Goal: Task Accomplishment & Management: Manage account settings

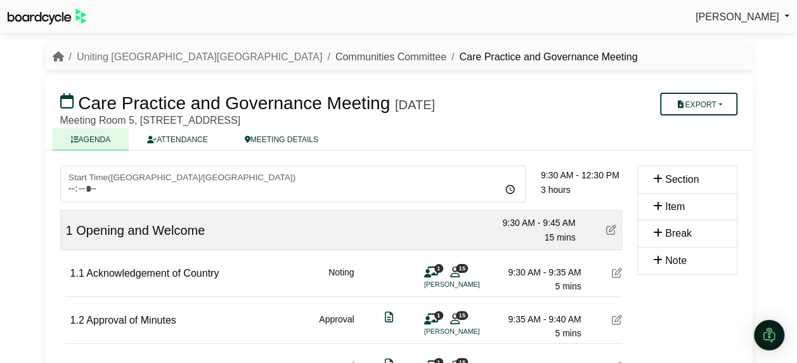
click at [335, 61] on link "Communities Committee" at bounding box center [390, 56] width 111 height 11
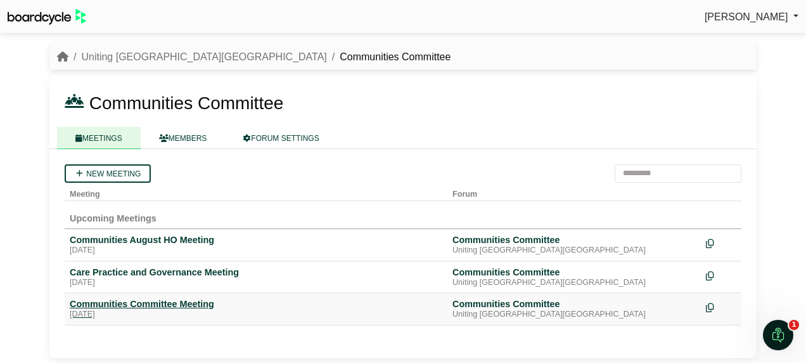
click at [99, 304] on div "Communities Committee Meeting" at bounding box center [256, 303] width 373 height 11
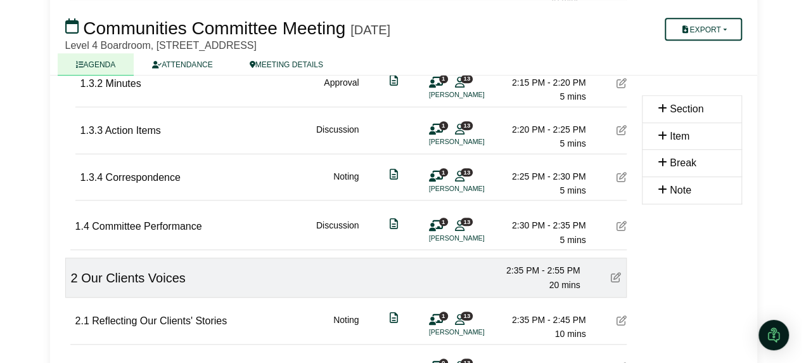
scroll to position [444, 0]
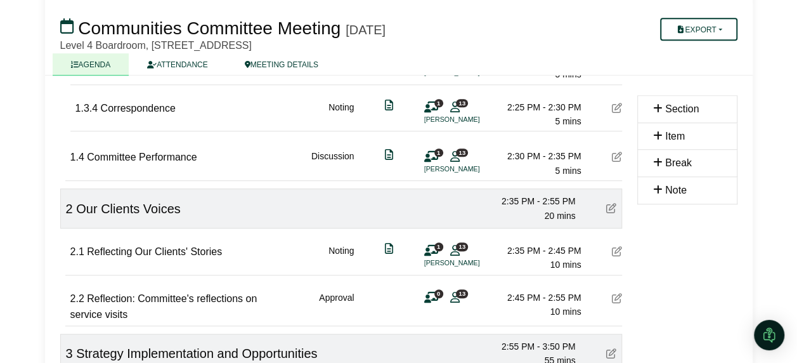
click at [612, 249] on icon at bounding box center [617, 251] width 10 height 10
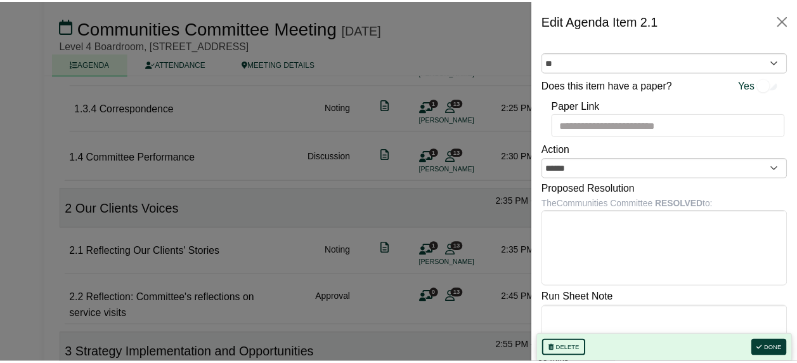
scroll to position [0, 0]
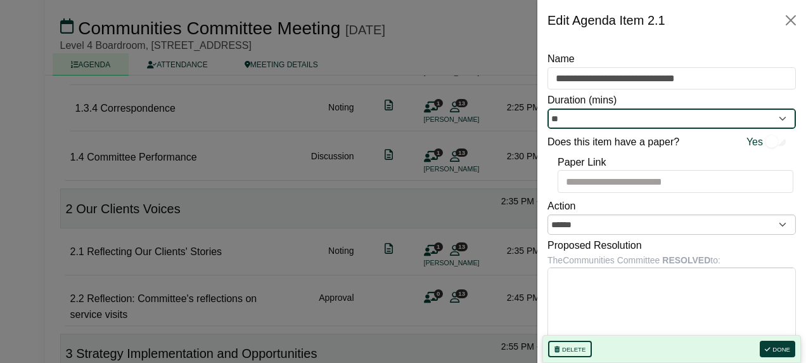
click at [633, 120] on input "**" at bounding box center [672, 118] width 249 height 20
type input "*"
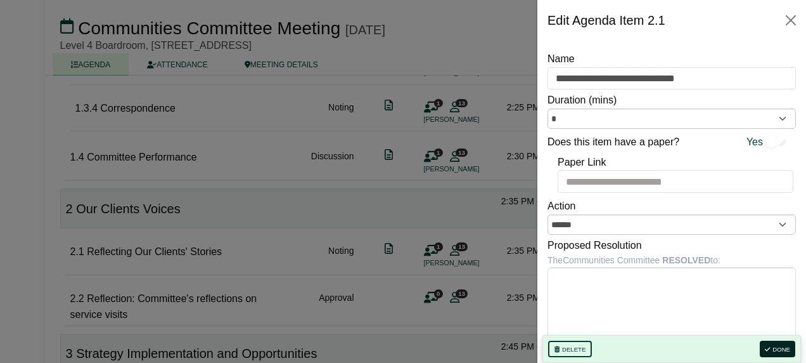
click at [777, 351] on button "Done" at bounding box center [778, 348] width 36 height 16
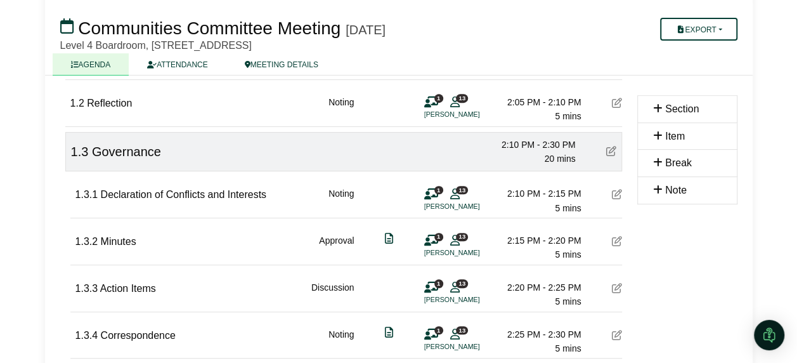
scroll to position [254, 0]
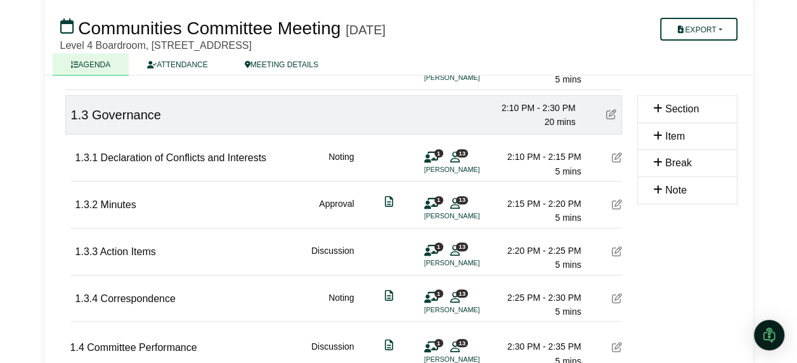
click at [614, 157] on icon at bounding box center [617, 157] width 10 height 10
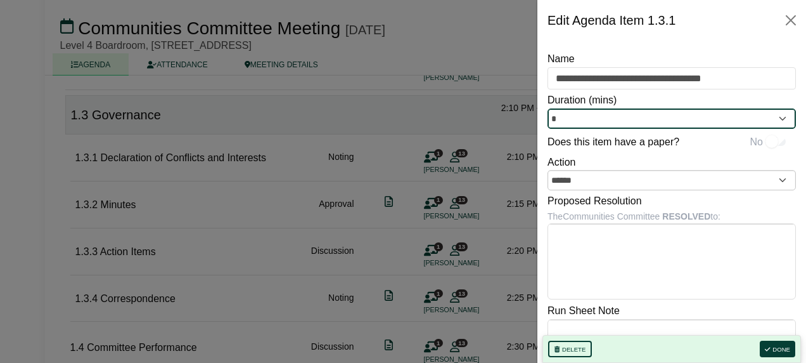
click at [600, 117] on input "*" at bounding box center [672, 118] width 249 height 20
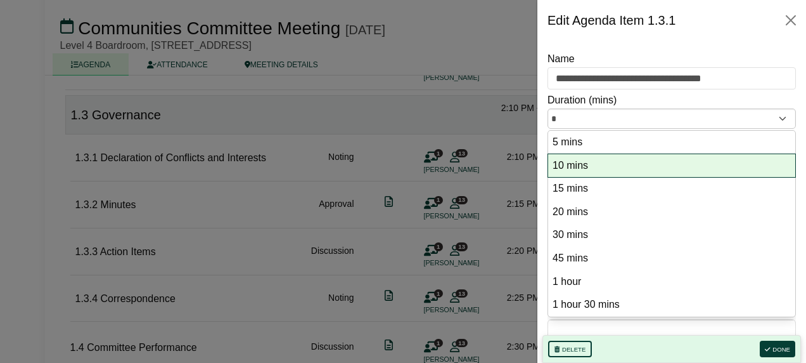
click at [586, 160] on option "10 mins" at bounding box center [672, 165] width 241 height 17
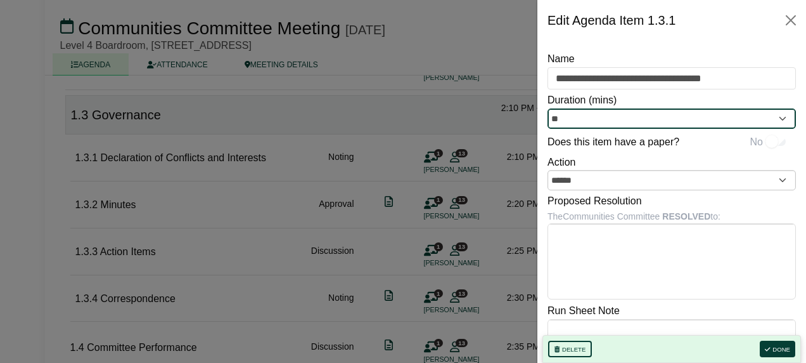
type input "**"
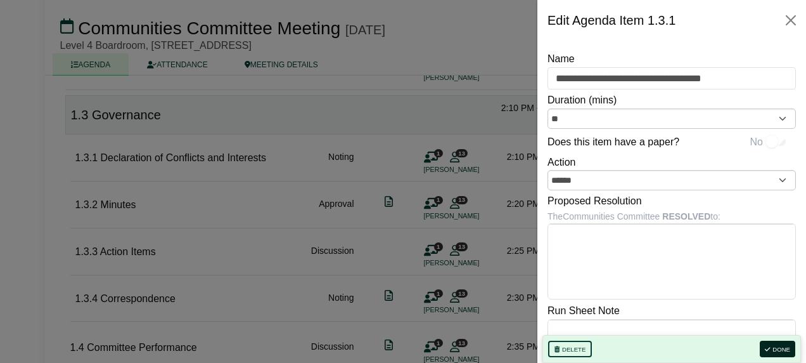
click at [772, 343] on button "Done" at bounding box center [778, 348] width 36 height 16
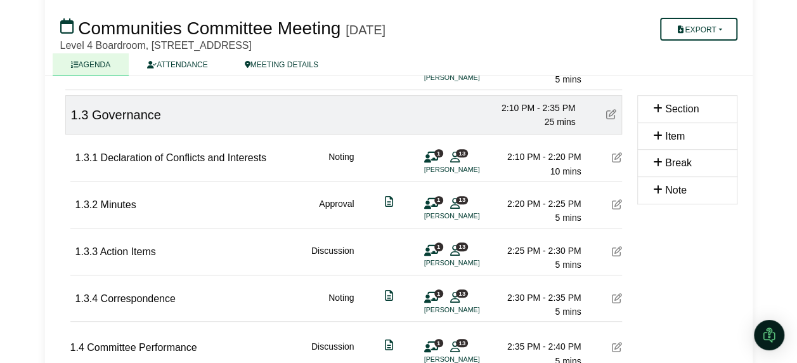
click at [619, 204] on icon at bounding box center [617, 204] width 10 height 10
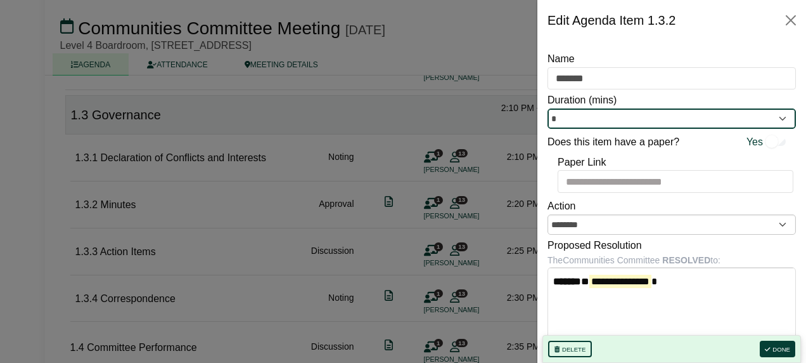
click at [593, 117] on input "*" at bounding box center [672, 118] width 249 height 20
type input "*"
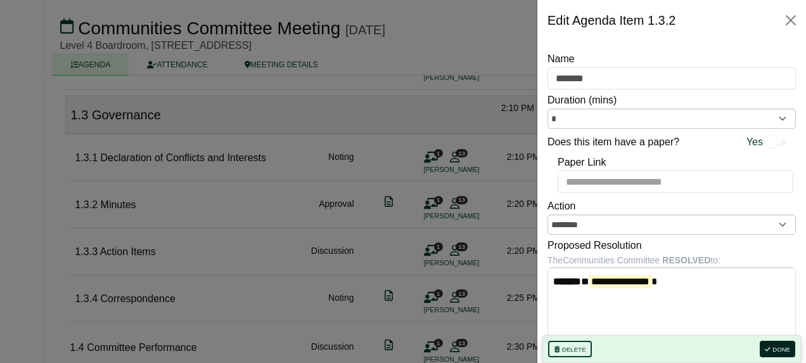
click at [777, 346] on button "Done" at bounding box center [778, 348] width 36 height 16
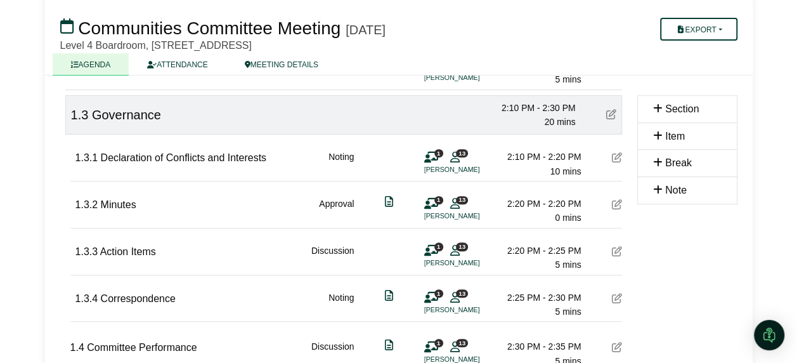
click at [615, 249] on icon at bounding box center [617, 251] width 10 height 10
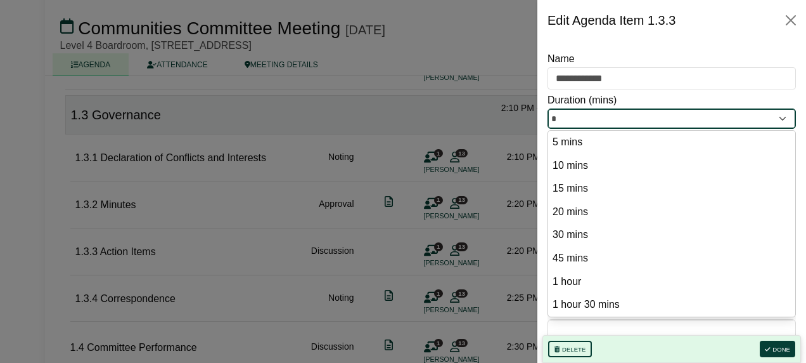
click at [600, 121] on input "*" at bounding box center [672, 118] width 249 height 20
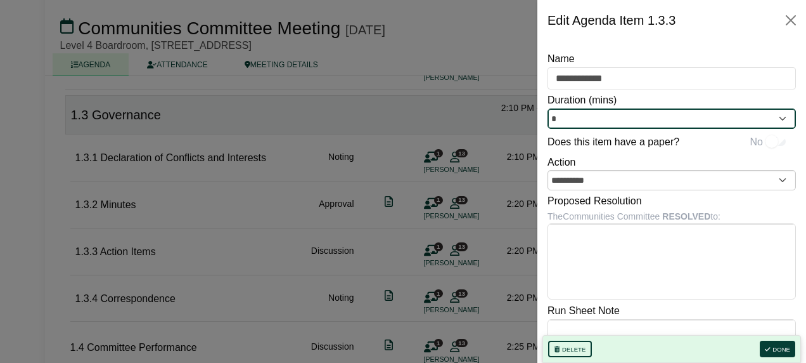
type input "*"
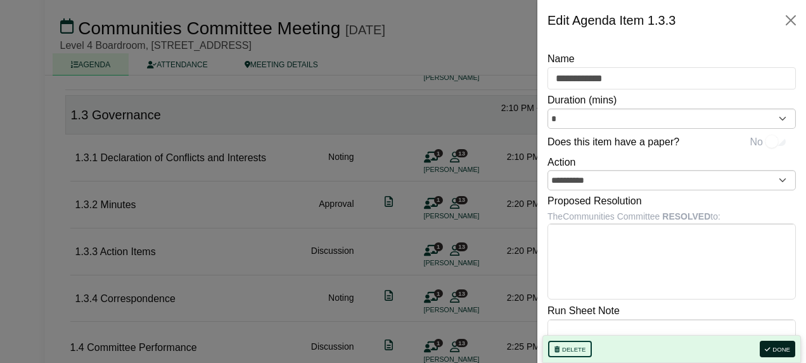
click at [770, 348] on icon "button" at bounding box center [767, 349] width 5 height 6
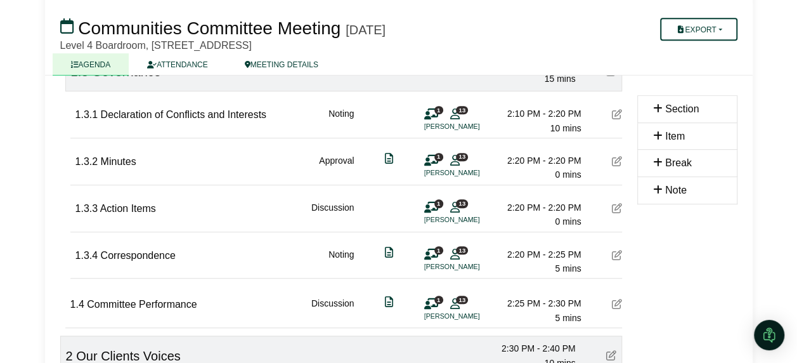
scroll to position [317, 0]
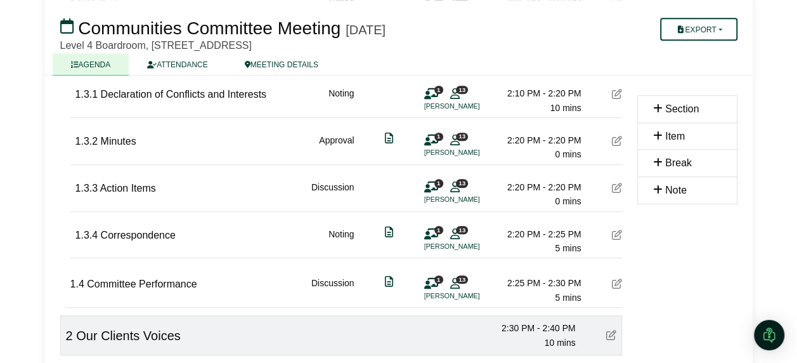
click at [613, 232] on icon at bounding box center [617, 235] width 10 height 10
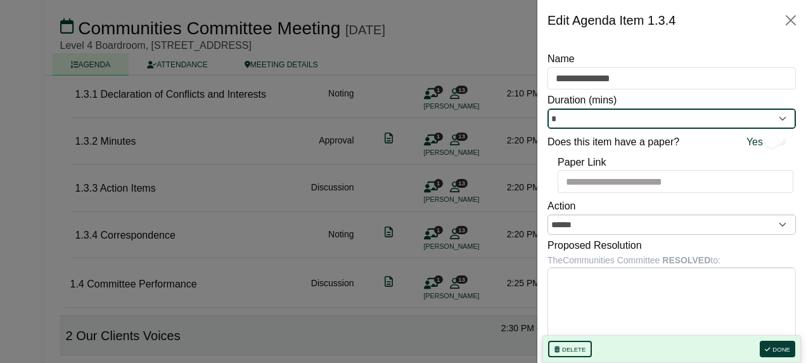
click at [605, 117] on input "*" at bounding box center [672, 118] width 249 height 20
type input "*"
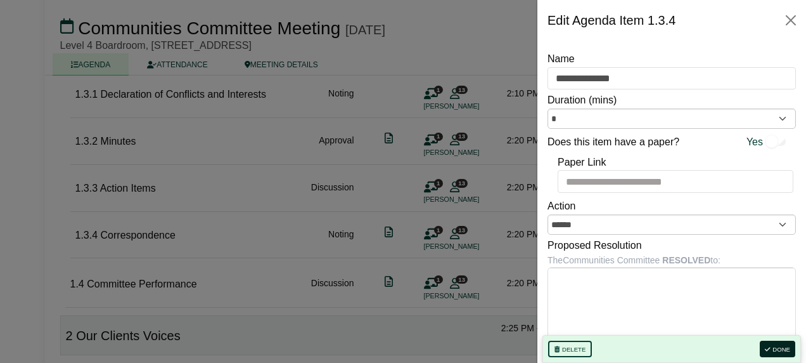
click at [779, 351] on button "Done" at bounding box center [778, 348] width 36 height 16
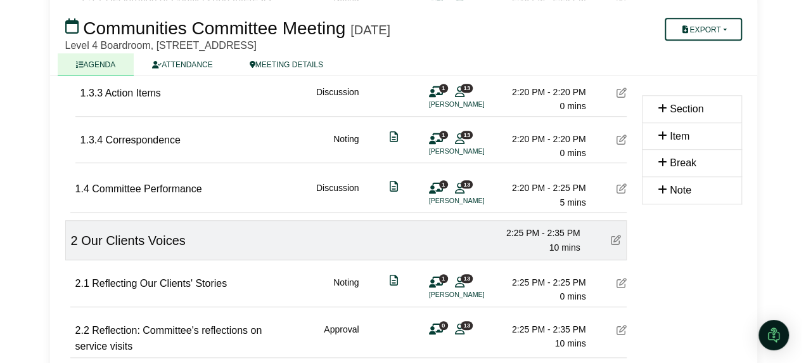
scroll to position [444, 0]
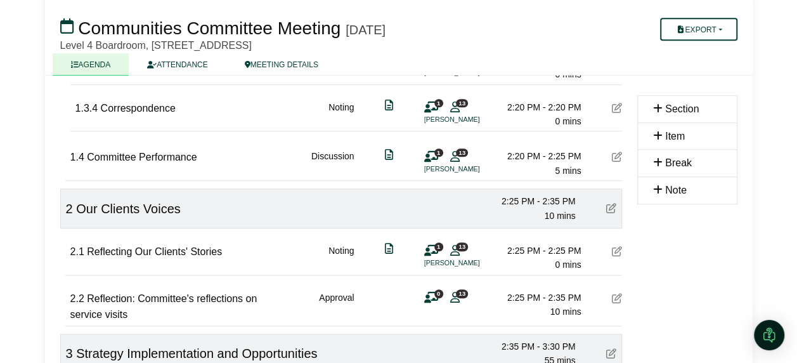
click at [618, 247] on icon at bounding box center [617, 251] width 10 height 10
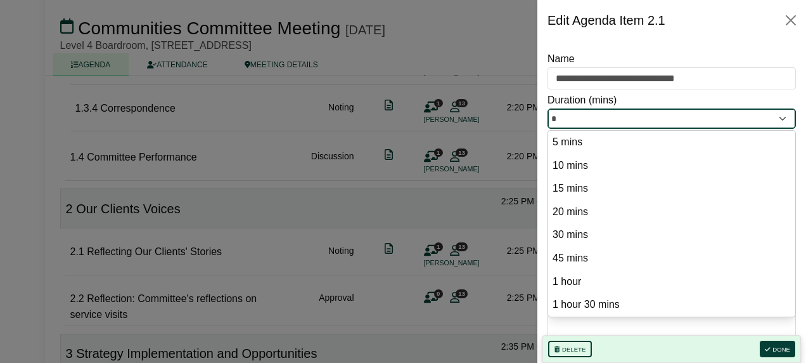
click at [628, 115] on input "*" at bounding box center [672, 118] width 249 height 20
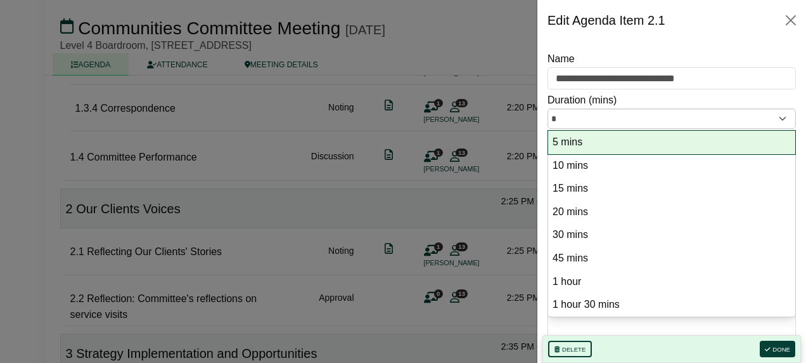
click at [607, 138] on option "5 mins" at bounding box center [672, 142] width 241 height 17
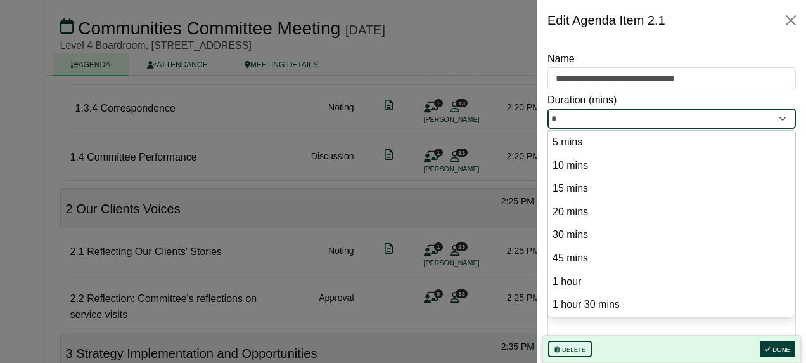
type input "*"
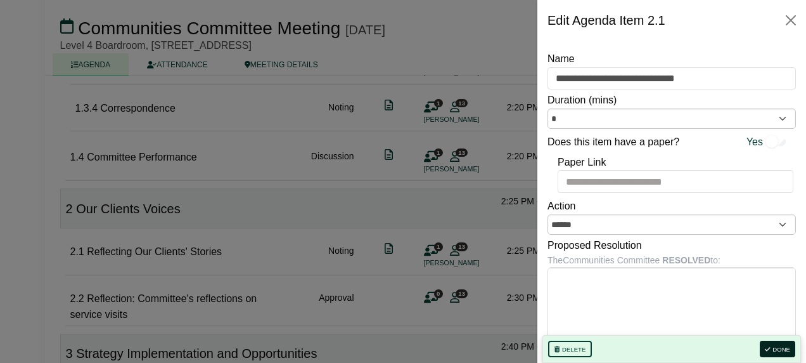
click at [784, 350] on button "Done" at bounding box center [778, 348] width 36 height 16
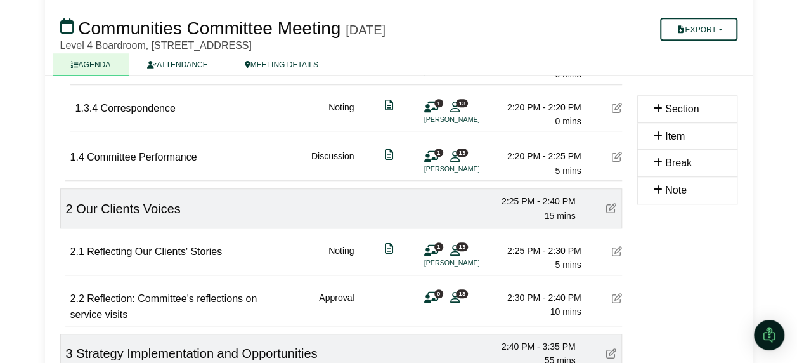
click at [435, 253] on div "1 13 David Pigott" at bounding box center [443, 255] width 38 height 25
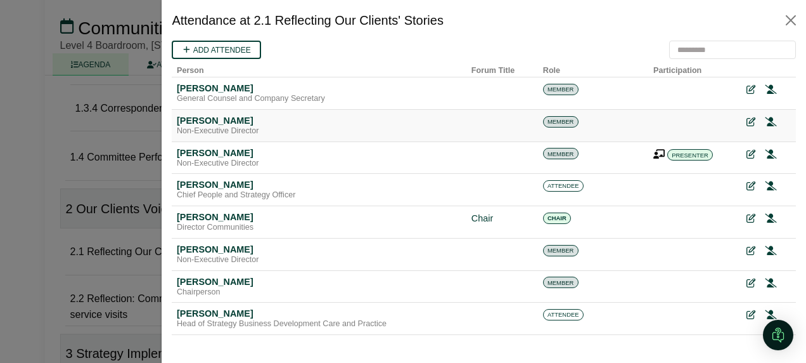
scroll to position [0, 0]
click at [745, 152] on icon at bounding box center [749, 154] width 9 height 9
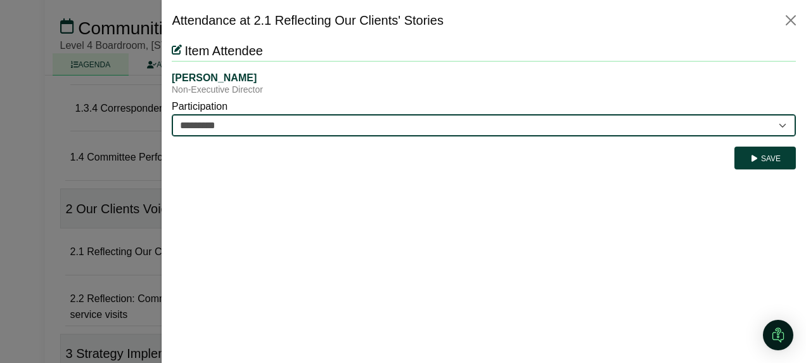
click at [264, 122] on select "********* ********" at bounding box center [484, 125] width 624 height 22
select select "********"
click at [172, 114] on select "********* ********" at bounding box center [484, 125] width 624 height 22
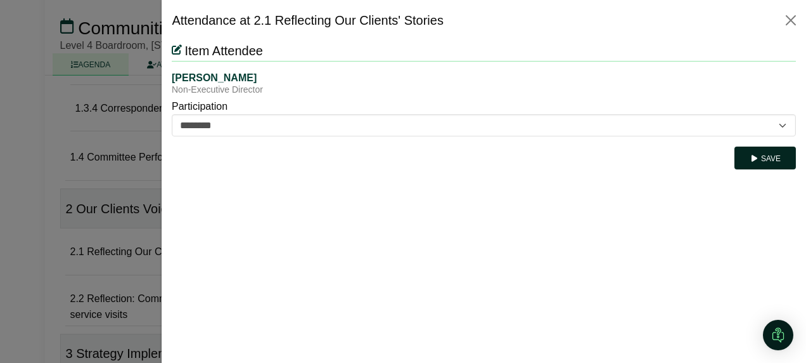
click at [761, 159] on button "Save" at bounding box center [765, 157] width 61 height 23
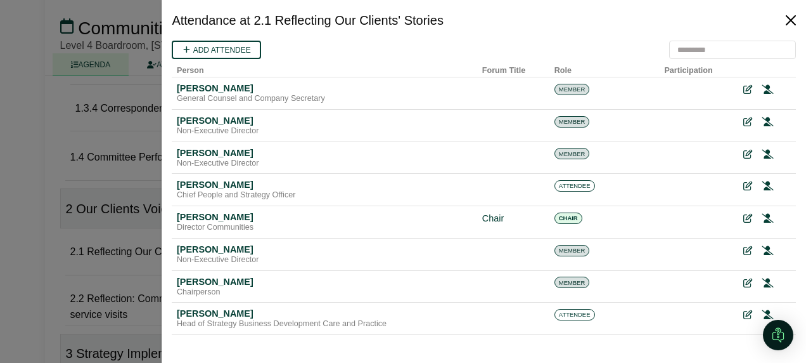
click at [791, 11] on button "Close" at bounding box center [791, 20] width 20 height 20
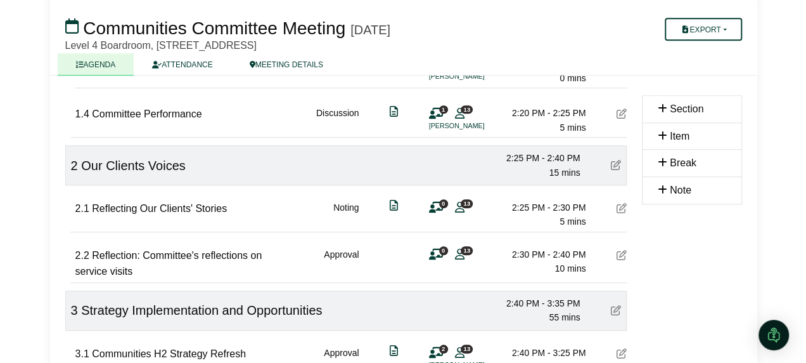
scroll to position [507, 0]
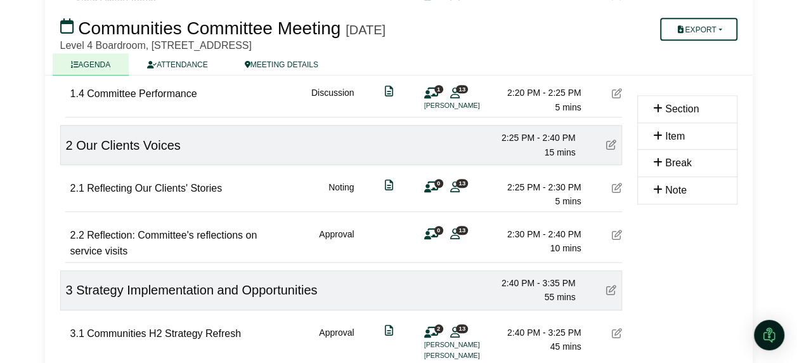
click at [435, 230] on span "0" at bounding box center [438, 230] width 9 height 8
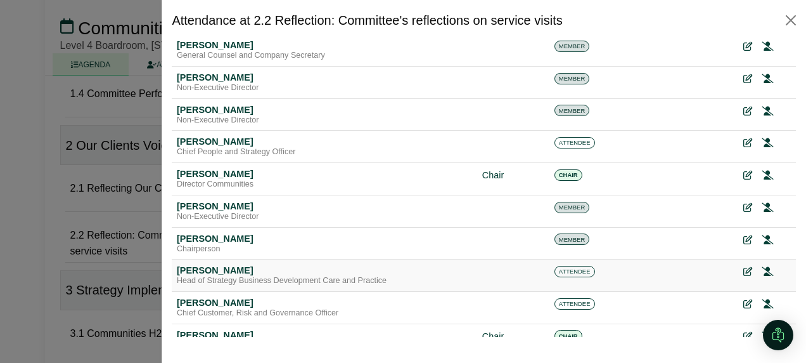
scroll to position [63, 0]
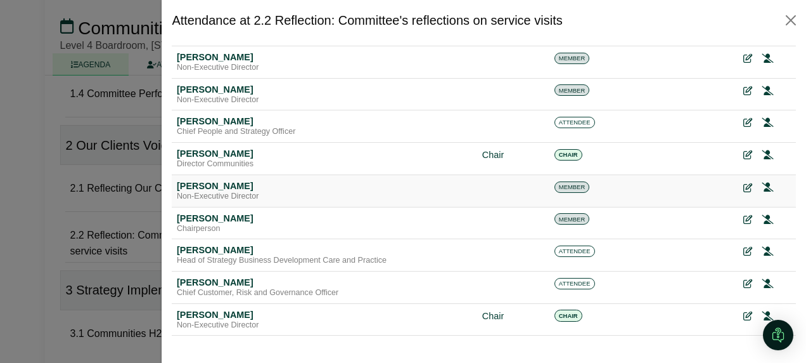
click at [744, 186] on icon at bounding box center [748, 187] width 9 height 9
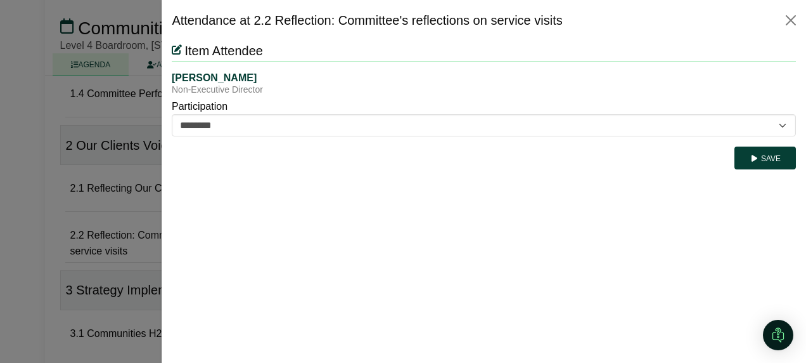
scroll to position [0, 0]
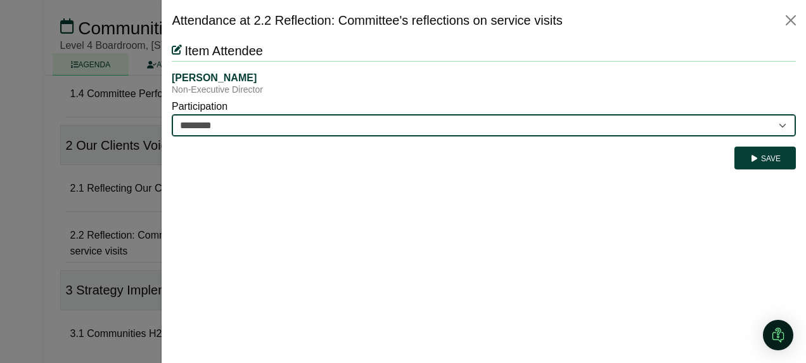
click at [244, 117] on select "********* ********" at bounding box center [484, 125] width 624 height 22
select select "*********"
click at [172, 114] on select "********* ********" at bounding box center [484, 125] width 624 height 22
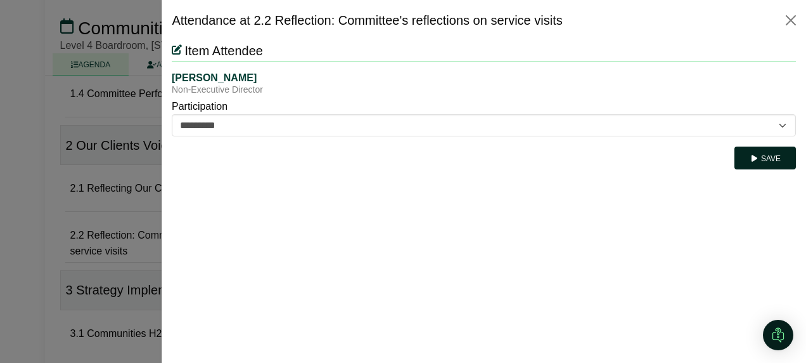
click at [756, 161] on icon "submit" at bounding box center [755, 159] width 10 height 8
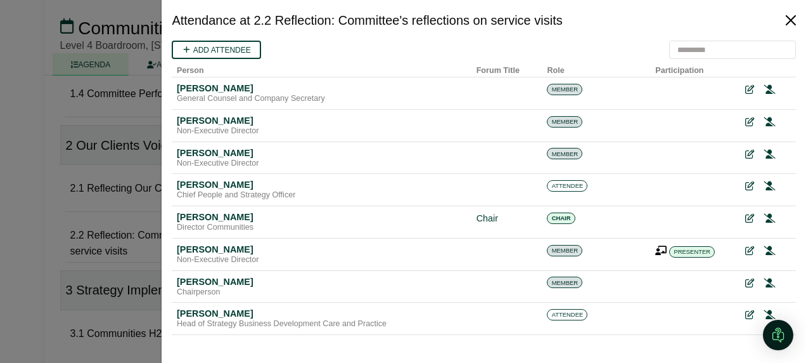
click at [793, 15] on button "Close" at bounding box center [791, 20] width 20 height 20
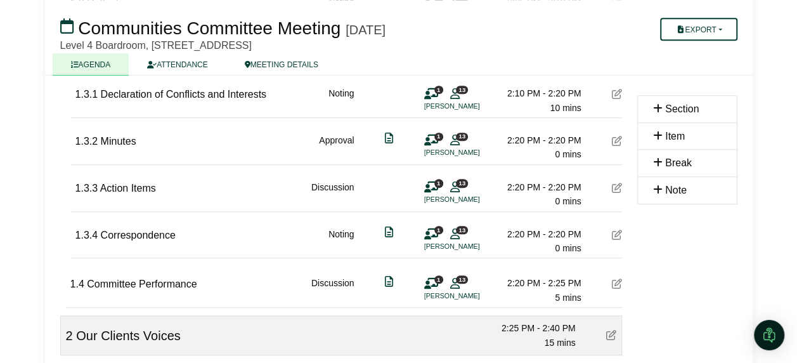
scroll to position [380, 0]
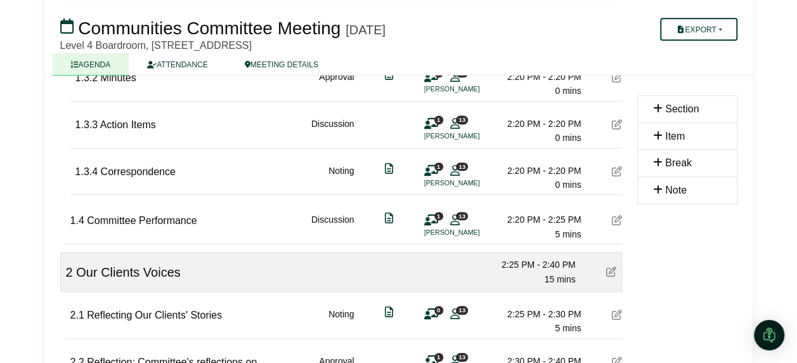
click at [616, 216] on icon at bounding box center [617, 220] width 10 height 10
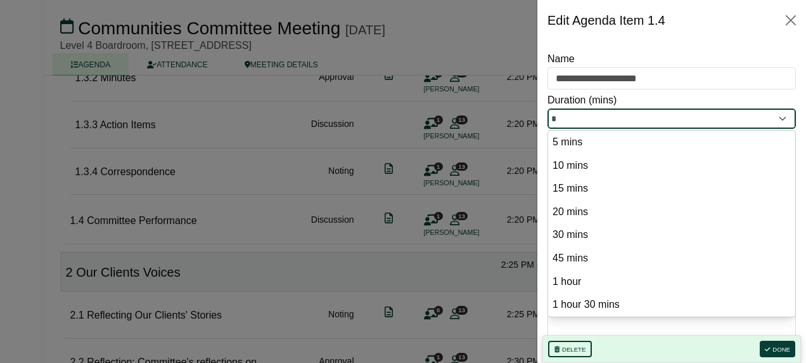
click at [606, 118] on input "*" at bounding box center [672, 118] width 249 height 20
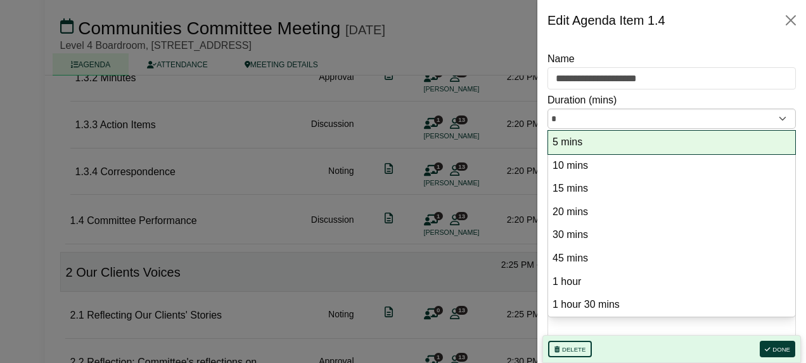
click at [597, 143] on option "5 mins" at bounding box center [672, 142] width 241 height 17
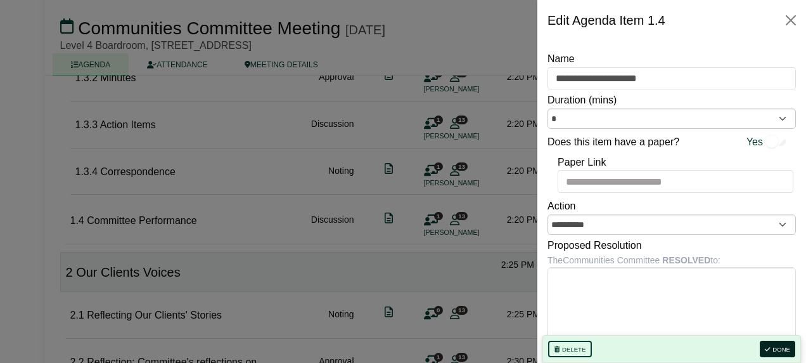
click at [777, 343] on button "Done" at bounding box center [778, 348] width 36 height 16
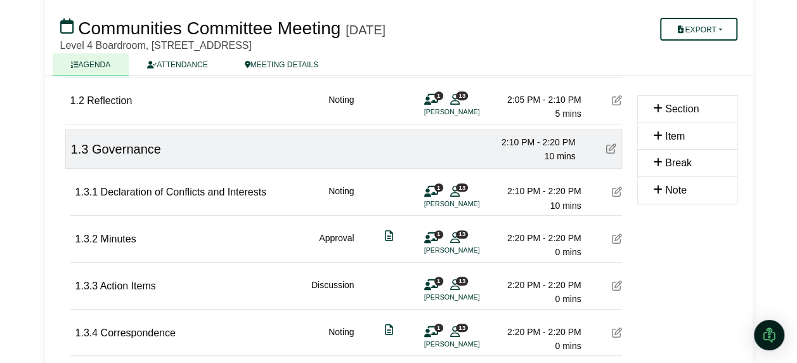
scroll to position [190, 0]
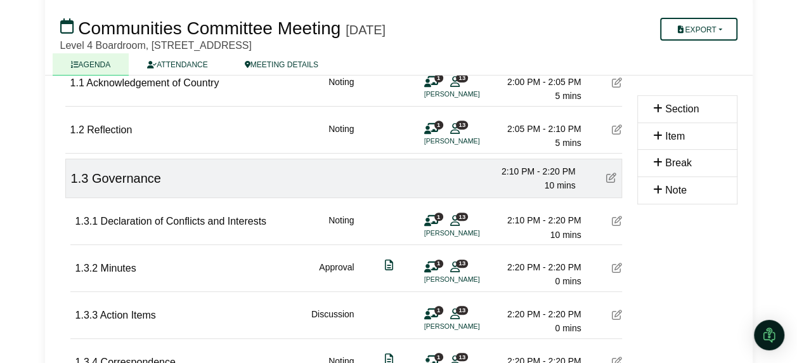
click at [611, 176] on icon at bounding box center [611, 177] width 10 height 10
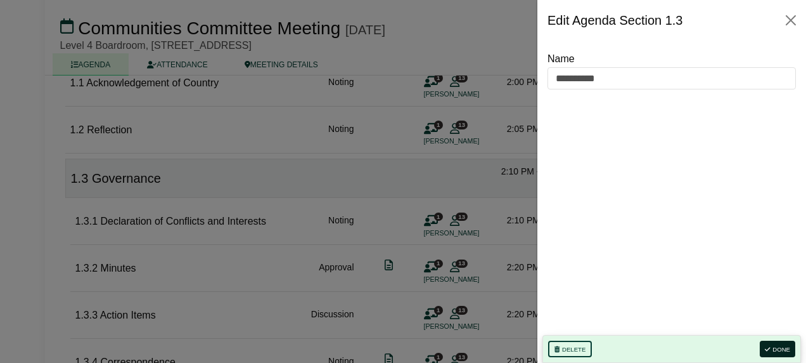
click at [782, 346] on button "Done" at bounding box center [778, 348] width 36 height 16
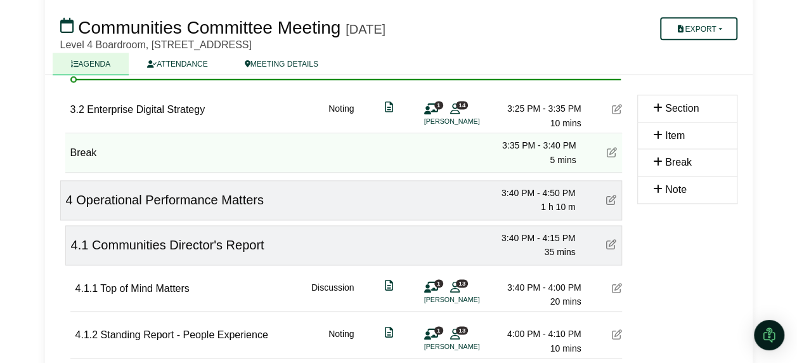
scroll to position [780, 0]
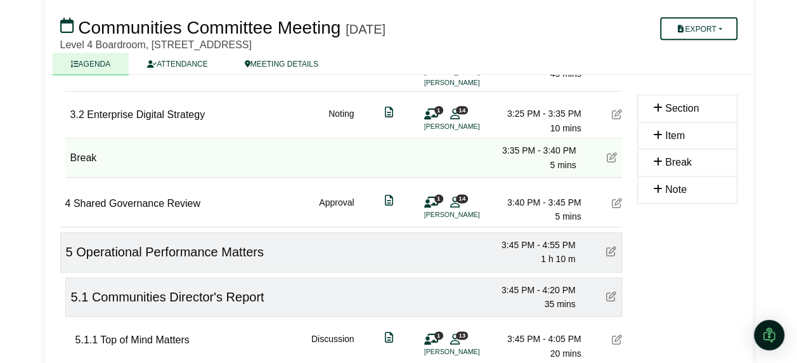
click at [614, 198] on icon at bounding box center [617, 203] width 10 height 10
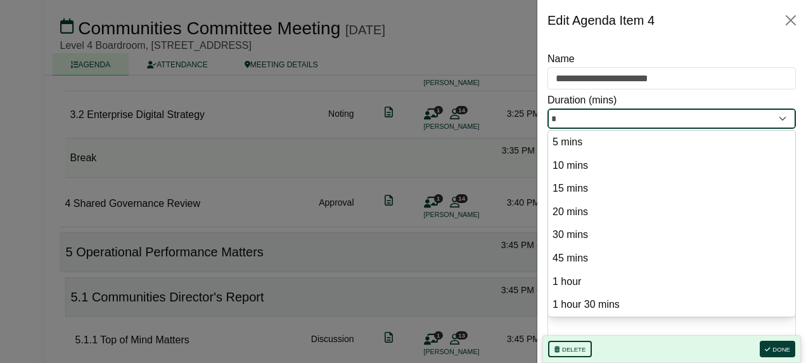
click at [607, 114] on input "*" at bounding box center [672, 118] width 249 height 20
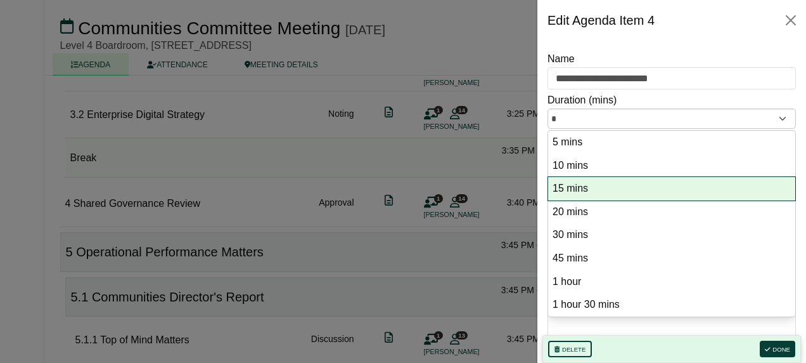
click at [592, 188] on option "15 mins" at bounding box center [672, 188] width 241 height 17
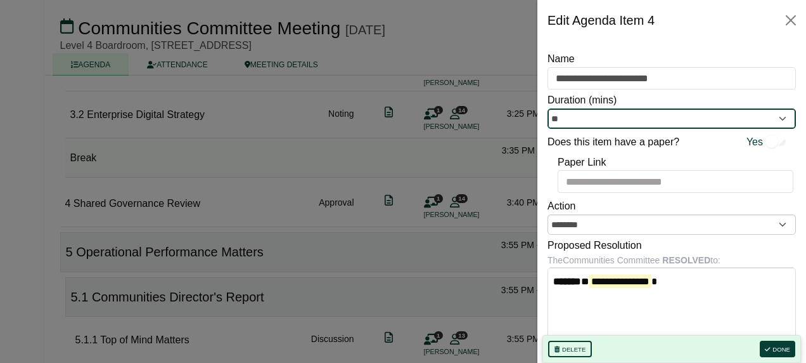
type input "**"
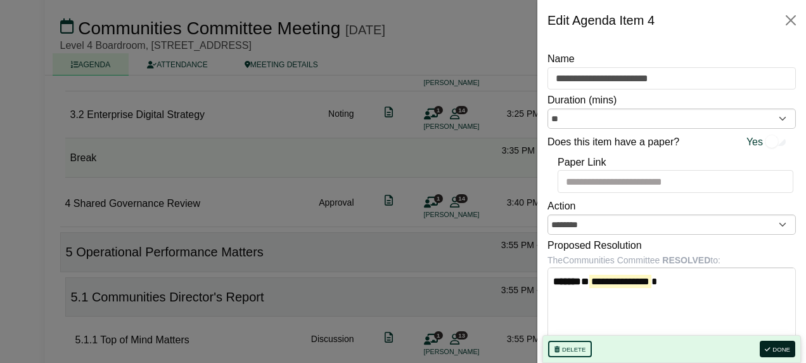
click at [772, 355] on button "Done" at bounding box center [778, 348] width 36 height 16
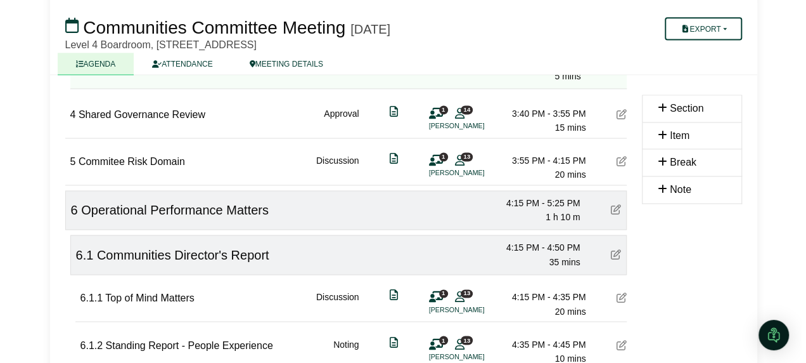
scroll to position [1122, 0]
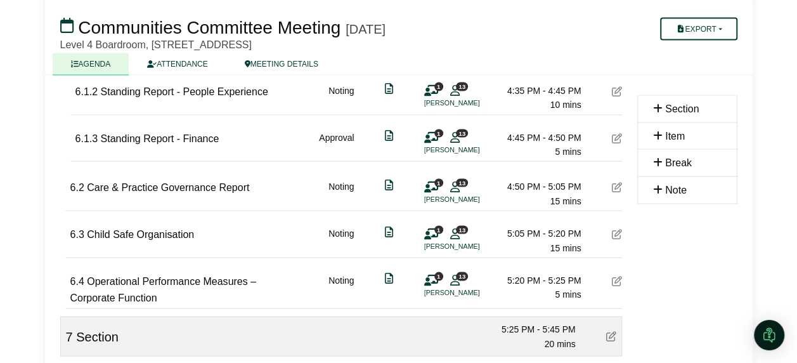
click at [614, 275] on icon at bounding box center [617, 280] width 10 height 10
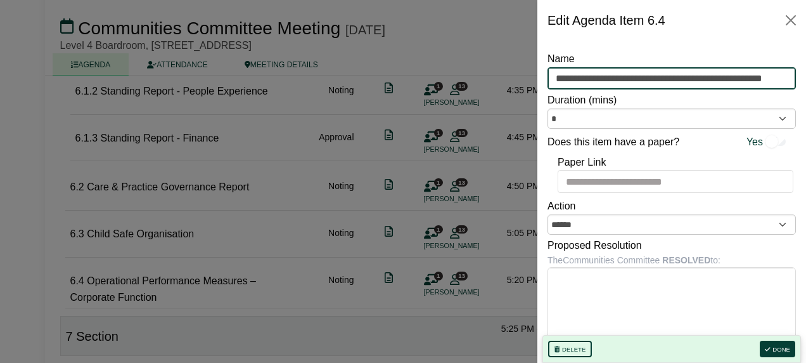
scroll to position [0, 37]
drag, startPoint x: 715, startPoint y: 77, endPoint x: 667, endPoint y: 178, distance: 112.3
click at [796, 108] on div "**********" at bounding box center [672, 202] width 269 height 322
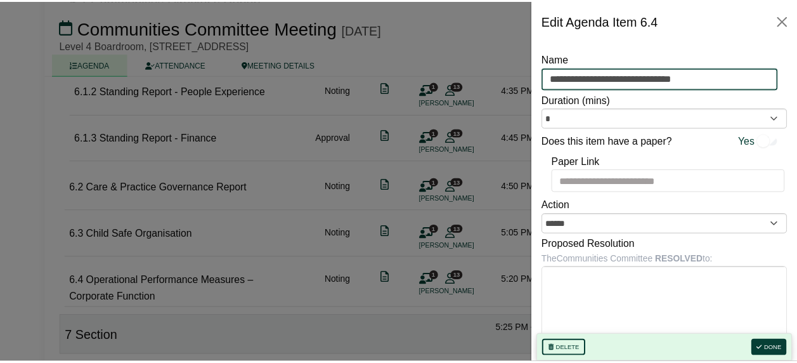
scroll to position [0, 0]
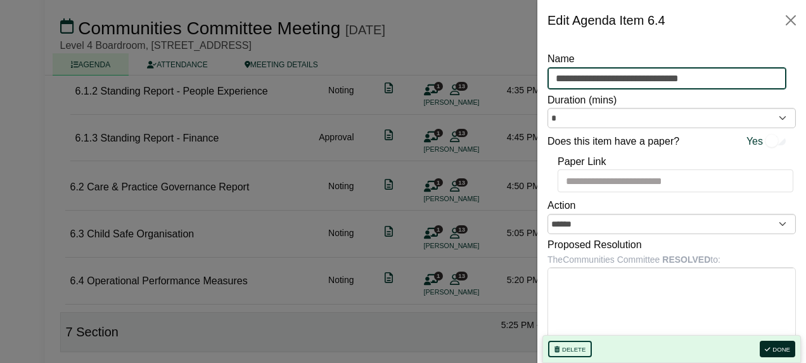
type input "**********"
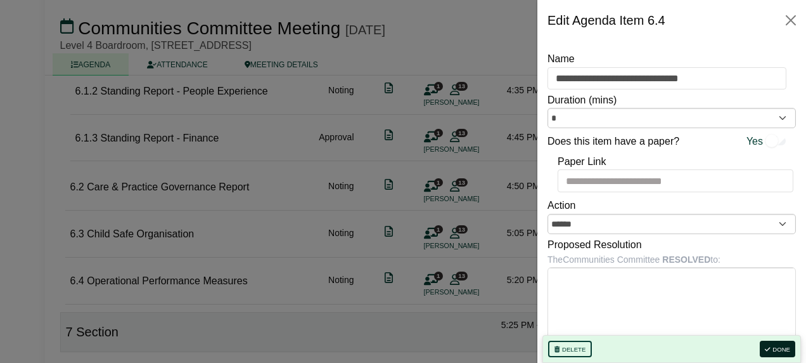
click at [770, 347] on icon "button" at bounding box center [767, 349] width 5 height 6
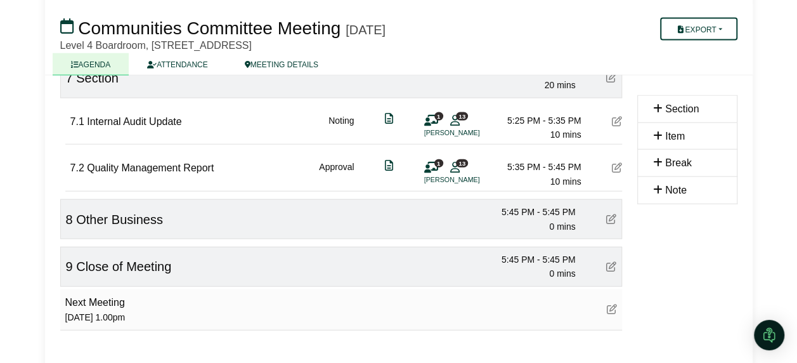
scroll to position [1312, 0]
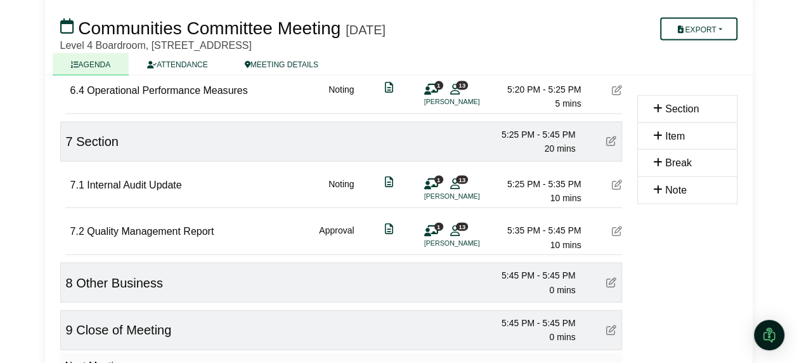
click at [612, 226] on icon at bounding box center [617, 231] width 10 height 10
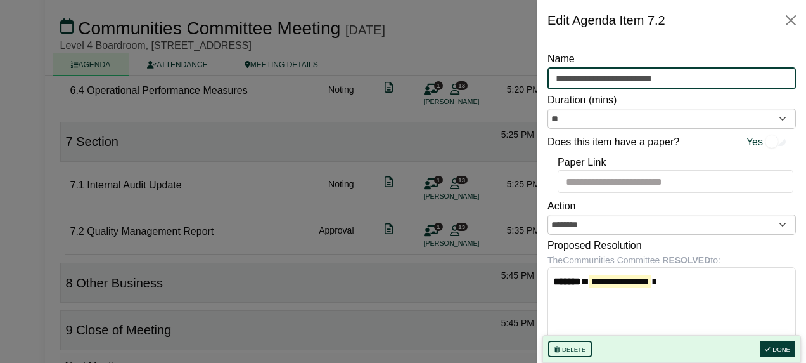
click at [624, 70] on input "**********" at bounding box center [672, 78] width 249 height 23
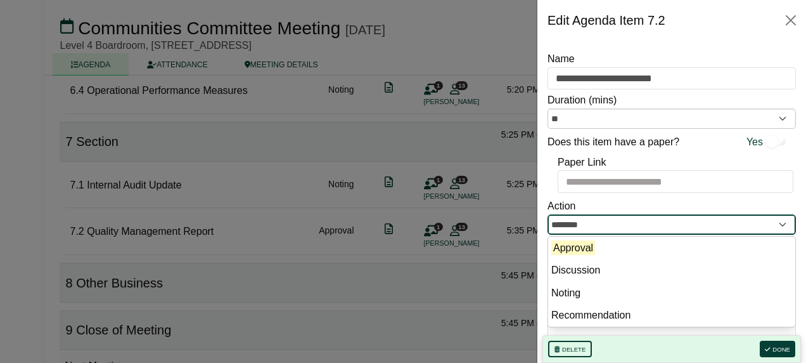
click at [596, 226] on input "********" at bounding box center [672, 224] width 249 height 20
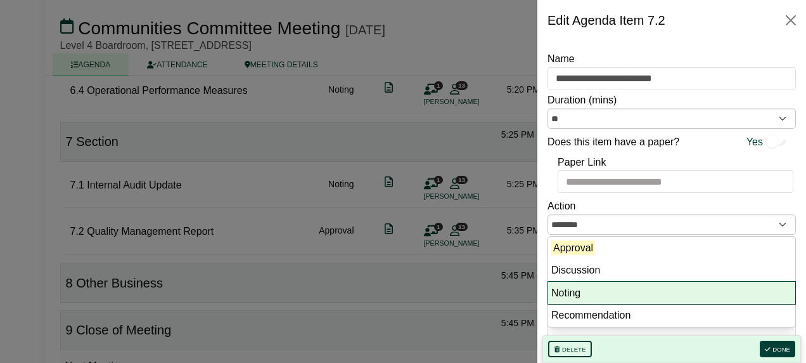
click at [593, 288] on li "Noting" at bounding box center [671, 292] width 247 height 23
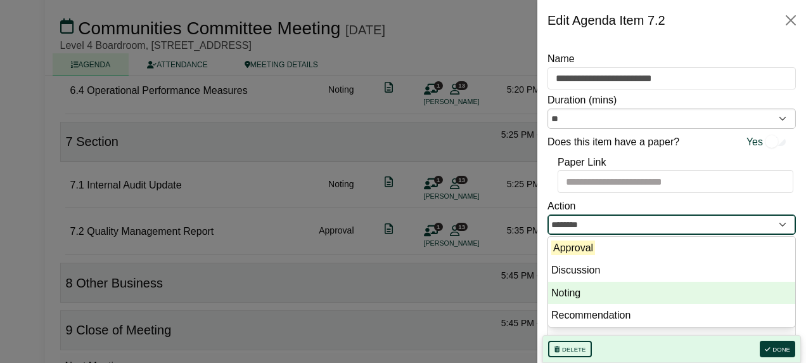
type input "******"
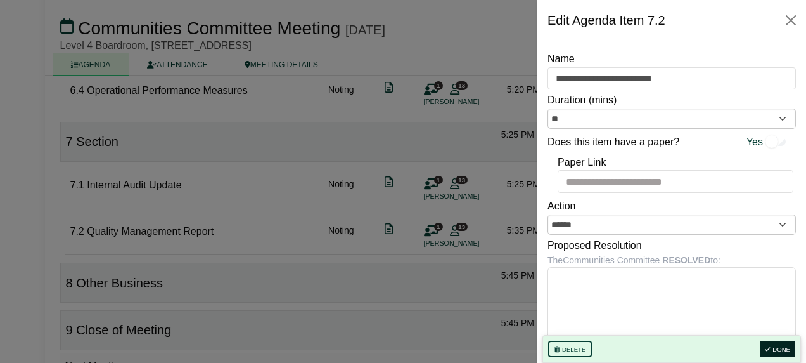
click at [782, 348] on button "Done" at bounding box center [778, 348] width 36 height 16
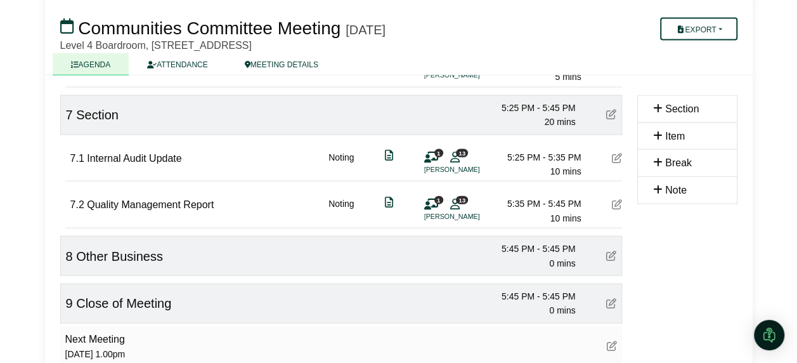
scroll to position [1277, 0]
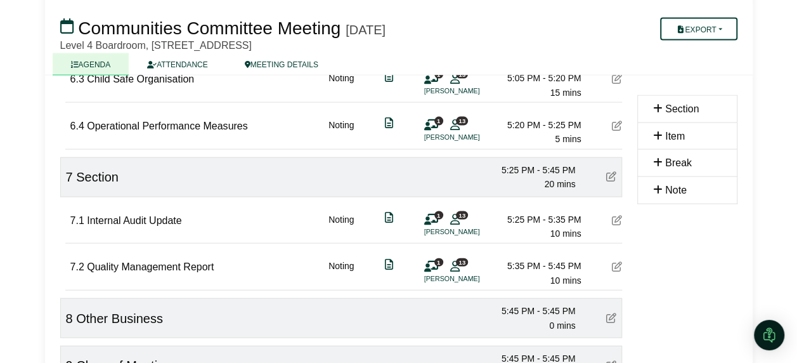
click at [616, 215] on icon at bounding box center [617, 220] width 10 height 10
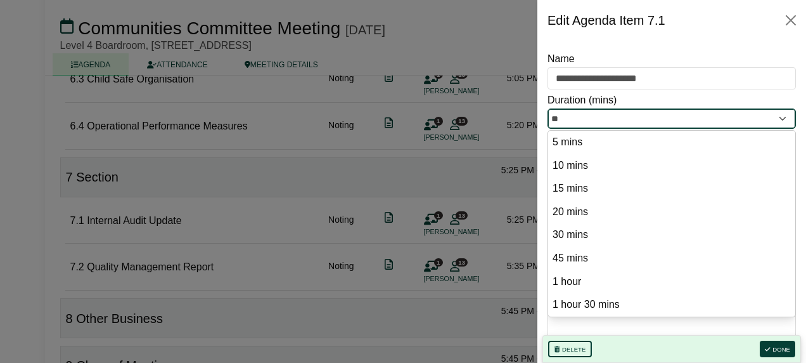
click at [621, 115] on input "**" at bounding box center [672, 118] width 249 height 20
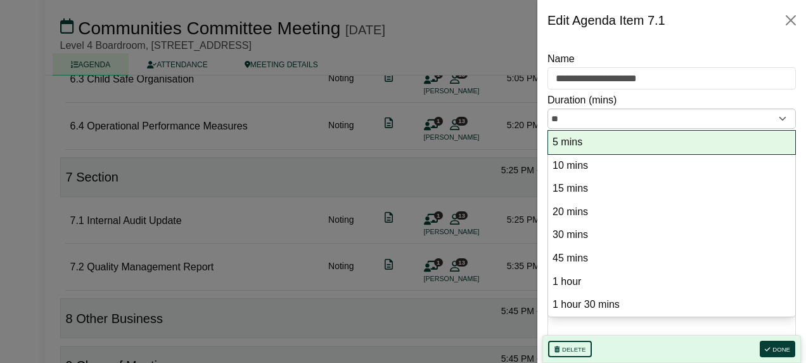
click at [609, 143] on option "5 mins" at bounding box center [672, 142] width 241 height 17
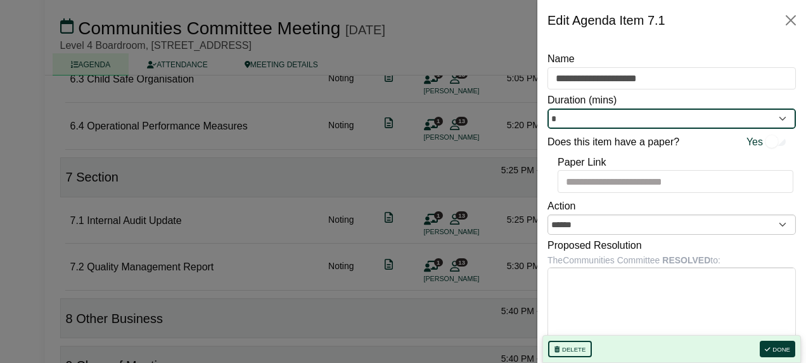
type input "*"
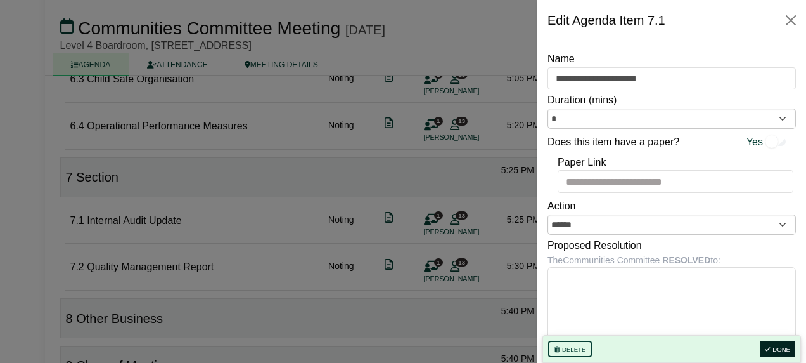
click at [777, 346] on button "Done" at bounding box center [778, 348] width 36 height 16
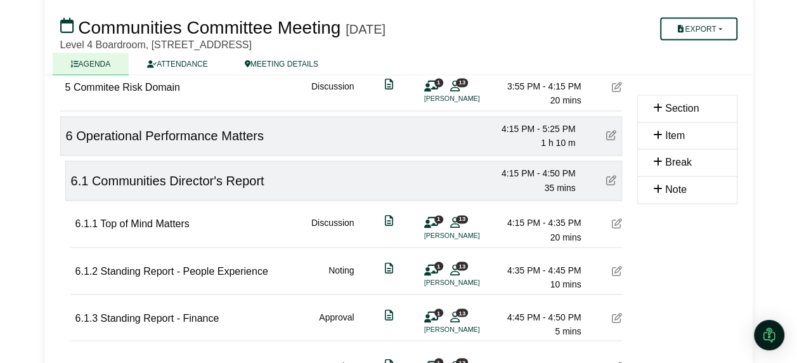
scroll to position [960, 0]
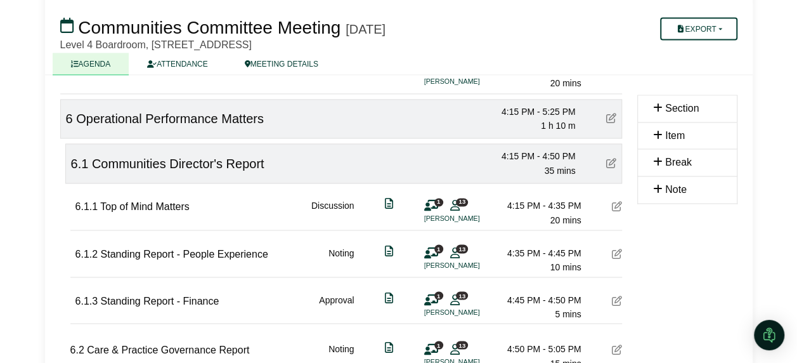
click at [614, 202] on icon at bounding box center [617, 206] width 10 height 10
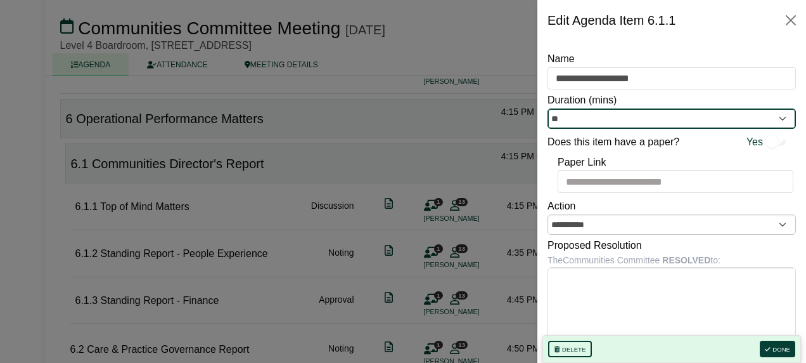
click at [571, 124] on input "**" at bounding box center [672, 118] width 249 height 20
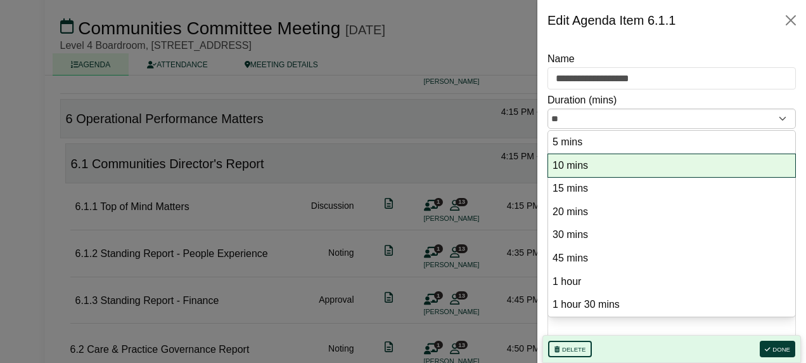
click at [574, 162] on option "10 mins" at bounding box center [672, 165] width 241 height 17
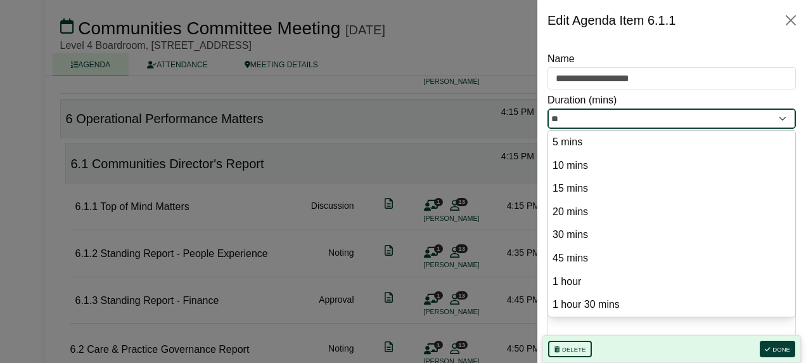
type input "**"
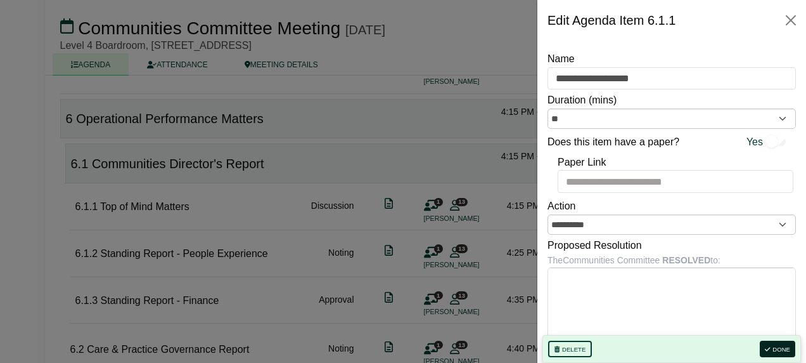
click at [778, 344] on button "Done" at bounding box center [778, 348] width 36 height 16
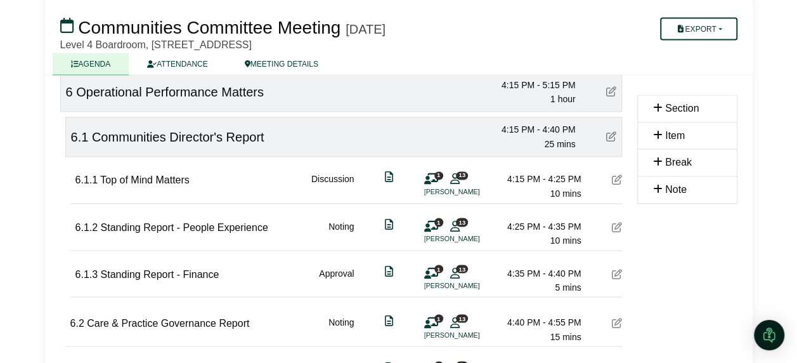
scroll to position [1023, 0]
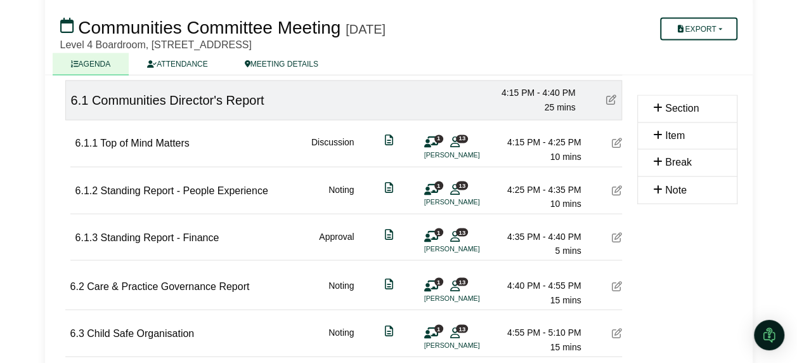
click at [616, 280] on icon at bounding box center [617, 285] width 10 height 10
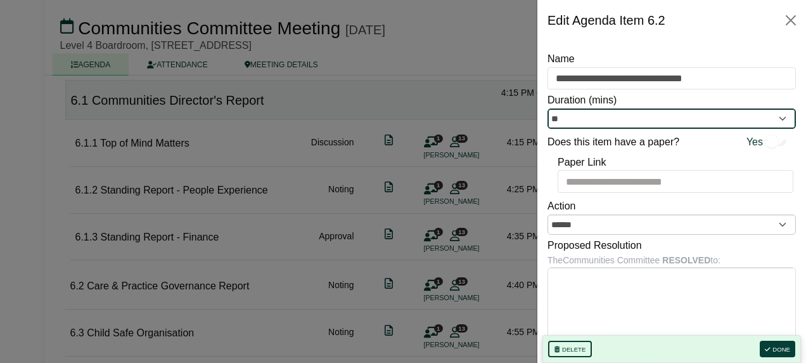
click at [634, 119] on input "**" at bounding box center [672, 118] width 249 height 20
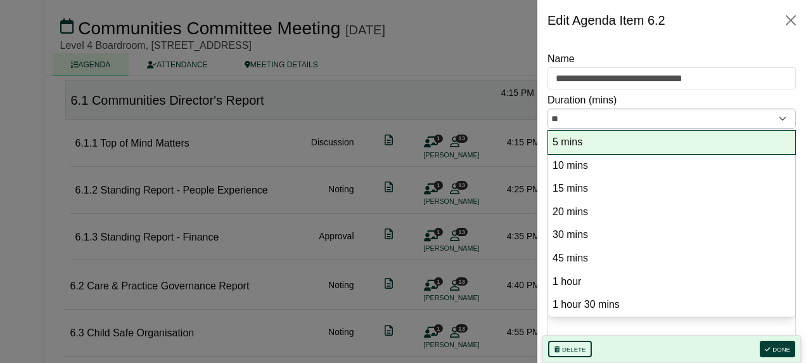
click at [603, 148] on option "5 mins" at bounding box center [672, 142] width 241 height 17
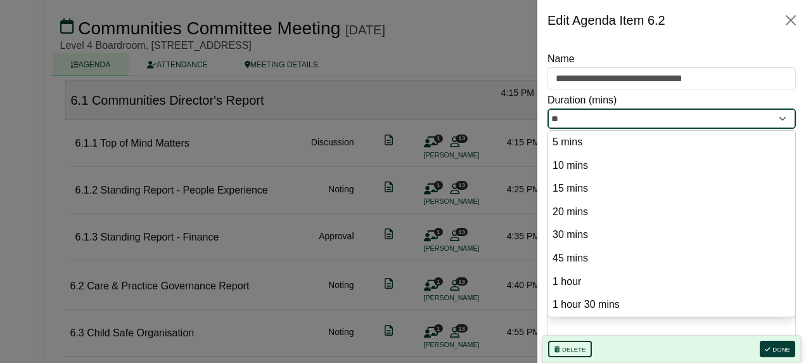
type input "*"
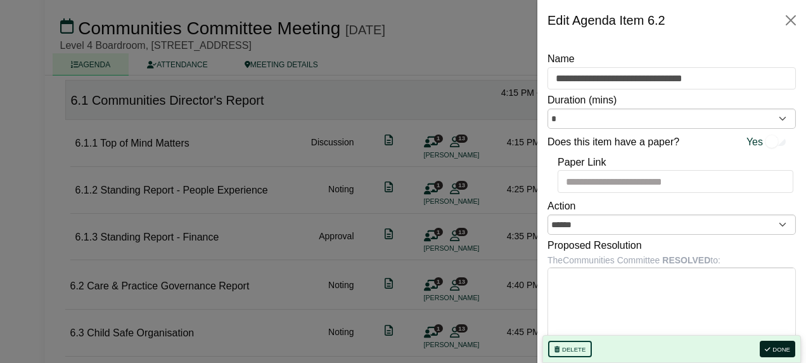
click at [772, 344] on button "Done" at bounding box center [778, 348] width 36 height 16
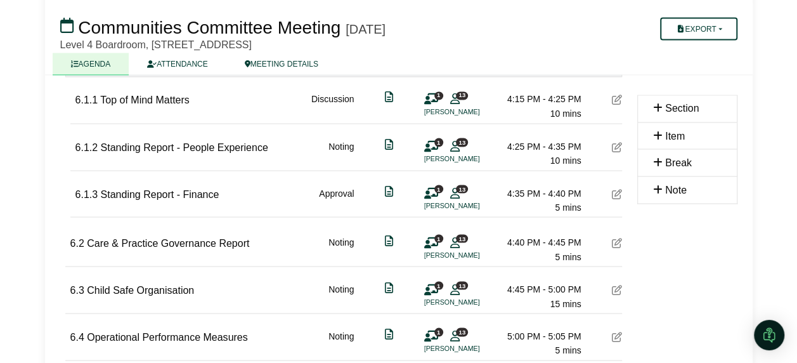
scroll to position [1087, 0]
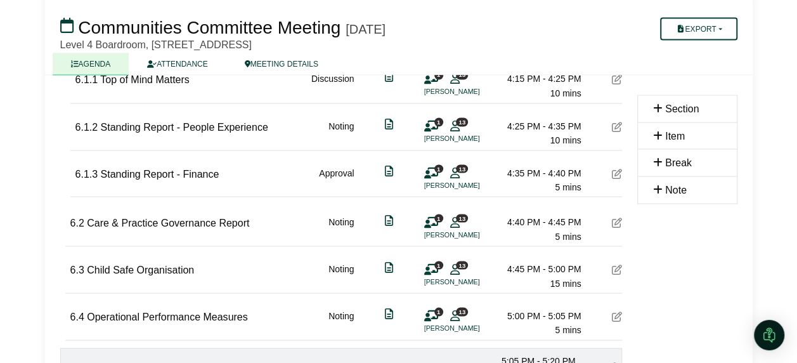
click at [618, 264] on icon at bounding box center [617, 269] width 10 height 10
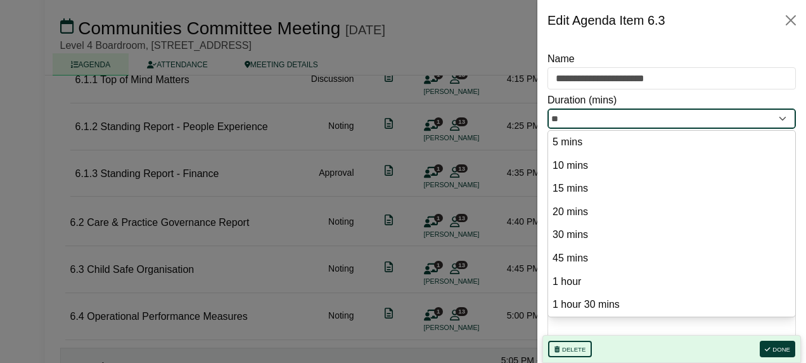
click at [576, 113] on input "**" at bounding box center [672, 118] width 249 height 20
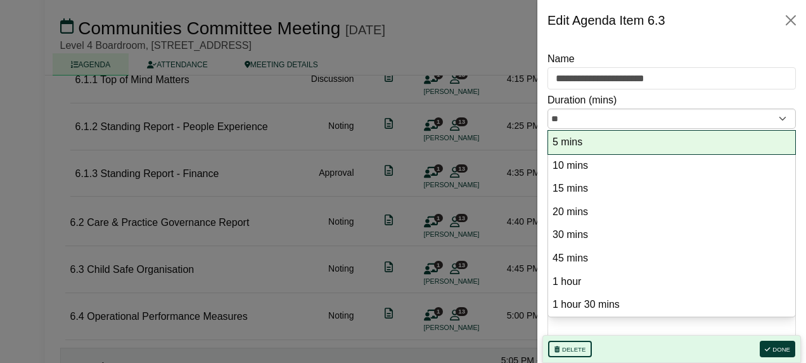
click at [574, 142] on option "5 mins" at bounding box center [672, 142] width 241 height 17
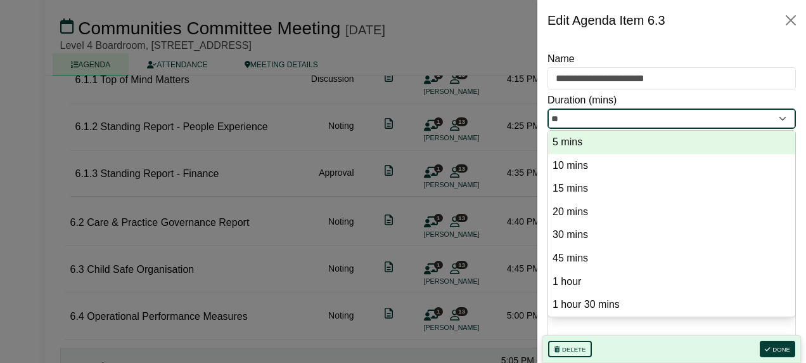
type input "*"
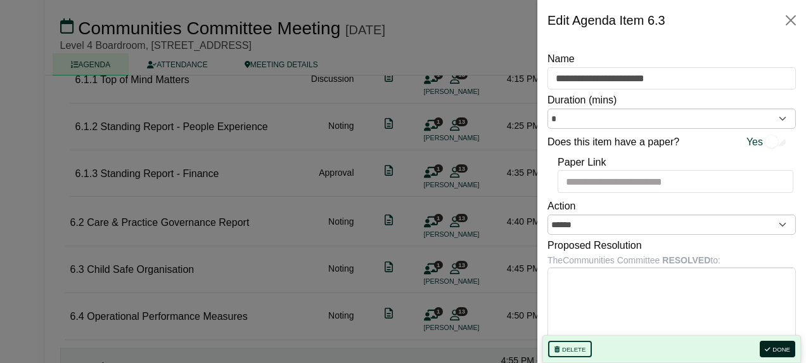
click at [780, 349] on button "Done" at bounding box center [778, 348] width 36 height 16
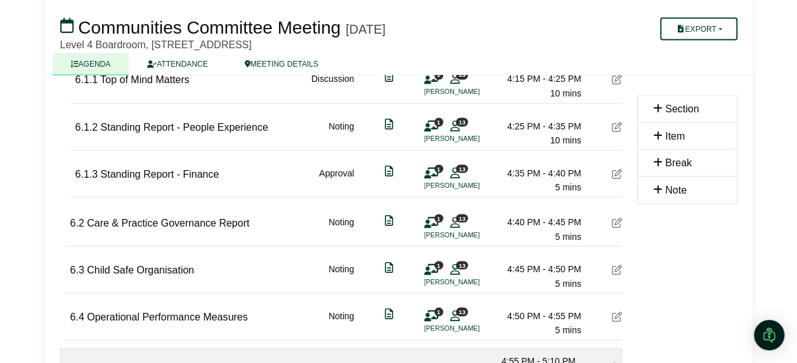
click at [615, 311] on icon at bounding box center [617, 316] width 10 height 10
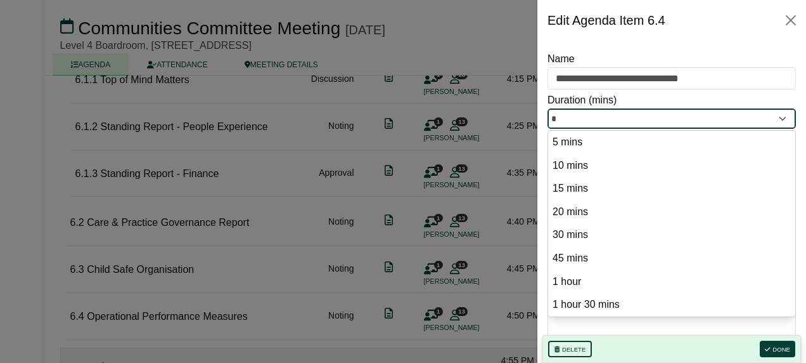
click at [645, 119] on input "*" at bounding box center [672, 118] width 249 height 20
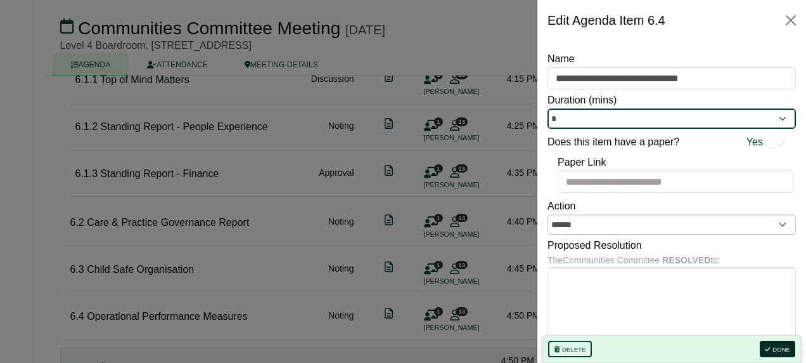
type input "*"
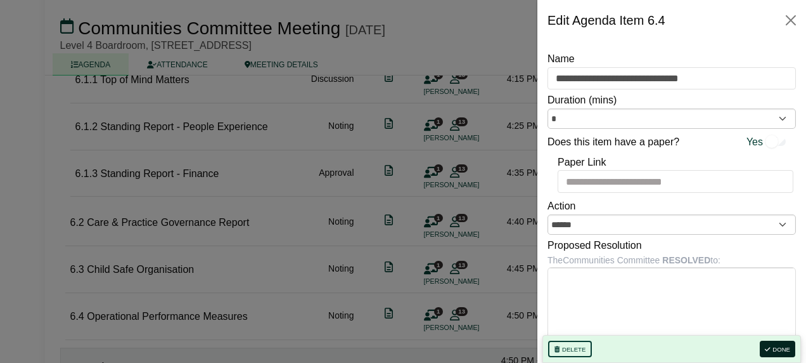
click at [789, 347] on button "Done" at bounding box center [778, 348] width 36 height 16
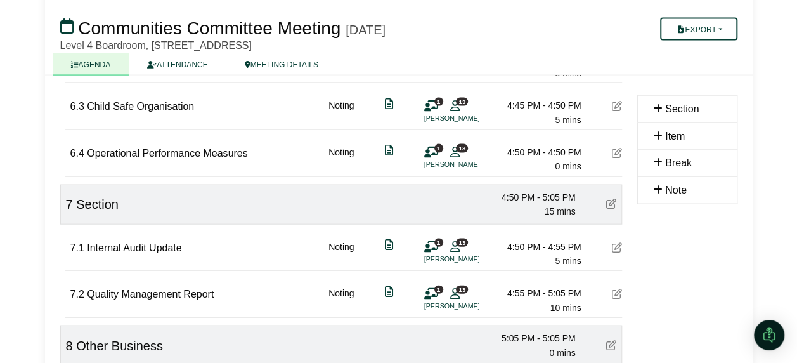
scroll to position [1277, 0]
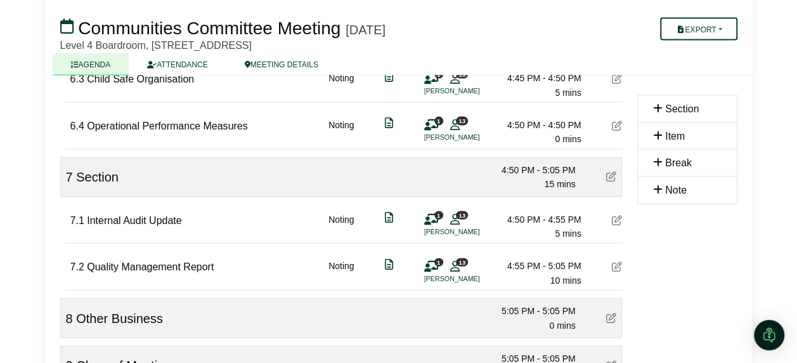
click at [620, 261] on icon at bounding box center [617, 266] width 10 height 10
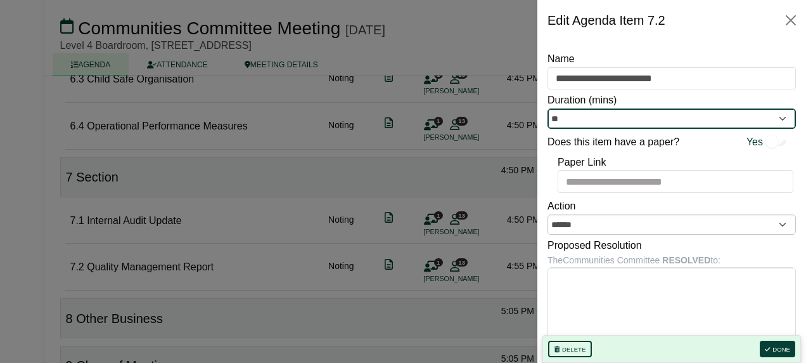
click at [614, 115] on input "**" at bounding box center [672, 118] width 249 height 20
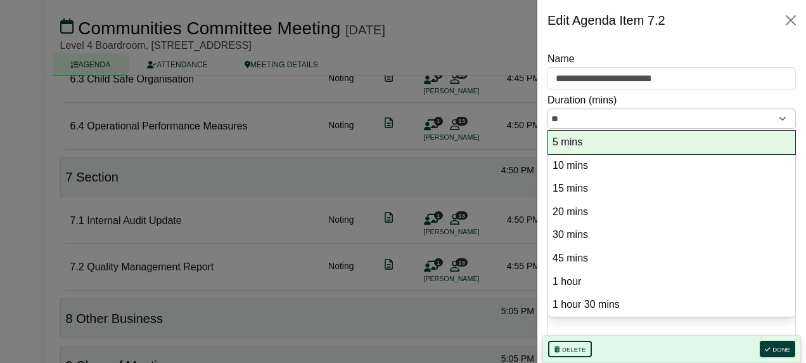
click at [587, 146] on option "5 mins" at bounding box center [672, 142] width 241 height 17
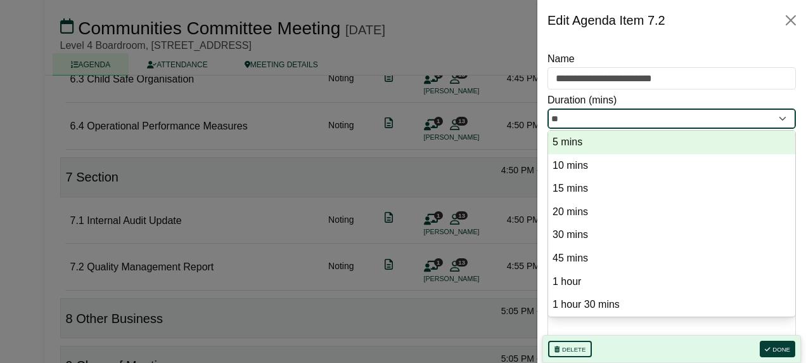
type input "*"
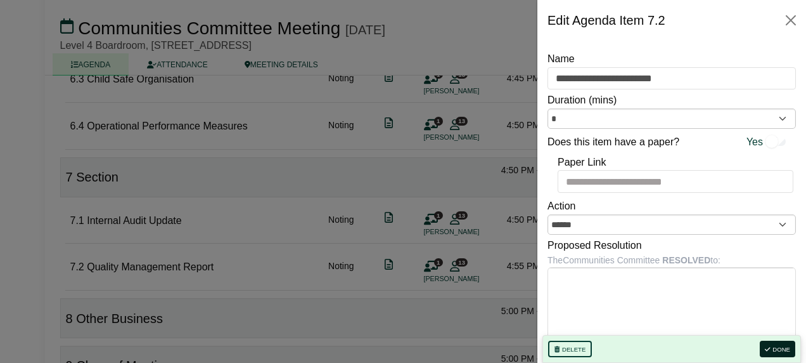
click at [789, 346] on button "Done" at bounding box center [778, 348] width 36 height 16
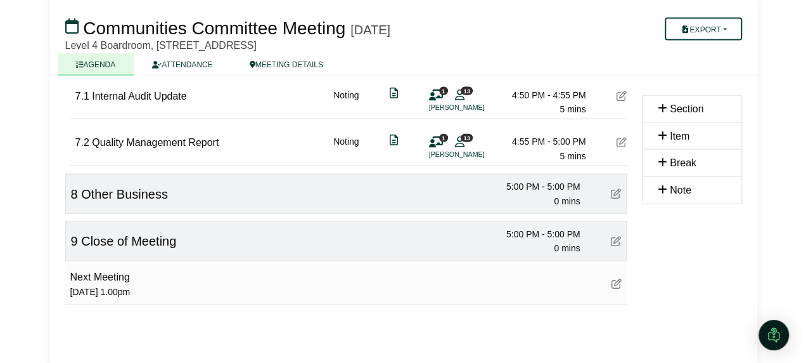
scroll to position [1404, 0]
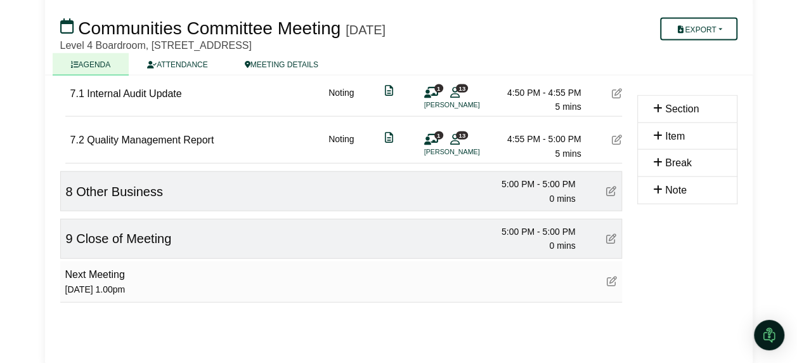
click at [611, 186] on icon at bounding box center [611, 191] width 10 height 10
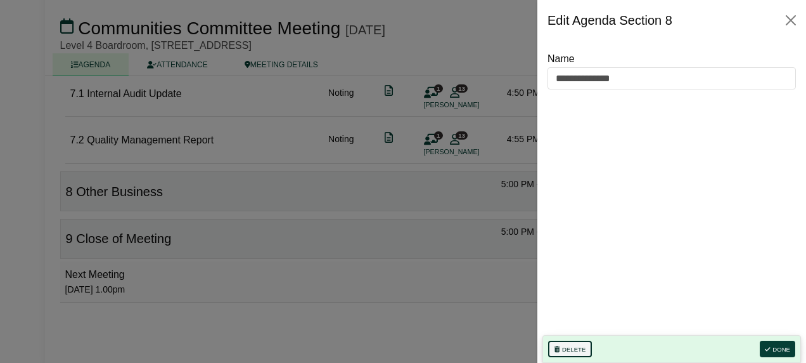
click at [559, 342] on button "Delete" at bounding box center [570, 348] width 44 height 16
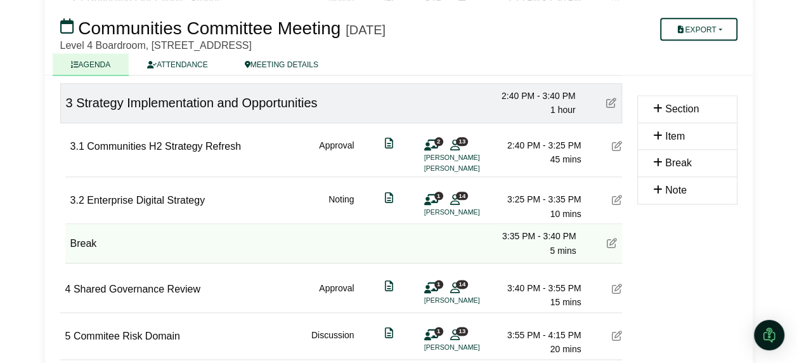
scroll to position [697, 0]
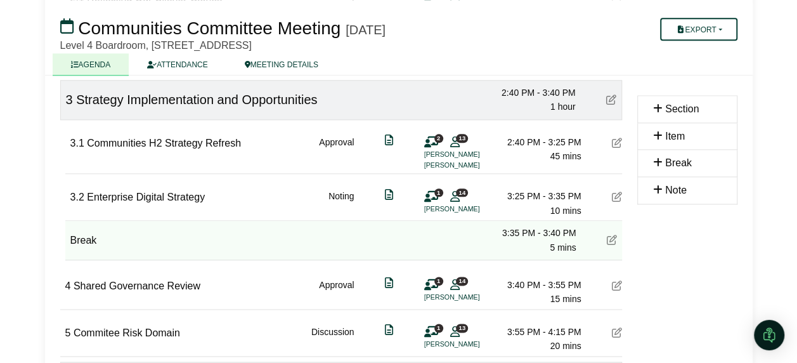
click at [611, 235] on icon at bounding box center [612, 240] width 10 height 10
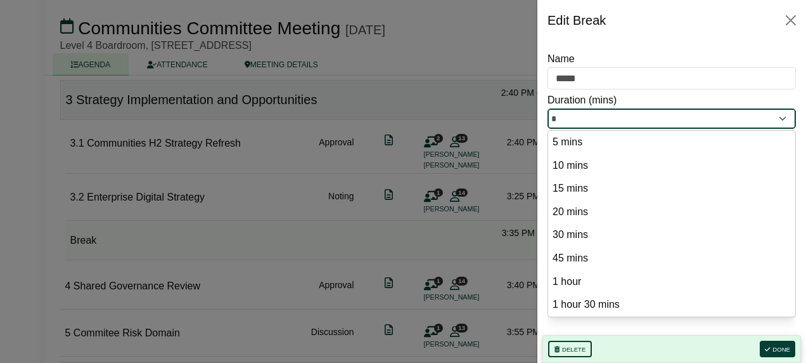
click at [600, 118] on input "*" at bounding box center [672, 118] width 249 height 20
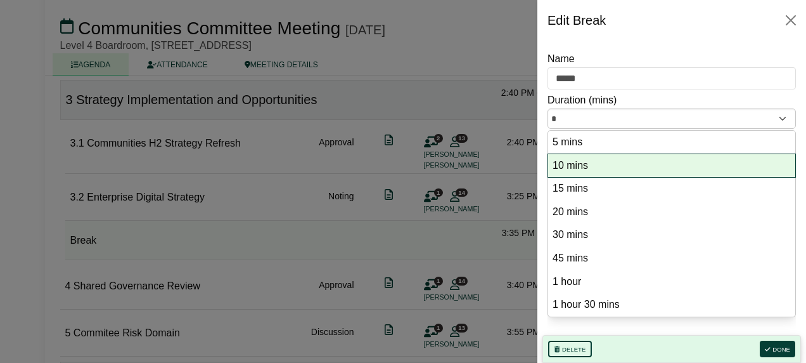
click at [593, 165] on option "10 mins" at bounding box center [672, 165] width 241 height 17
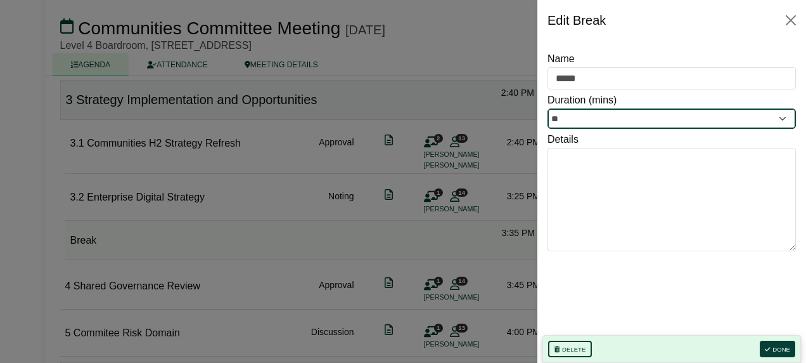
type input "**"
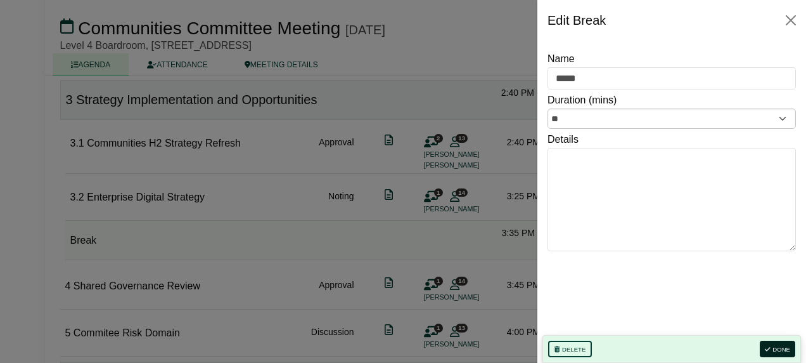
click at [780, 346] on button "Done" at bounding box center [778, 348] width 36 height 16
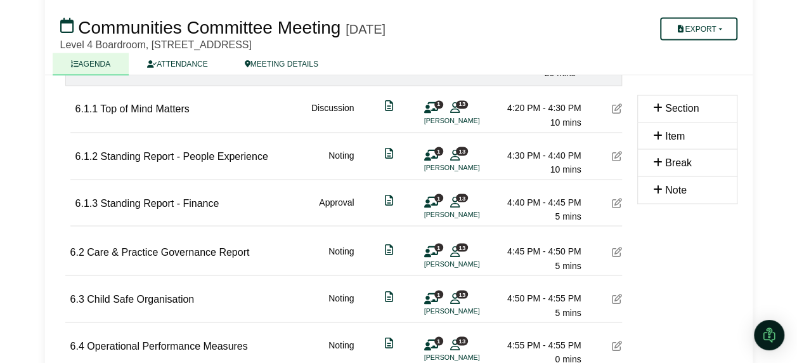
scroll to position [1078, 0]
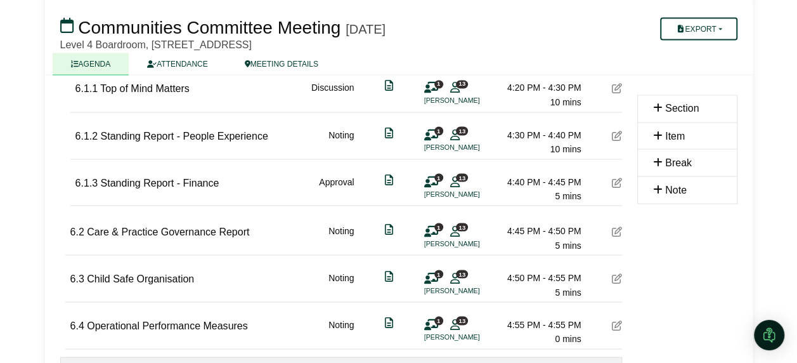
click at [609, 171] on div "6.1.3 Standing Report - Finance Approval 1 13 Dr Andrew Montague 4:40 PM - 4:45…" at bounding box center [348, 181] width 547 height 44
click at [619, 177] on icon at bounding box center [617, 182] width 10 height 10
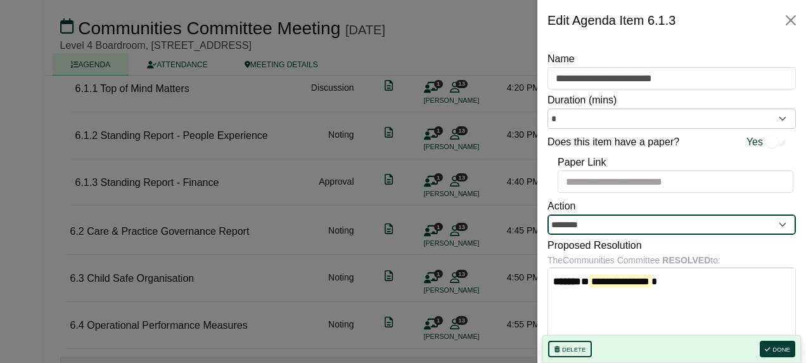
click at [587, 230] on input "********" at bounding box center [672, 224] width 249 height 20
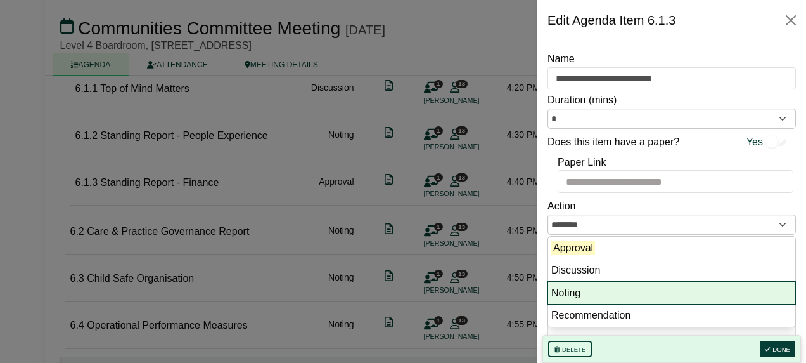
click at [595, 290] on li "Noting" at bounding box center [671, 292] width 247 height 23
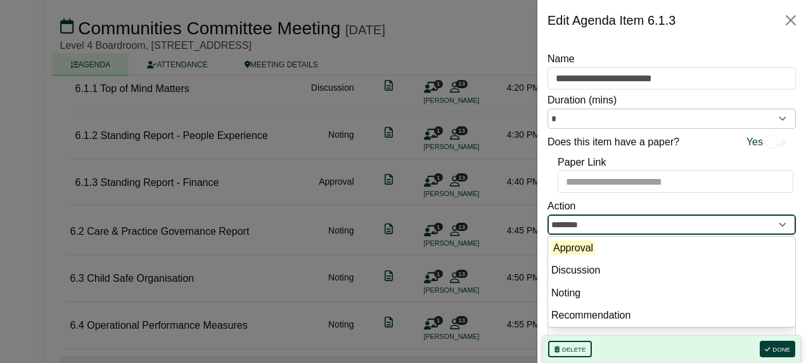
type input "******"
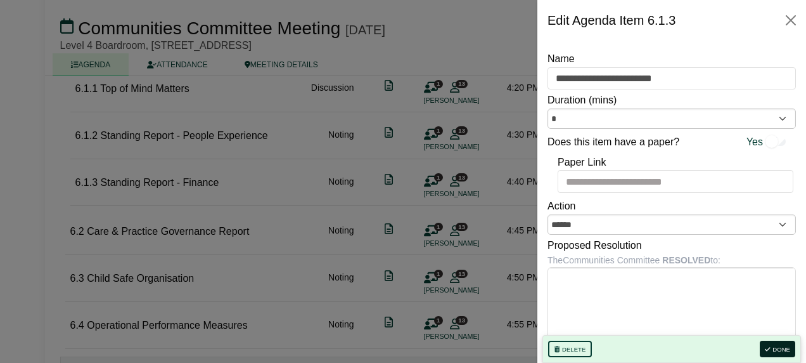
click at [773, 343] on button "Done" at bounding box center [778, 348] width 36 height 16
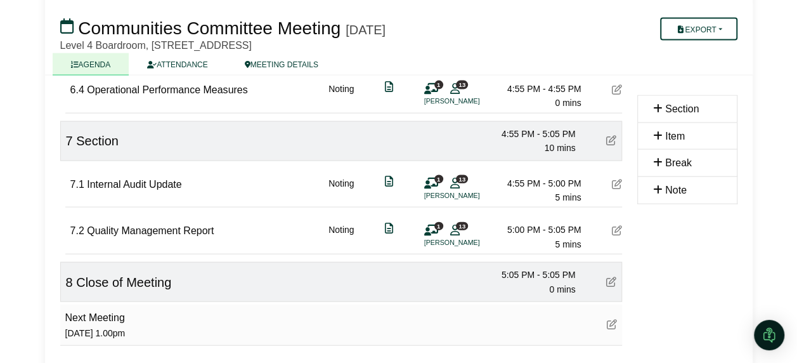
scroll to position [1293, 0]
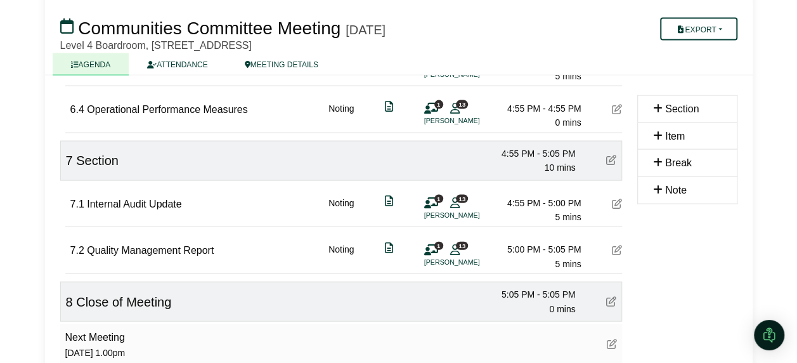
click at [616, 245] on icon at bounding box center [617, 250] width 10 height 10
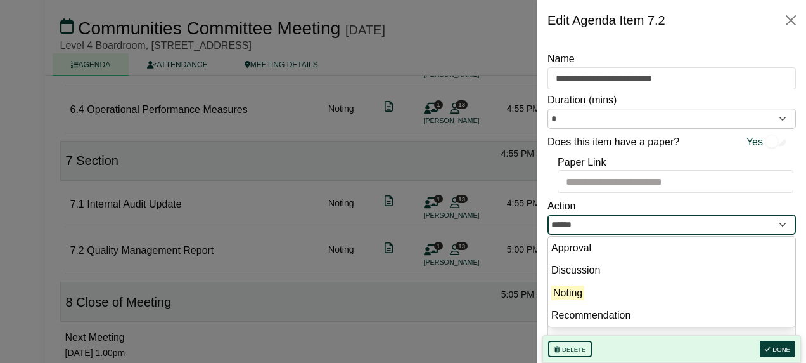
click at [595, 230] on input "******" at bounding box center [672, 224] width 249 height 20
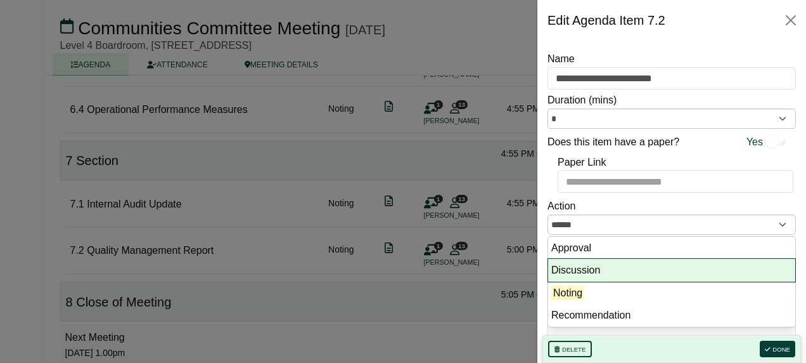
click at [595, 268] on li "Discussion" at bounding box center [671, 270] width 247 height 23
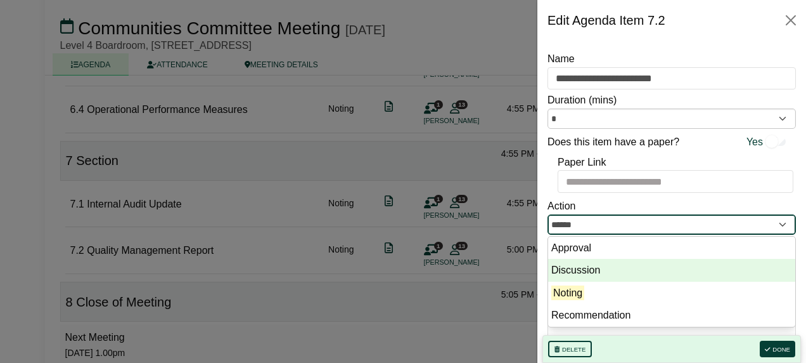
type input "**********"
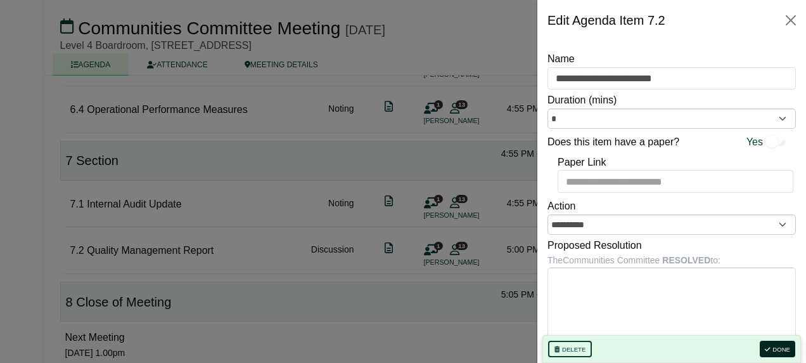
click at [779, 346] on button "Done" at bounding box center [778, 348] width 36 height 16
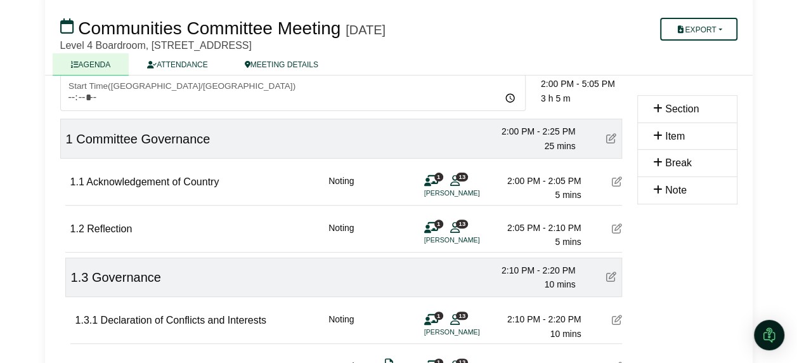
scroll to position [63, 0]
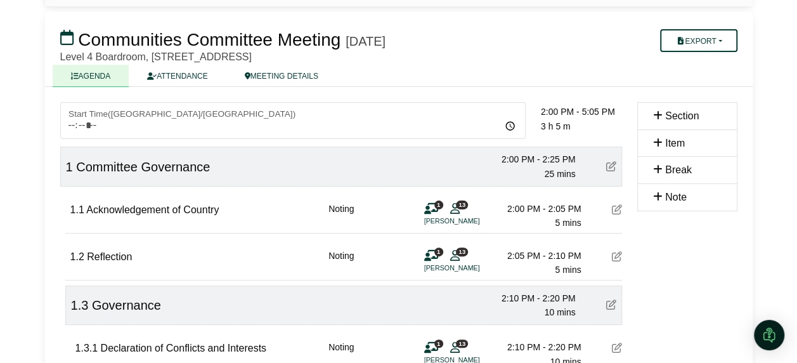
click at [613, 253] on icon at bounding box center [617, 256] width 10 height 10
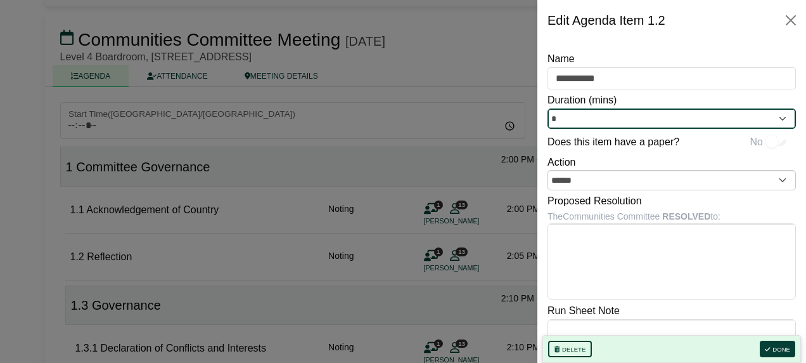
click at [579, 114] on input "*" at bounding box center [672, 118] width 249 height 20
type input "*"
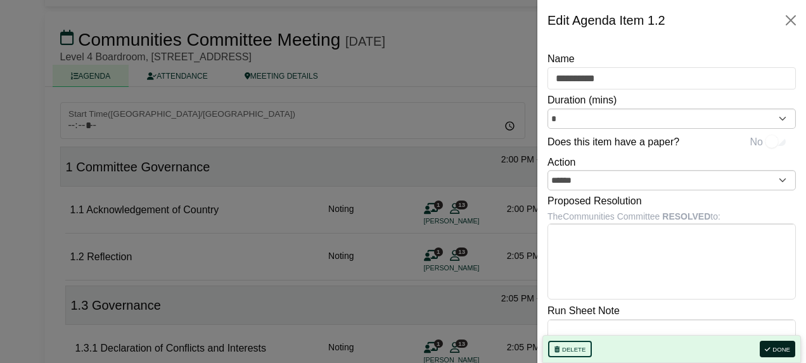
click at [770, 347] on icon "button" at bounding box center [767, 349] width 5 height 6
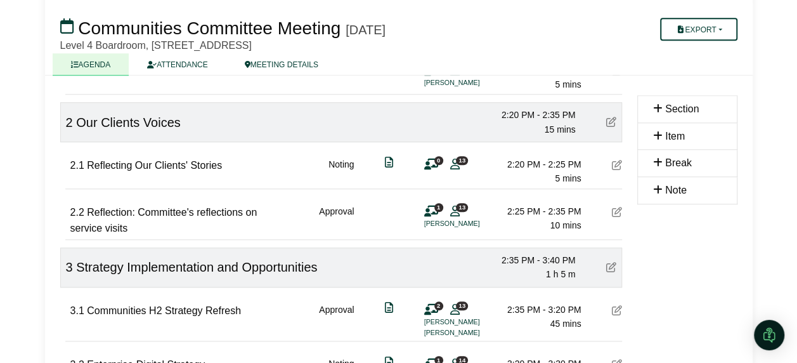
scroll to position [571, 0]
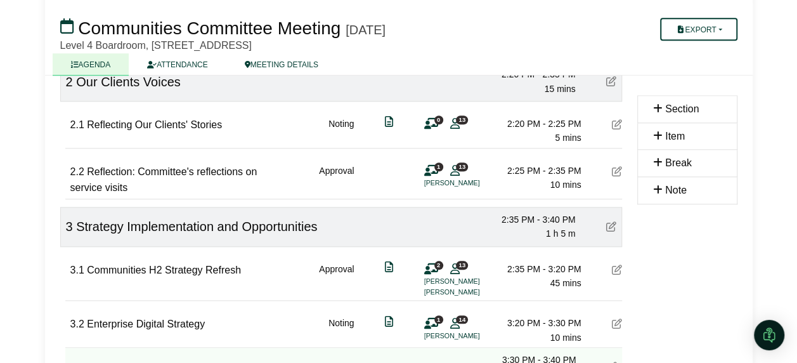
click at [616, 167] on icon at bounding box center [617, 171] width 10 height 10
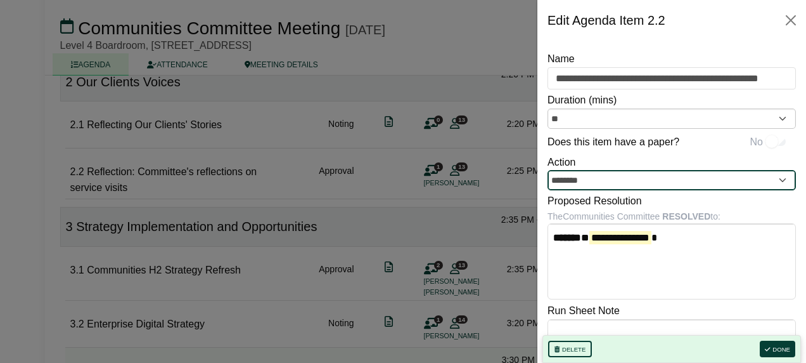
click at [617, 184] on input "********" at bounding box center [672, 180] width 249 height 20
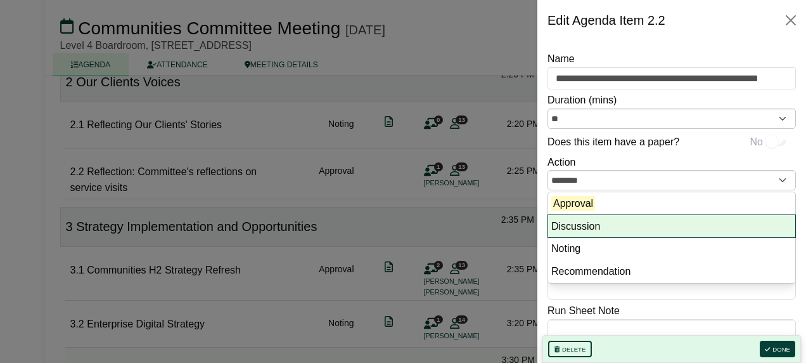
click at [616, 224] on li "Discussion" at bounding box center [671, 226] width 247 height 23
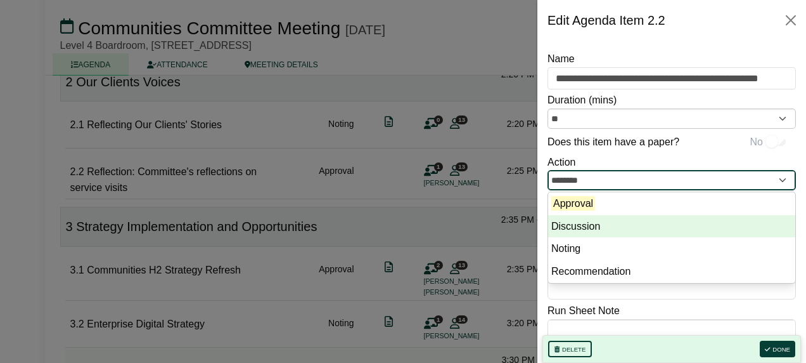
type input "**********"
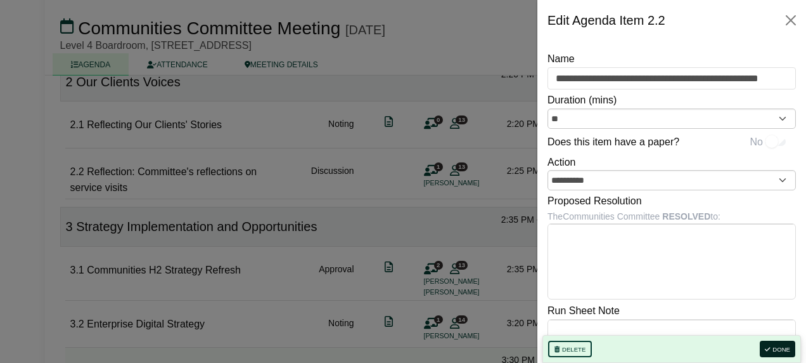
click at [779, 350] on button "Done" at bounding box center [778, 348] width 36 height 16
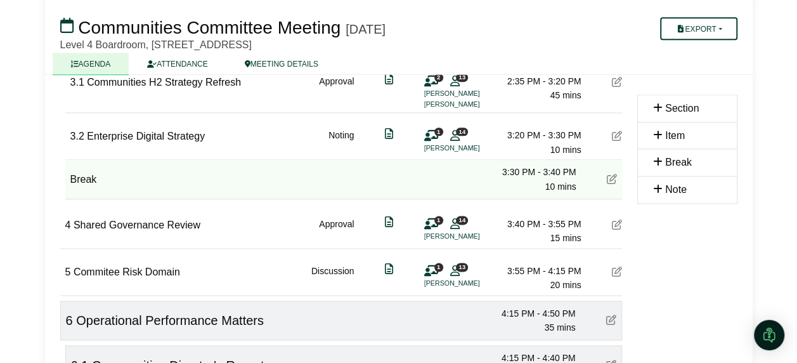
scroll to position [761, 0]
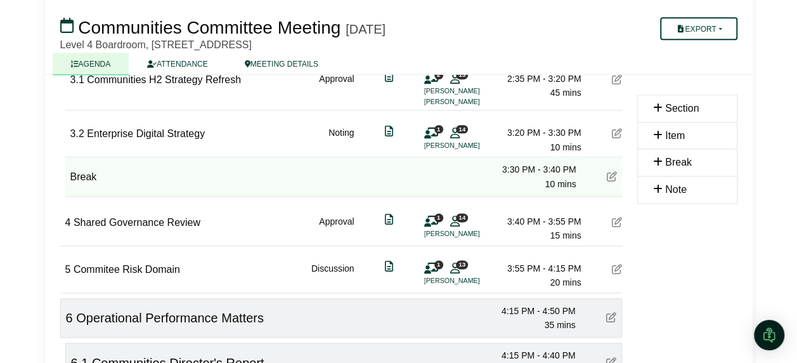
click at [619, 219] on icon at bounding box center [617, 222] width 10 height 10
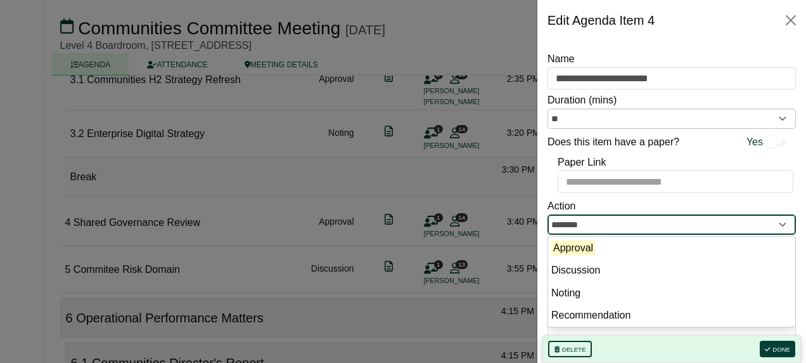
click at [588, 218] on input "********" at bounding box center [672, 224] width 249 height 20
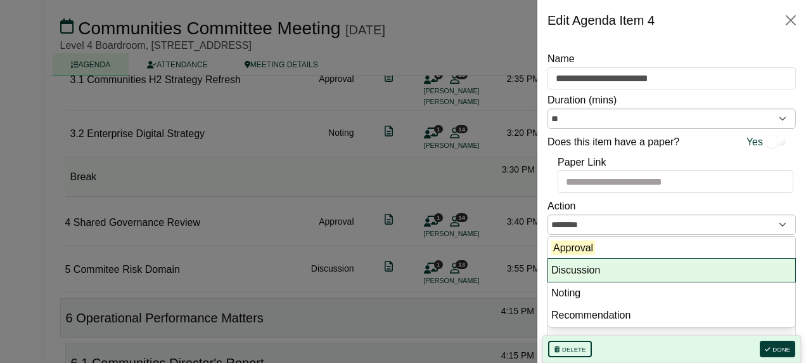
click at [604, 261] on li "Discussion" at bounding box center [671, 270] width 247 height 23
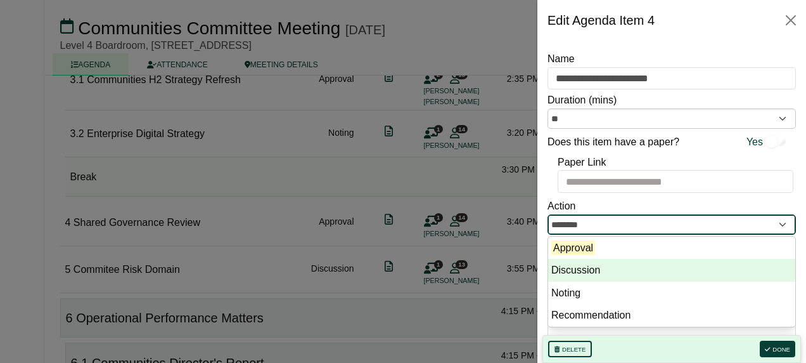
type input "**********"
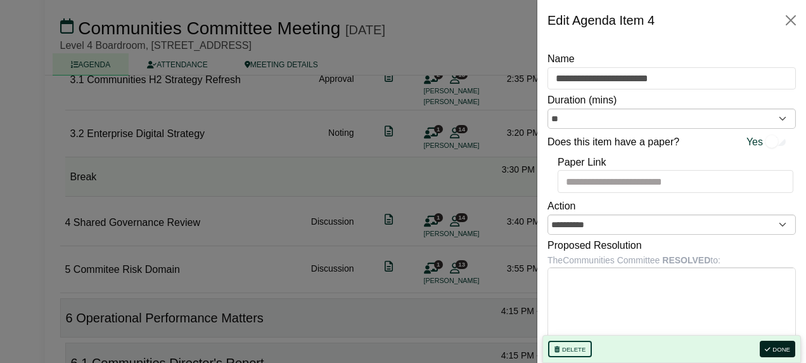
click at [789, 347] on button "Done" at bounding box center [778, 348] width 36 height 16
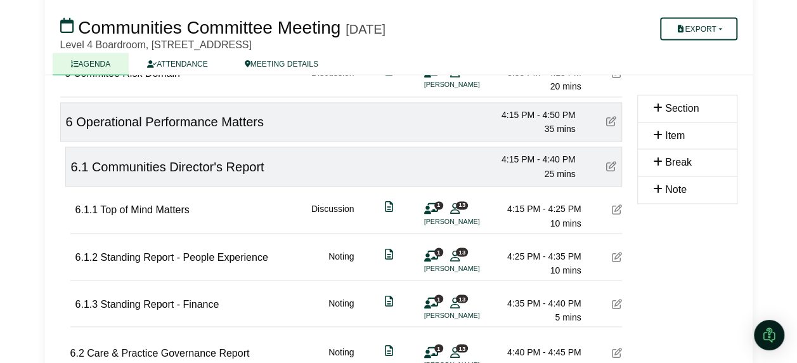
scroll to position [951, 0]
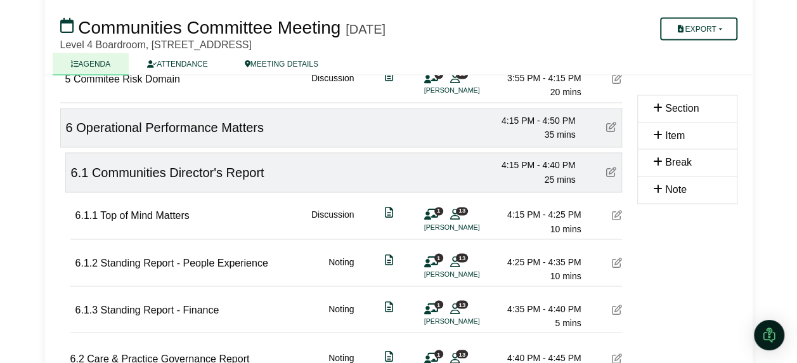
click at [616, 210] on icon at bounding box center [617, 215] width 10 height 10
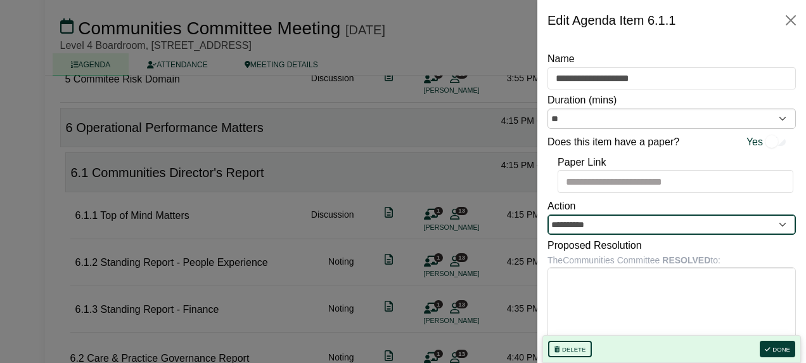
click at [600, 219] on input "**********" at bounding box center [672, 224] width 249 height 20
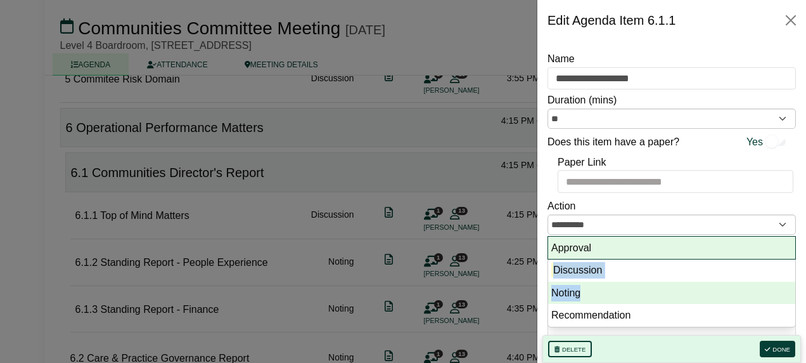
drag, startPoint x: 607, startPoint y: 252, endPoint x: 614, endPoint y: 290, distance: 38.1
click at [614, 290] on ul "Approval Discussion Noting Recommendation" at bounding box center [672, 281] width 249 height 91
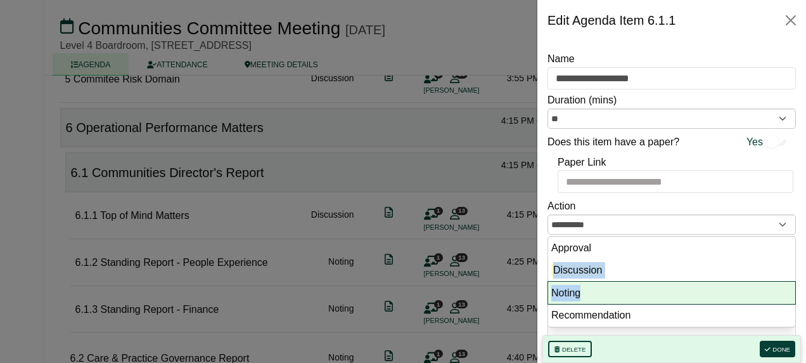
click at [614, 290] on li "Noting" at bounding box center [671, 292] width 247 height 23
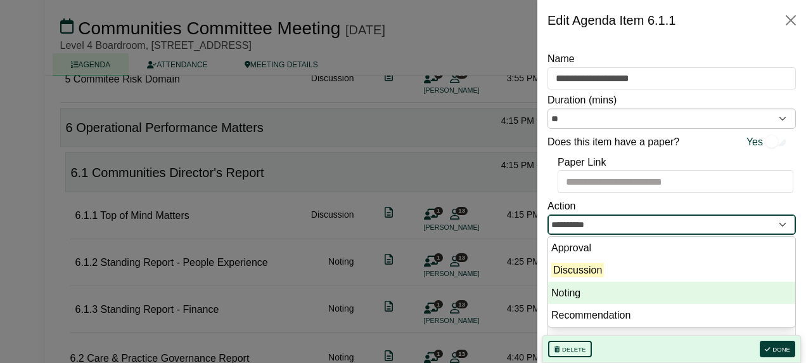
type input "******"
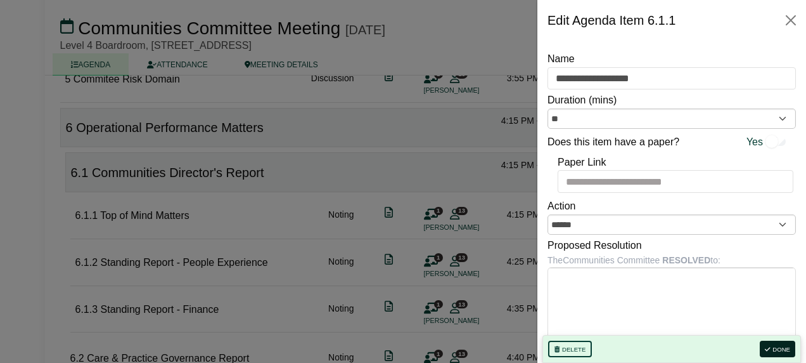
click at [775, 348] on button "Done" at bounding box center [778, 348] width 36 height 16
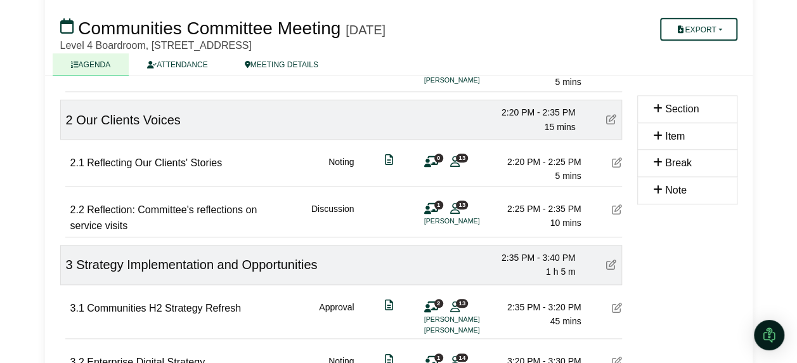
scroll to position [571, 0]
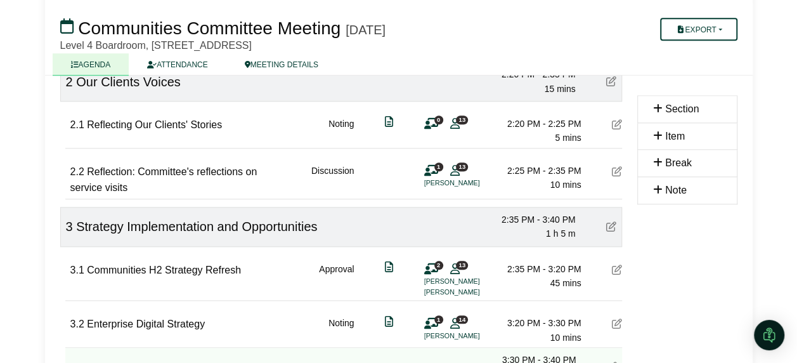
click at [616, 265] on icon at bounding box center [617, 269] width 10 height 10
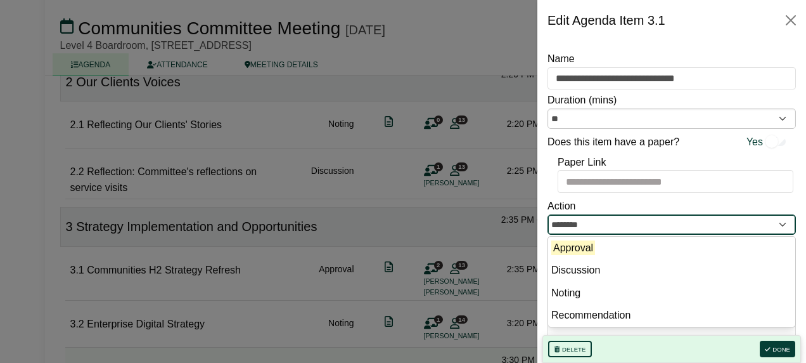
click at [635, 226] on input "********" at bounding box center [672, 224] width 249 height 20
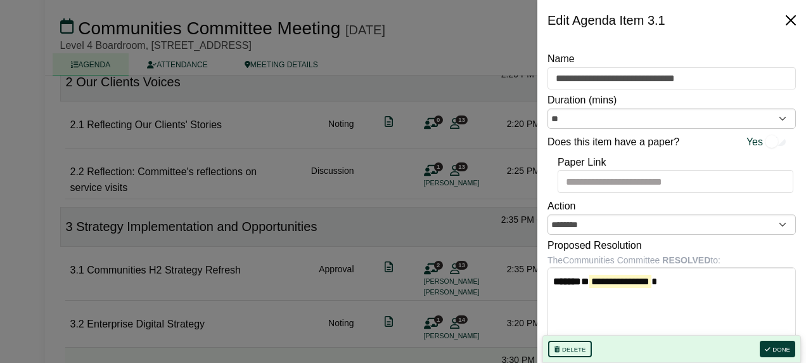
click at [796, 20] on button "Close" at bounding box center [791, 20] width 20 height 20
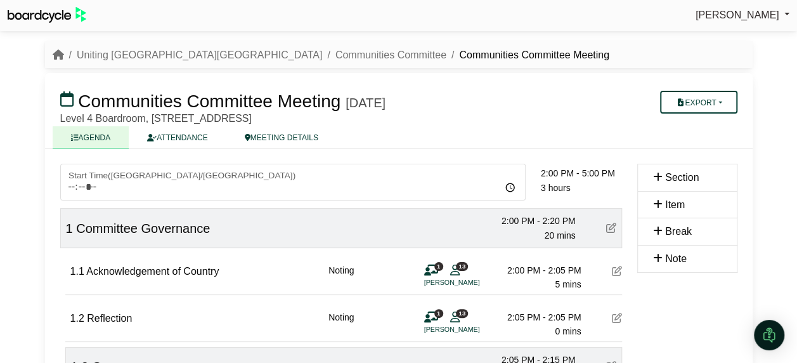
scroll to position [0, 0]
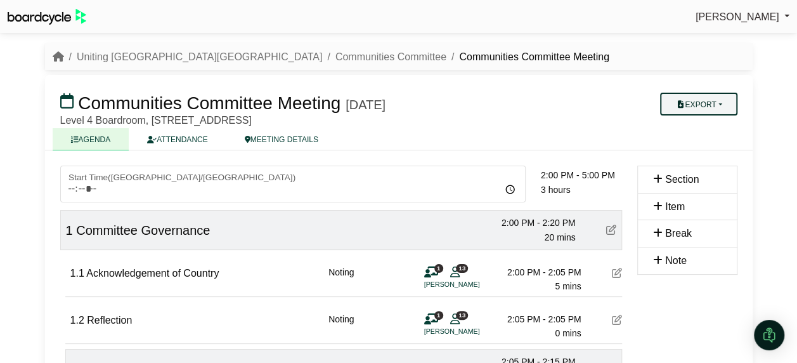
click at [727, 107] on button "Export" at bounding box center [698, 104] width 77 height 23
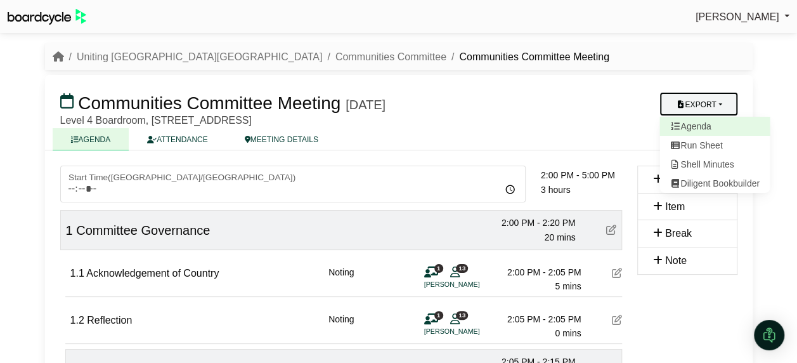
click at [697, 119] on link "Agenda" at bounding box center [714, 126] width 110 height 19
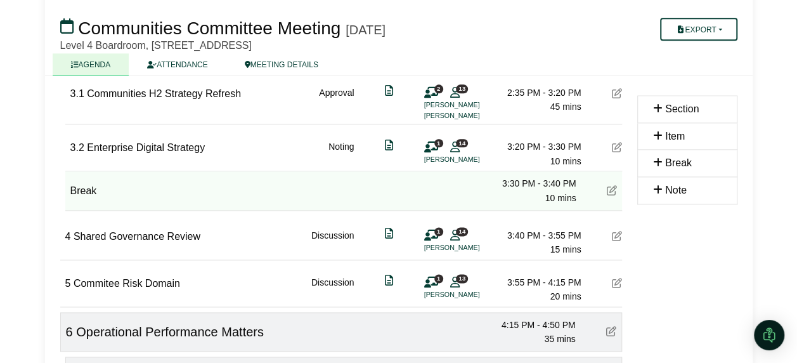
scroll to position [824, 0]
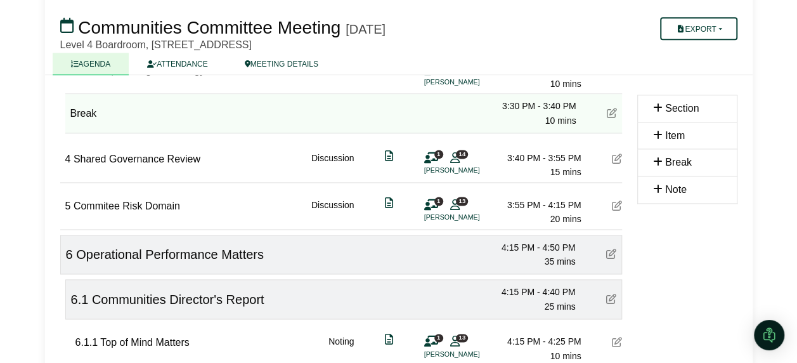
click at [176, 155] on span "Shared Governance Review" at bounding box center [137, 158] width 127 height 11
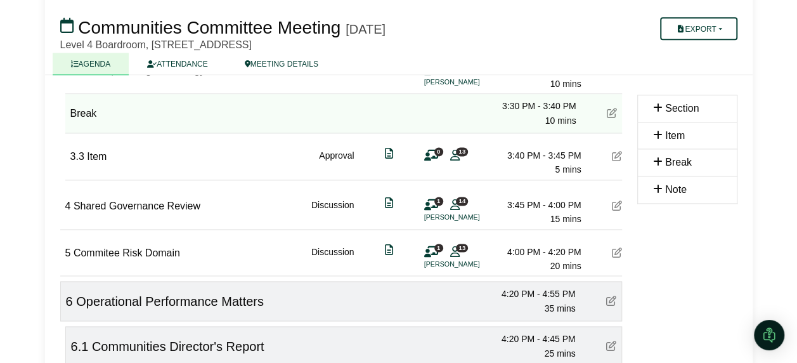
click at [147, 155] on div "3.3 Item Approval 0 13 3:40 PM - 3:45 PM 5 mins" at bounding box center [346, 155] width 552 height 44
click at [619, 151] on icon at bounding box center [617, 156] width 10 height 10
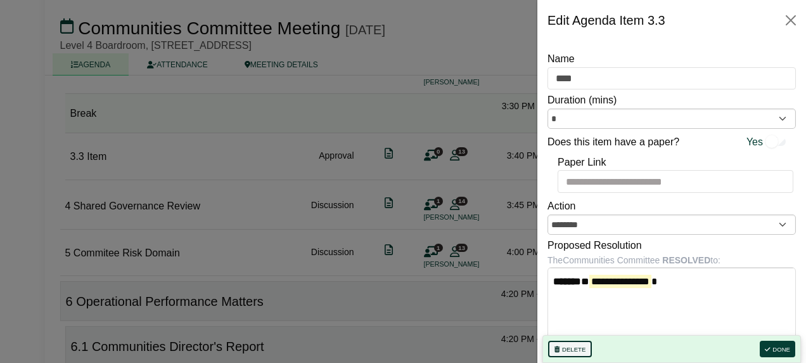
click at [578, 345] on button "Delete" at bounding box center [570, 348] width 44 height 16
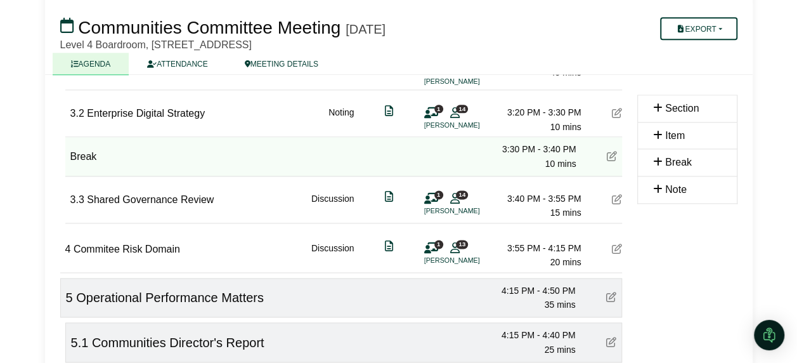
scroll to position [900, 0]
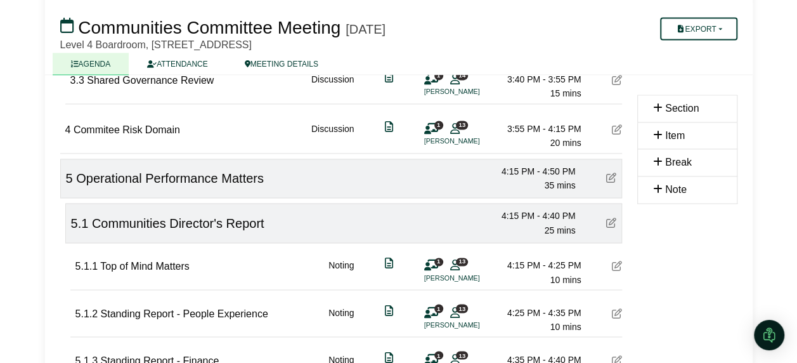
click at [108, 124] on span "Commitee Risk Domain" at bounding box center [127, 129] width 107 height 11
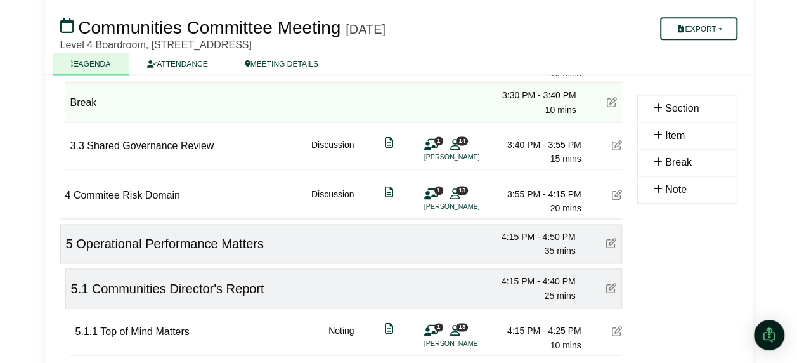
scroll to position [773, 0]
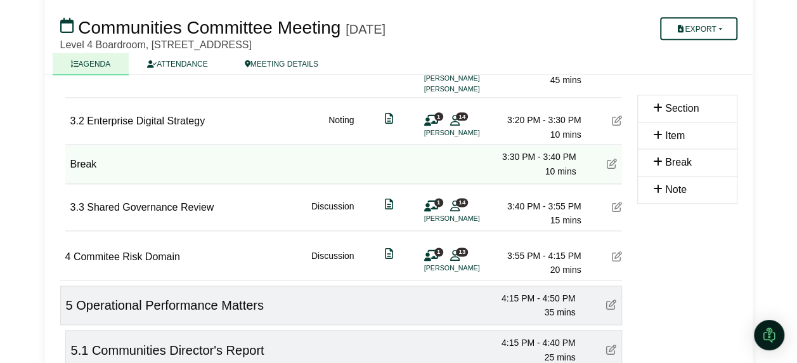
click at [107, 252] on span "Commitee Risk Domain" at bounding box center [127, 256] width 107 height 11
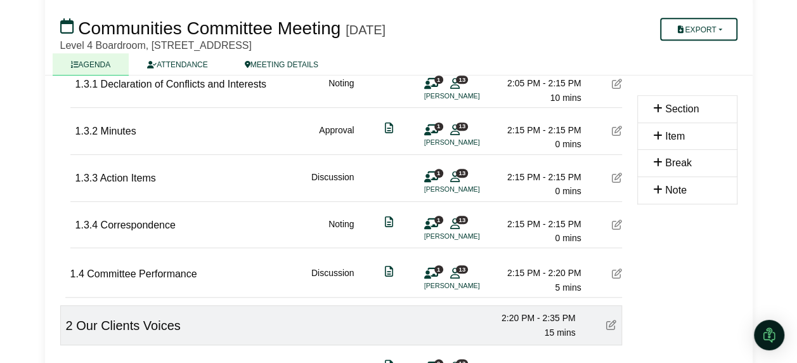
scroll to position [266, 0]
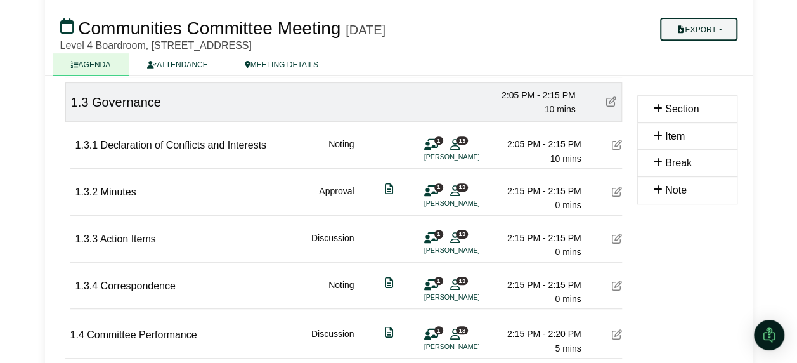
click at [716, 25] on button "Export" at bounding box center [698, 29] width 77 height 23
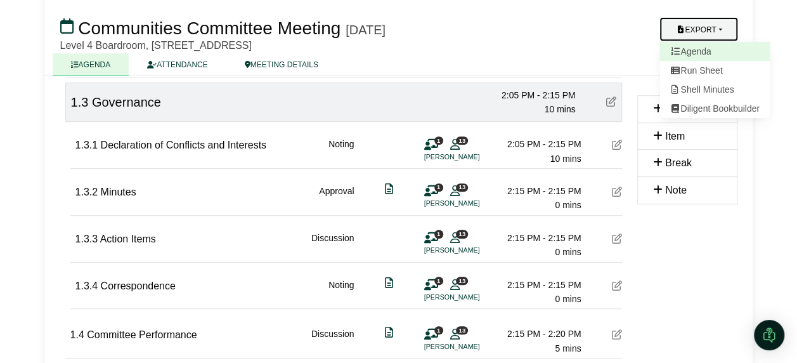
click at [723, 53] on link "Agenda" at bounding box center [714, 51] width 110 height 19
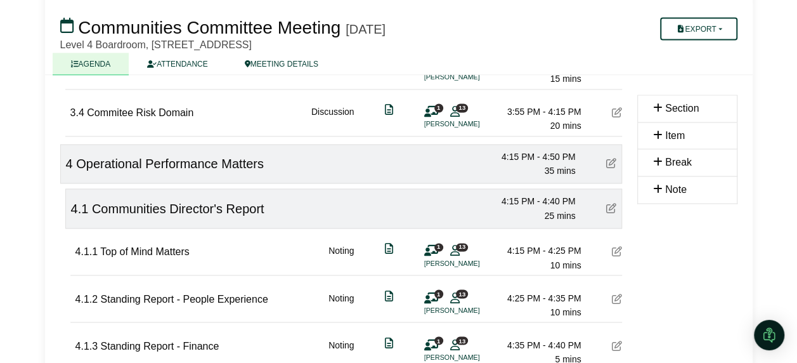
scroll to position [888, 0]
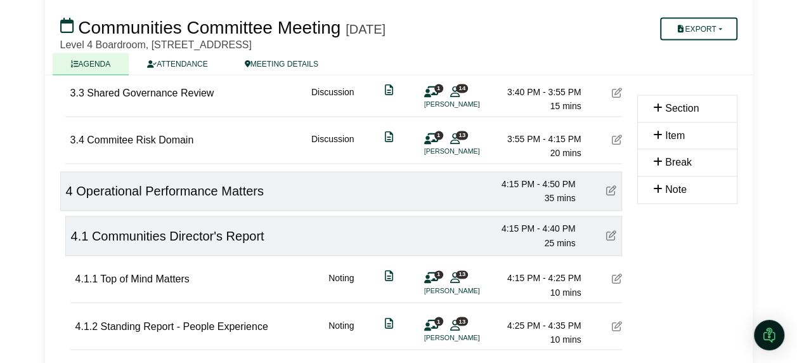
click at [610, 133] on div "3.4 Commitee Risk Domain Discussion 1 13 Mary Ducusin 3:55 PM - 4:15 PM 20 mins" at bounding box center [346, 139] width 552 height 44
click at [614, 134] on icon at bounding box center [617, 139] width 10 height 10
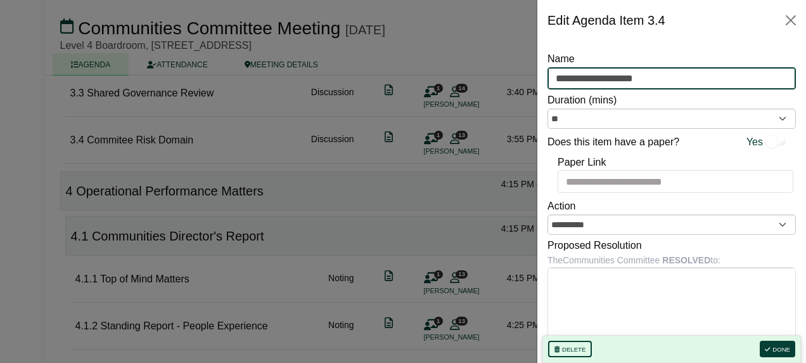
click at [591, 79] on input "**********" at bounding box center [672, 78] width 249 height 23
type input "**********"
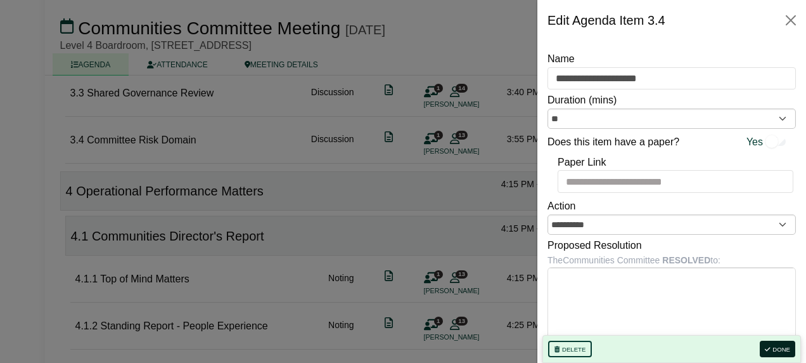
click at [785, 351] on button "Done" at bounding box center [778, 348] width 36 height 16
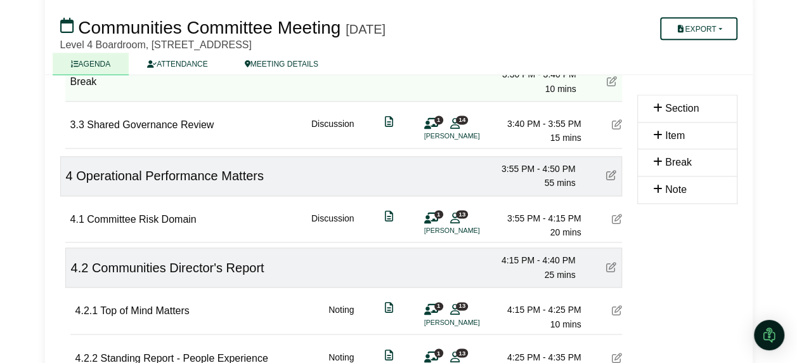
scroll to position [793, 0]
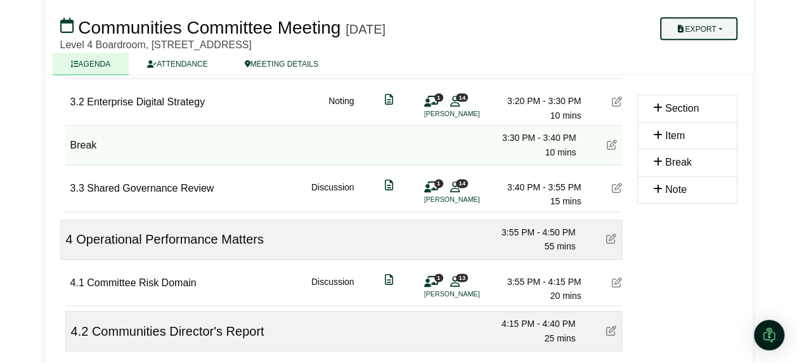
click at [700, 20] on button "Export" at bounding box center [698, 29] width 77 height 23
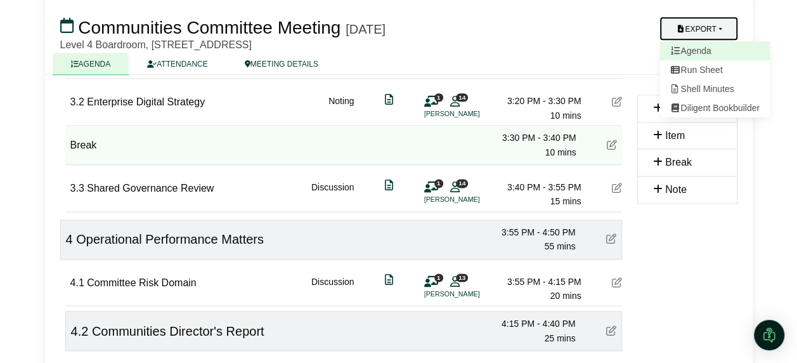
click at [695, 52] on link "Agenda" at bounding box center [714, 51] width 110 height 19
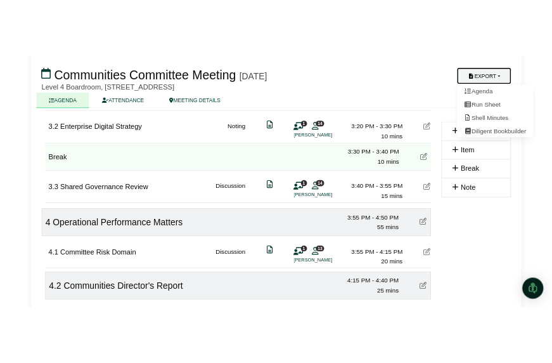
scroll to position [0, 0]
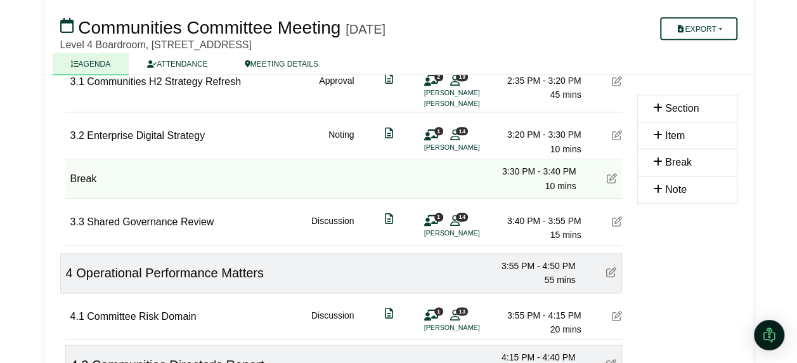
scroll to position [1014, 0]
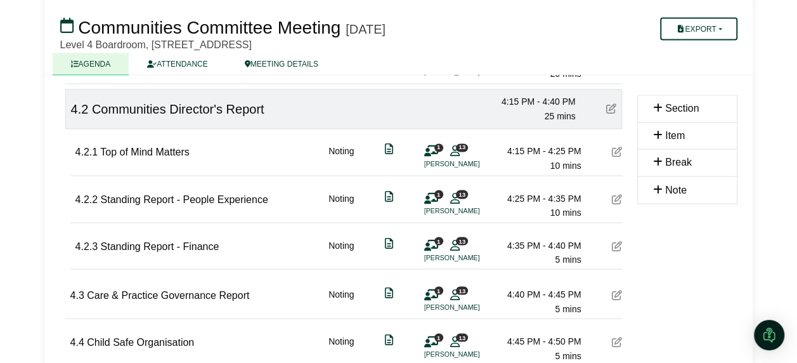
click at [552, 147] on icon at bounding box center [617, 151] width 10 height 10
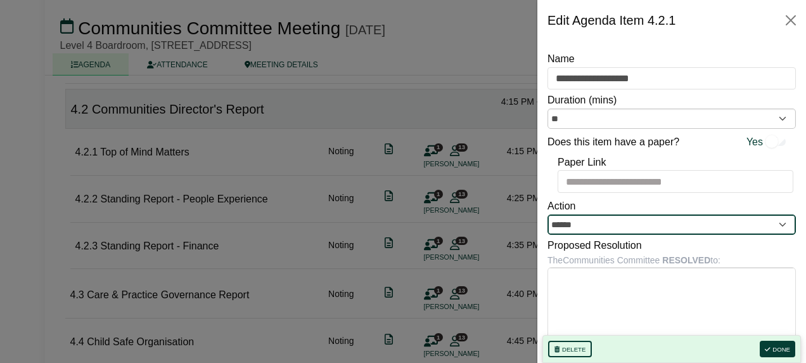
click at [552, 222] on input "******" at bounding box center [672, 224] width 249 height 20
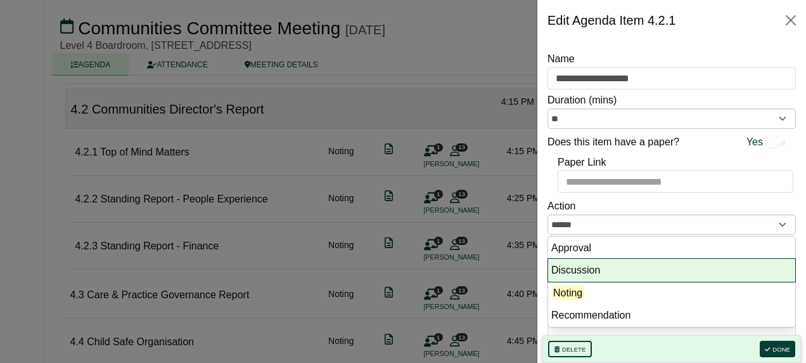
click at [552, 264] on li "Discussion" at bounding box center [671, 270] width 247 height 23
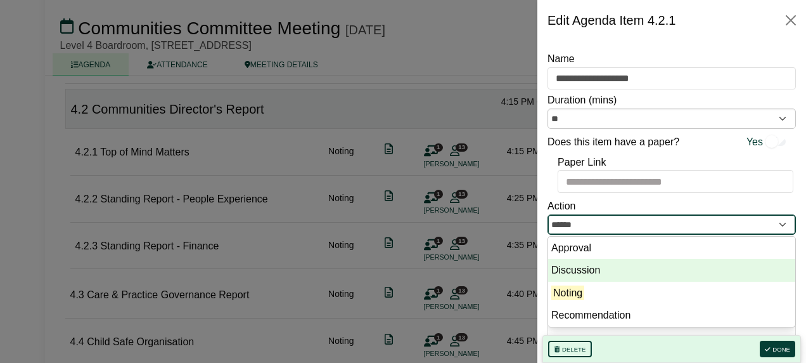
type input "**********"
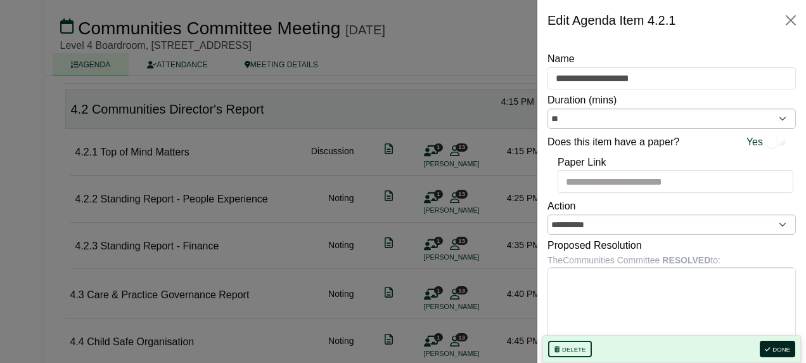
click at [552, 353] on button "Done" at bounding box center [778, 348] width 36 height 16
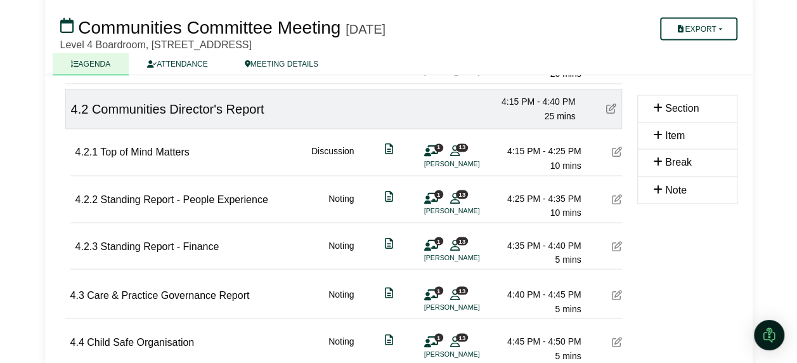
click at [552, 191] on div "4.2.2 Standing Report - People Experience Noting 1 13 [PERSON_NAME] 4:25 PM - 4…" at bounding box center [348, 198] width 547 height 44
click at [552, 194] on icon at bounding box center [617, 198] width 10 height 10
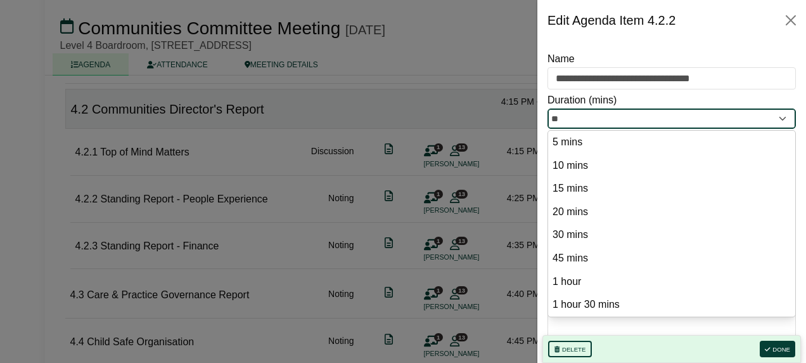
click at [552, 118] on input "**" at bounding box center [672, 118] width 249 height 20
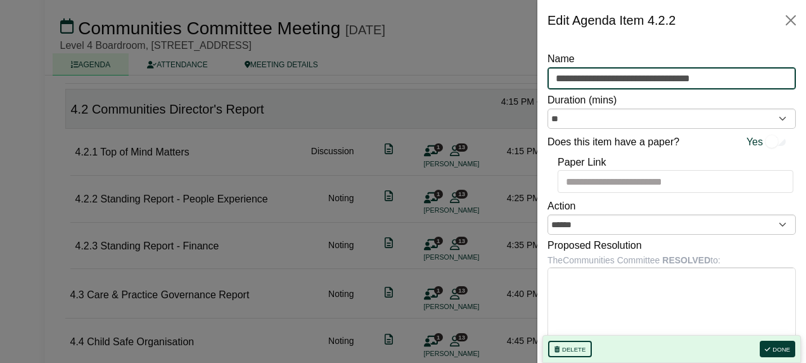
click at [552, 86] on input "**********" at bounding box center [672, 78] width 249 height 23
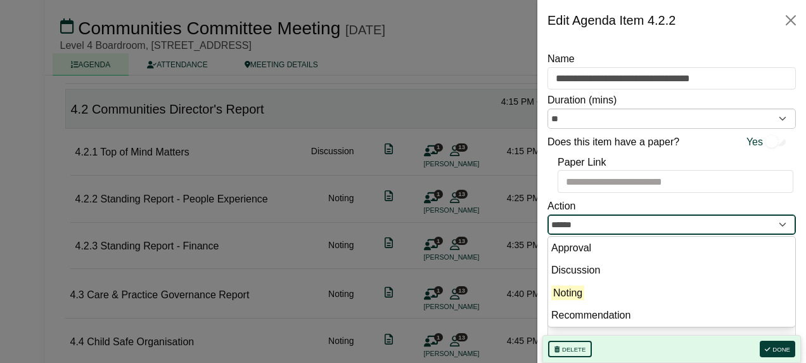
click at [552, 227] on input "******" at bounding box center [672, 224] width 249 height 20
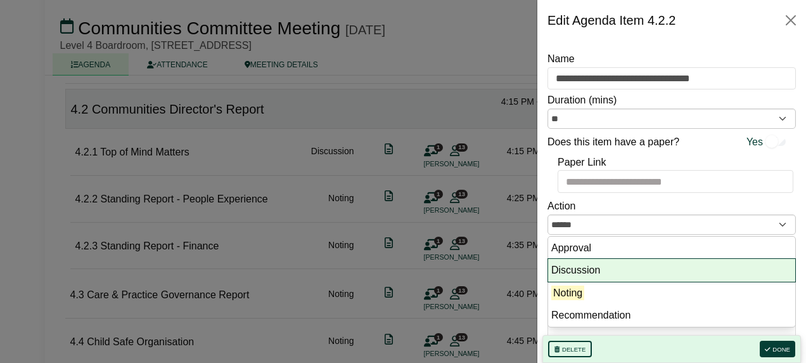
click at [552, 262] on li "Discussion" at bounding box center [671, 270] width 247 height 23
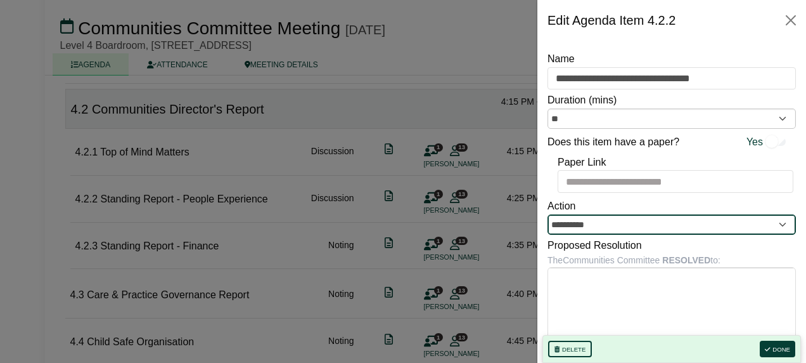
type input "**********"
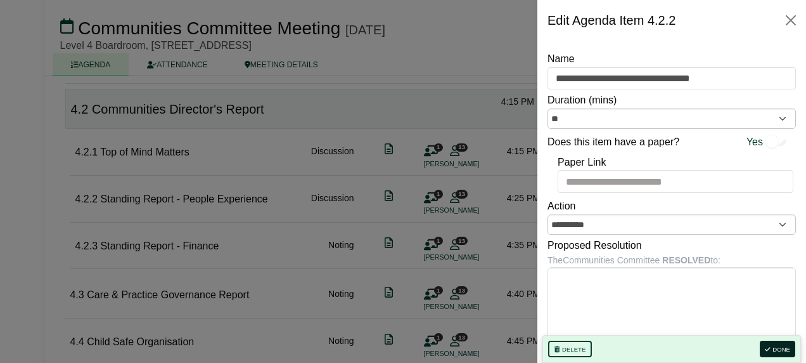
click at [552, 351] on button "Done" at bounding box center [778, 348] width 36 height 16
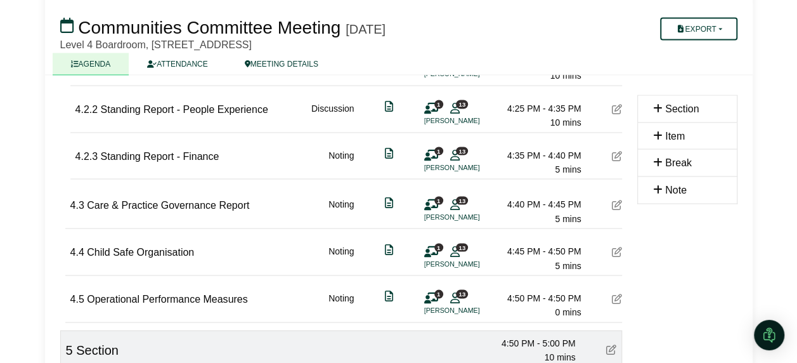
scroll to position [1078, 0]
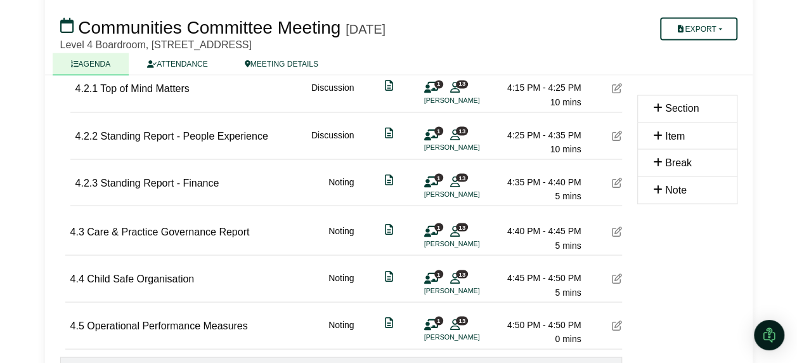
click at [552, 273] on icon at bounding box center [617, 278] width 10 height 10
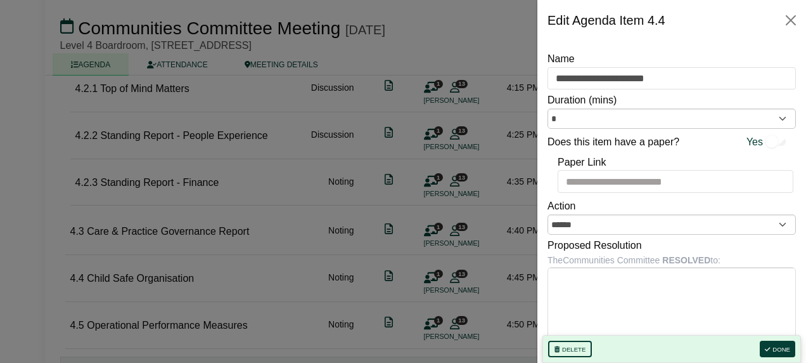
click at [552, 131] on div "Does this item have a paper? Yes" at bounding box center [672, 140] width 249 height 23
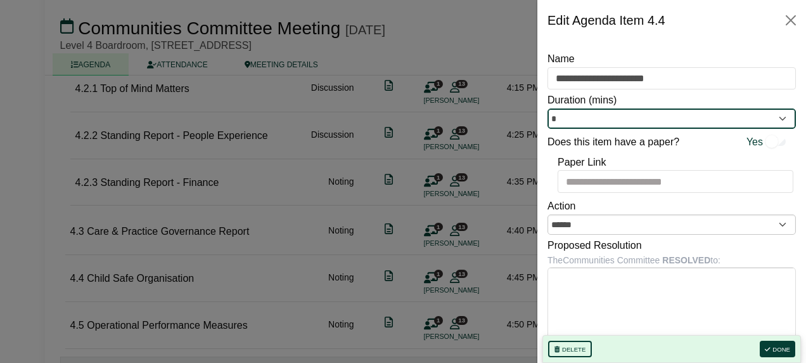
click at [552, 123] on input "*" at bounding box center [672, 118] width 249 height 20
type input "*"
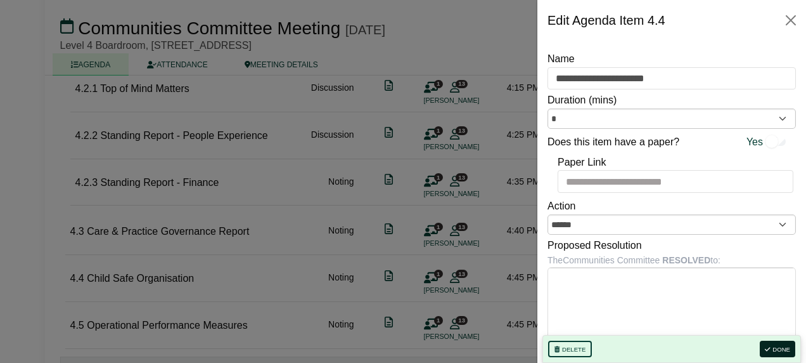
click at [552, 347] on button "Done" at bounding box center [778, 348] width 36 height 16
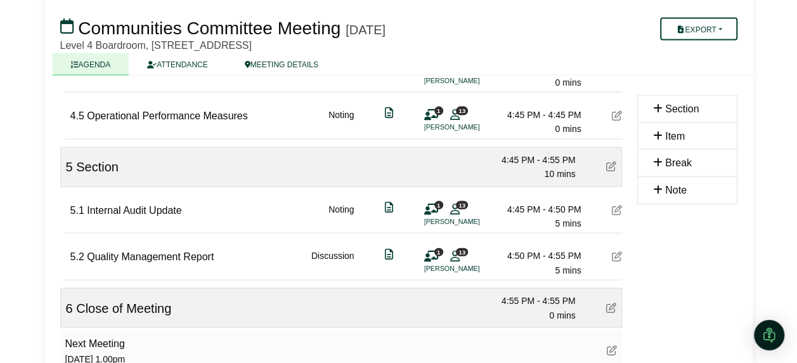
scroll to position [1268, 0]
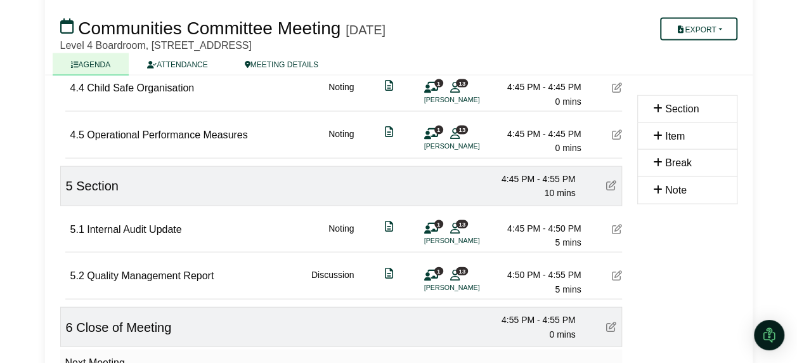
click at [552, 224] on icon at bounding box center [617, 229] width 10 height 10
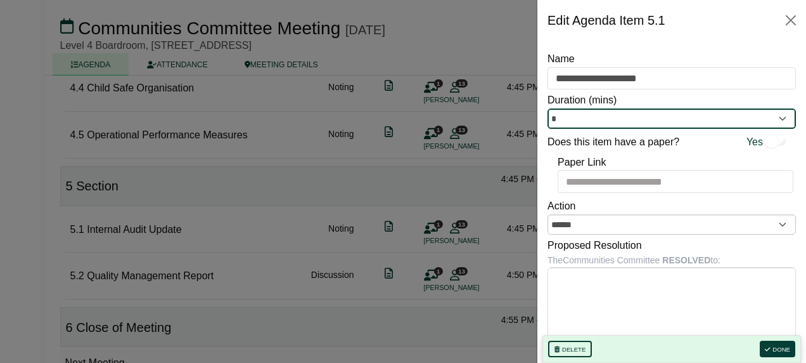
click at [552, 114] on input "*" at bounding box center [672, 118] width 249 height 20
type input "*"
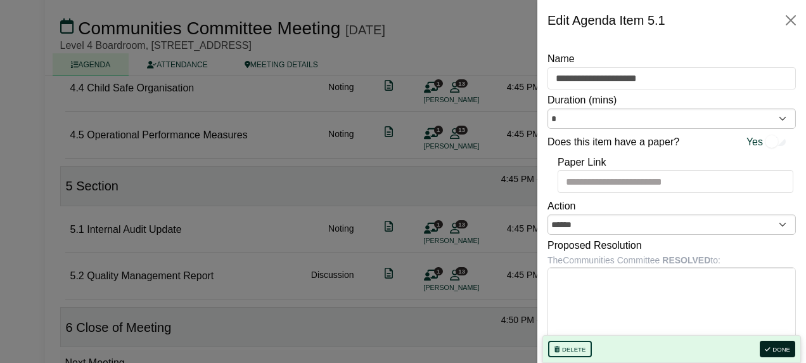
drag, startPoint x: 772, startPoint y: 344, endPoint x: 682, endPoint y: 326, distance: 91.8
click at [552, 344] on button "Done" at bounding box center [778, 348] width 36 height 16
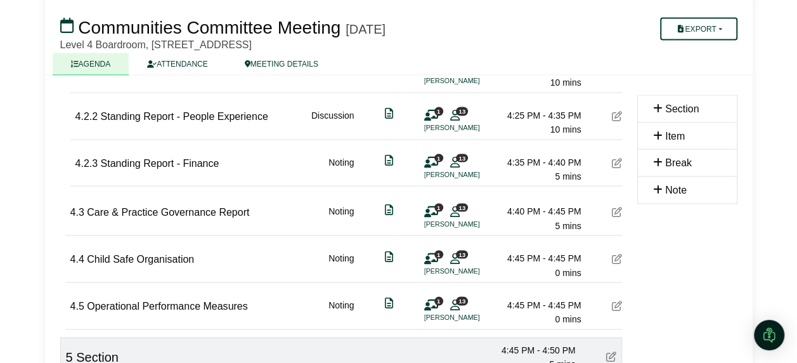
scroll to position [1078, 0]
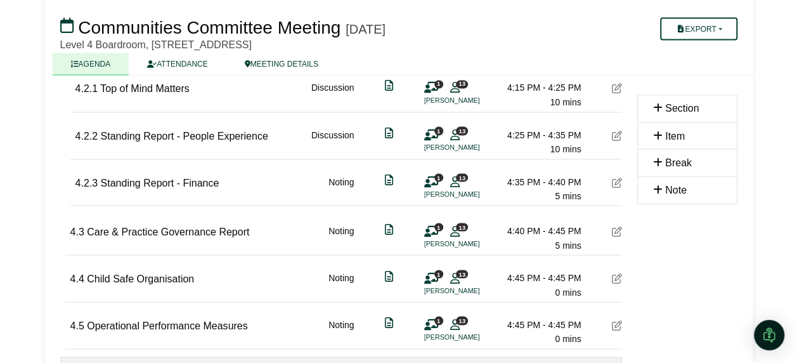
click at [552, 226] on icon at bounding box center [617, 231] width 10 height 10
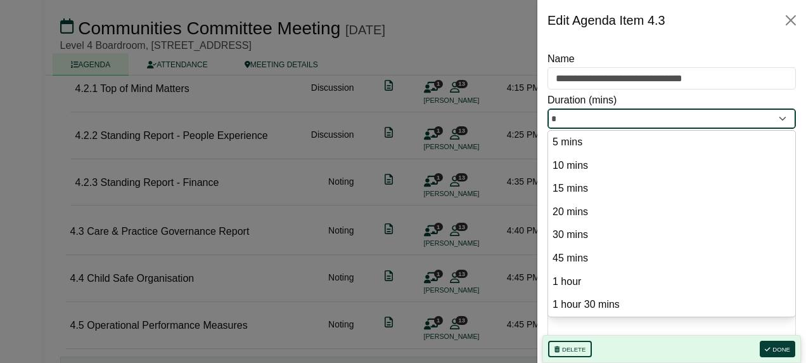
click at [552, 120] on input "*" at bounding box center [672, 118] width 249 height 20
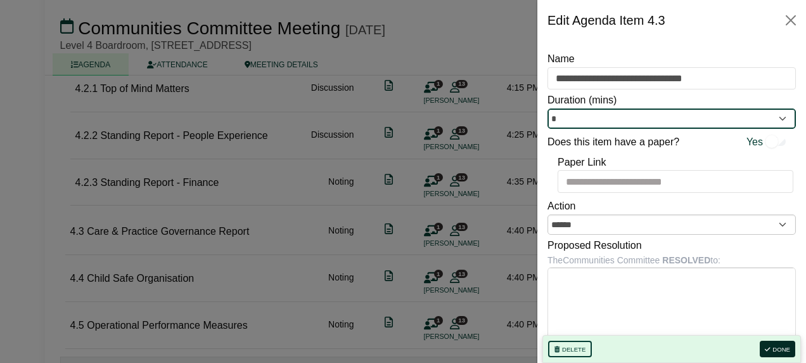
type input "*"
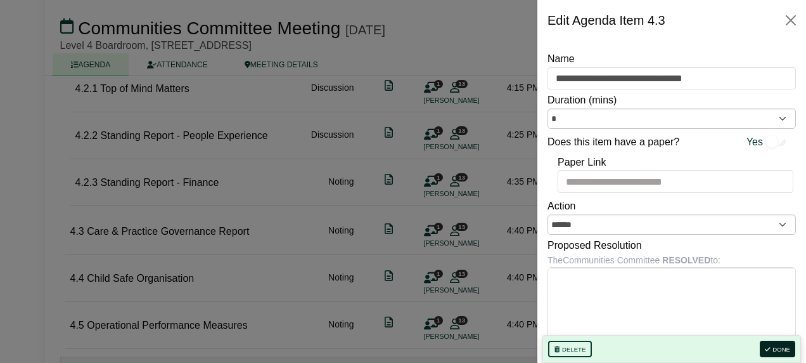
click at [552, 341] on button "Done" at bounding box center [778, 348] width 36 height 16
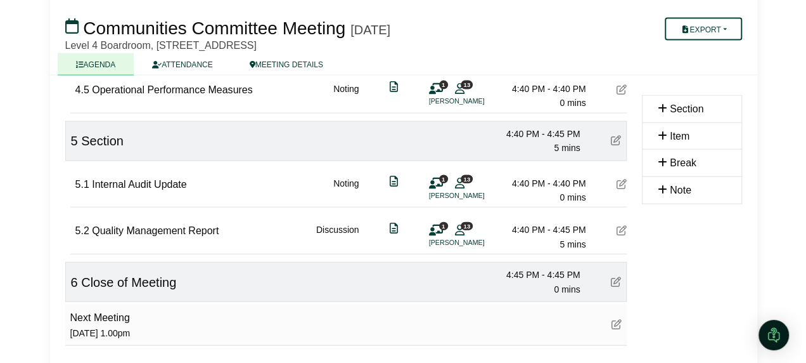
scroll to position [1293, 0]
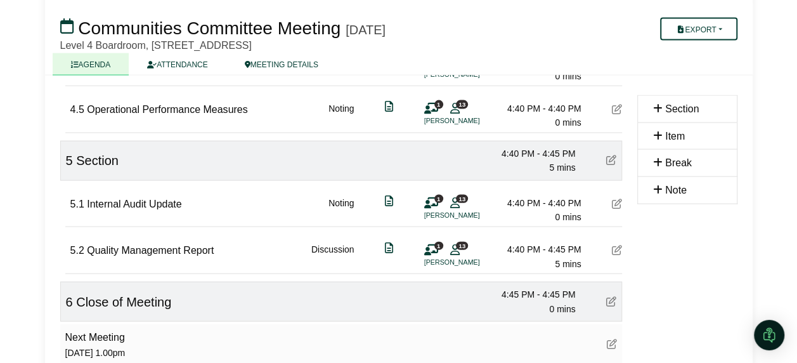
click at [552, 198] on icon at bounding box center [617, 203] width 10 height 10
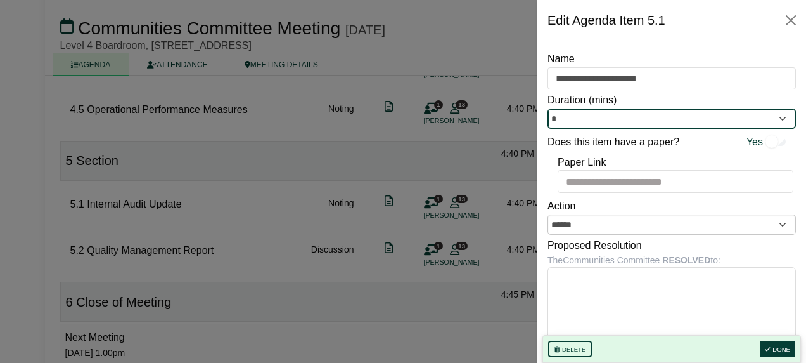
click at [552, 123] on input "*" at bounding box center [672, 118] width 249 height 20
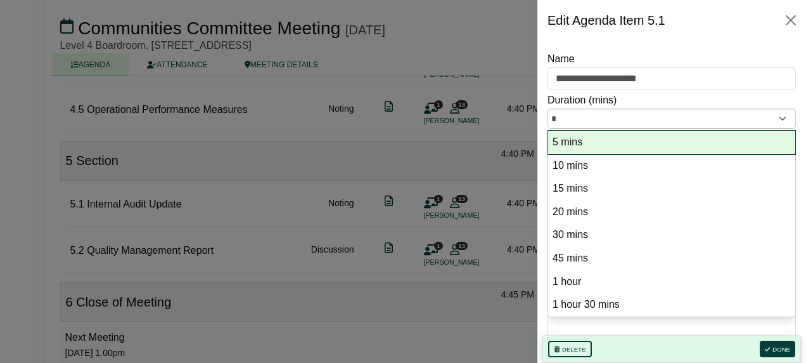
click at [552, 139] on option "5 mins" at bounding box center [672, 142] width 241 height 17
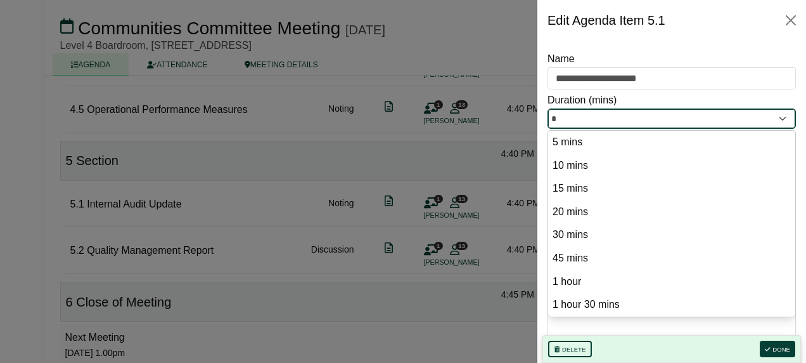
type input "*"
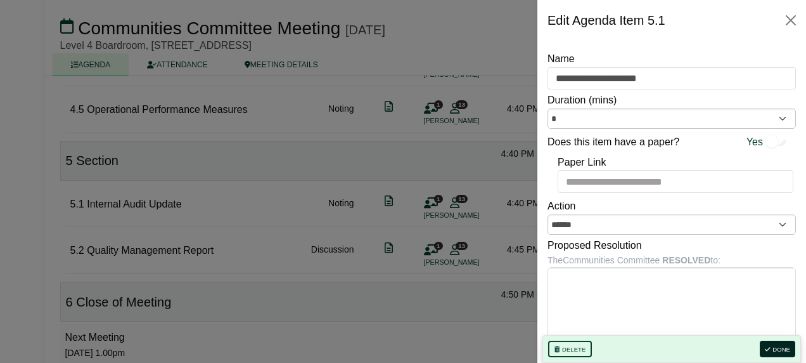
click at [552, 344] on button "Done" at bounding box center [778, 348] width 36 height 16
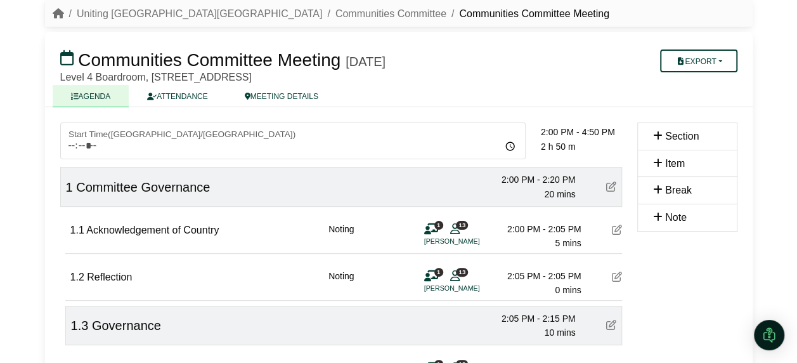
scroll to position [63, 0]
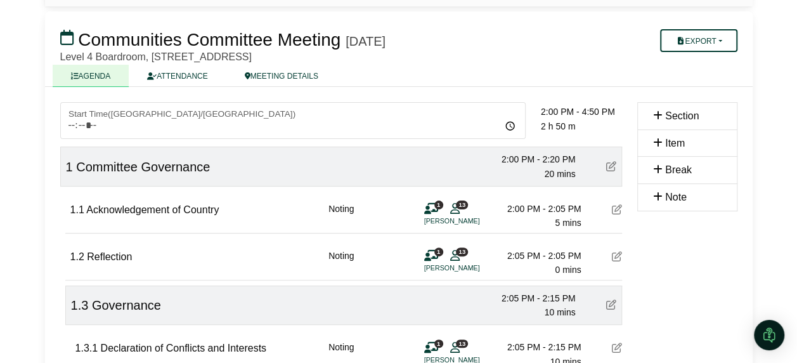
click at [552, 254] on div "1.2 Reflection Noting 1 13 David Pigott 2:05 PM - 2:05 PM 0 mins" at bounding box center [346, 255] width 552 height 44
click at [552, 254] on icon at bounding box center [617, 256] width 10 height 10
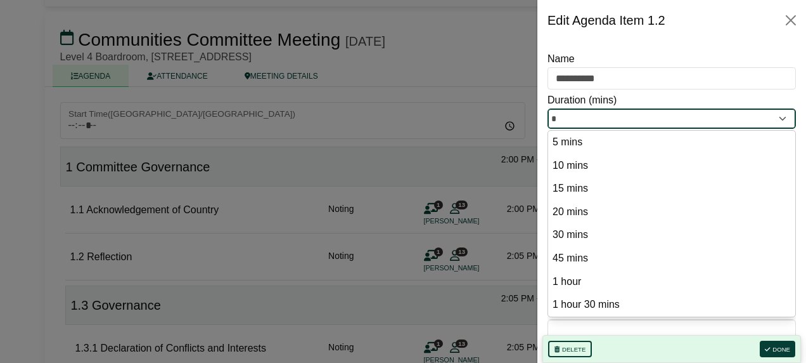
click at [552, 112] on input "*" at bounding box center [672, 118] width 249 height 20
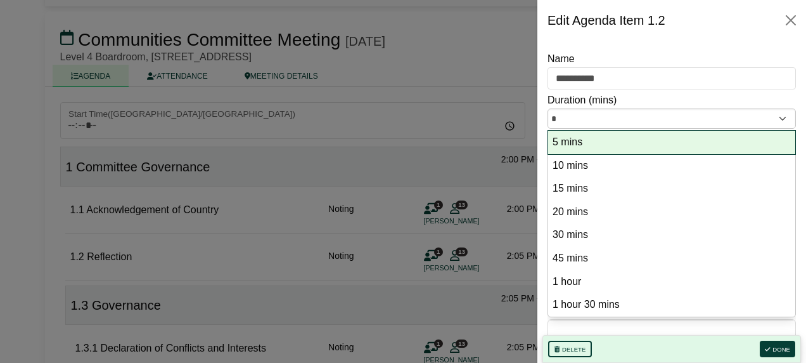
click at [552, 146] on option "5 mins" at bounding box center [672, 142] width 241 height 17
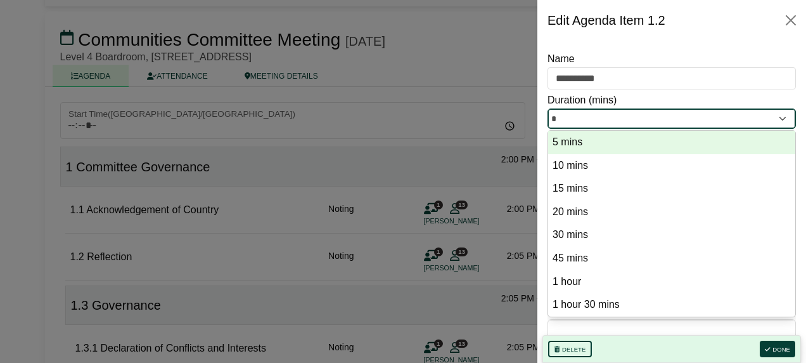
type input "*"
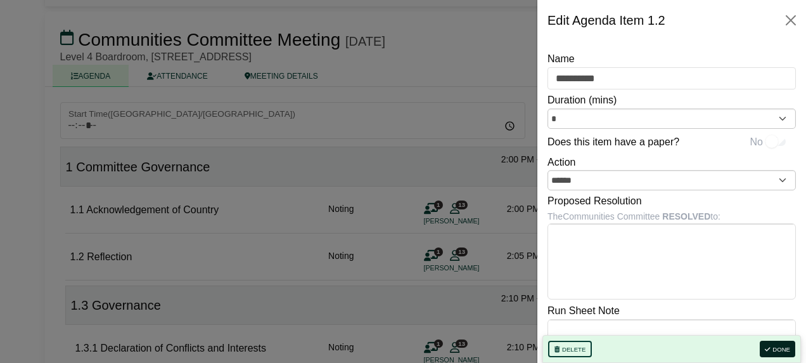
click at [552, 351] on button "Done" at bounding box center [778, 348] width 36 height 16
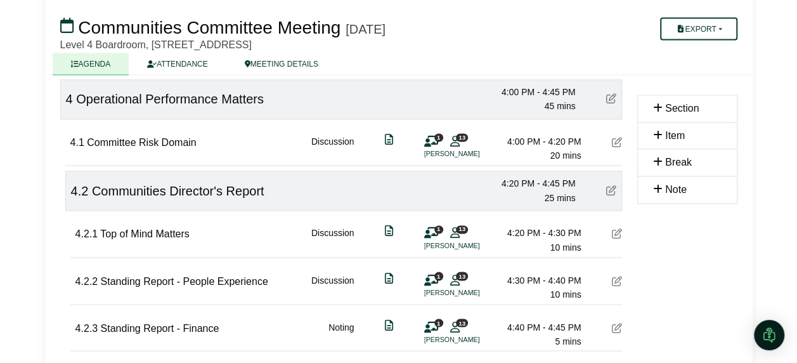
scroll to position [913, 0]
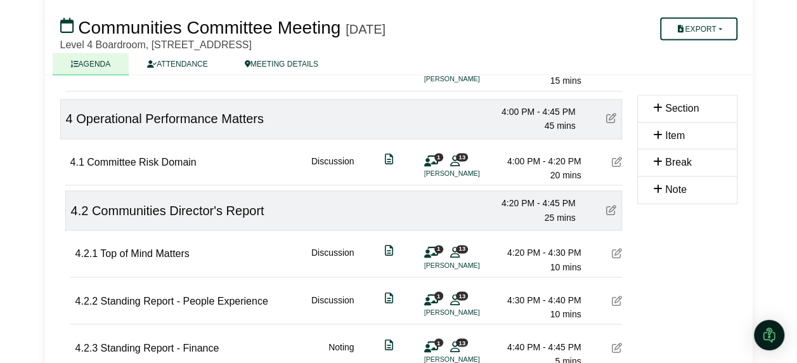
click at [552, 156] on div "***** Start Time ( Australia/Sydney ) 09:00 10:00 11:00 12:00 13:00 14:00 2:00 …" at bounding box center [341, 24] width 577 height 1542
click at [552, 157] on icon at bounding box center [617, 162] width 10 height 10
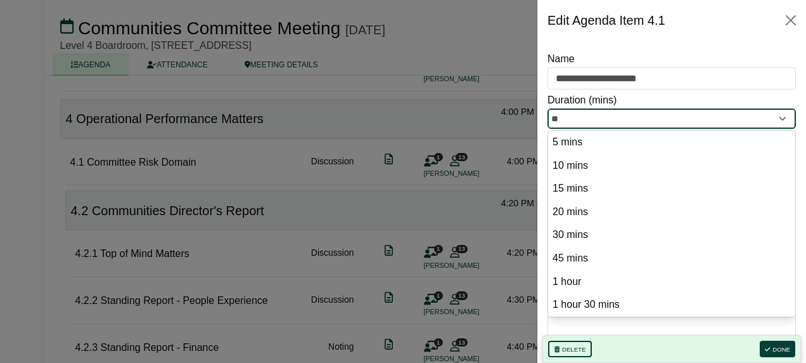
click at [552, 121] on input "**" at bounding box center [672, 118] width 249 height 20
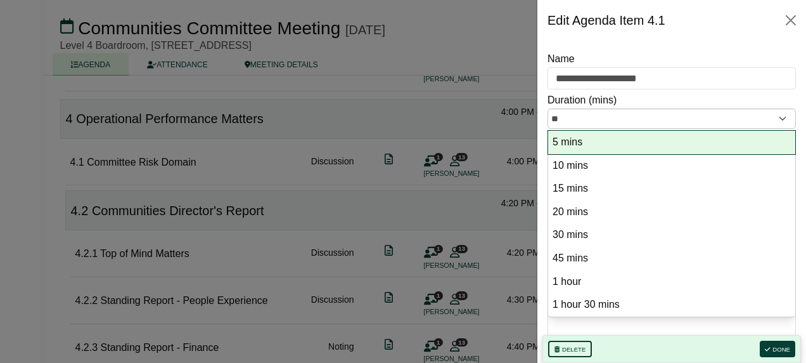
click at [552, 138] on option "5 mins" at bounding box center [672, 142] width 241 height 17
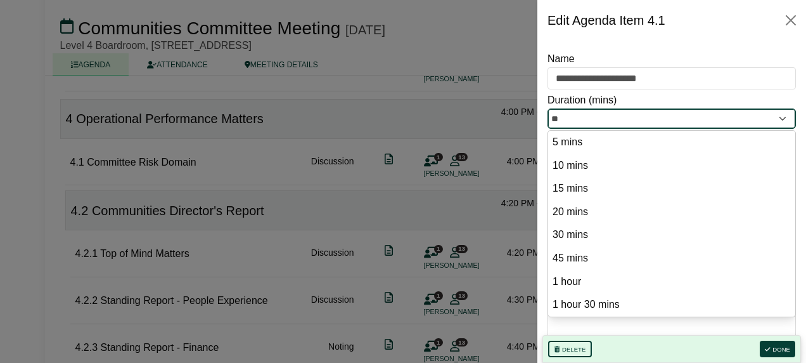
type input "*"
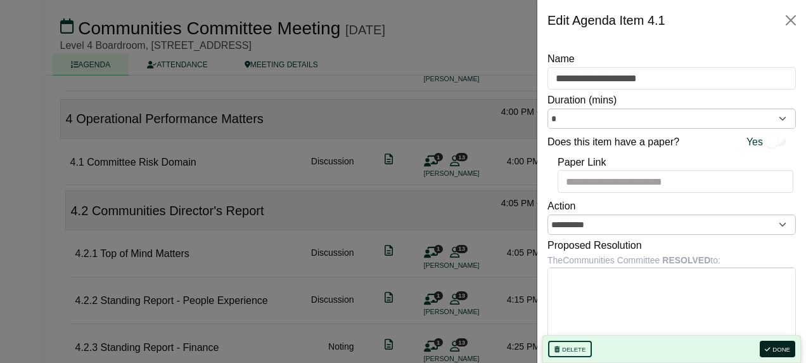
click at [552, 347] on button "Done" at bounding box center [778, 348] width 36 height 16
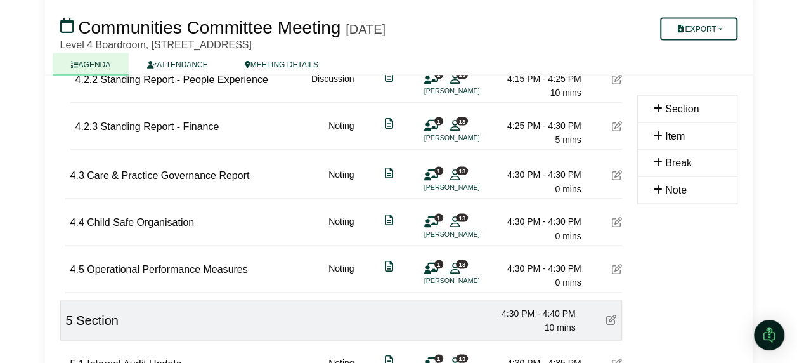
scroll to position [1103, 0]
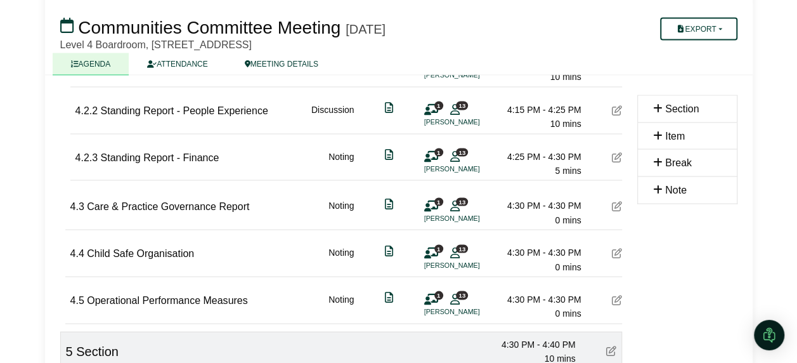
click at [552, 152] on icon at bounding box center [617, 157] width 10 height 10
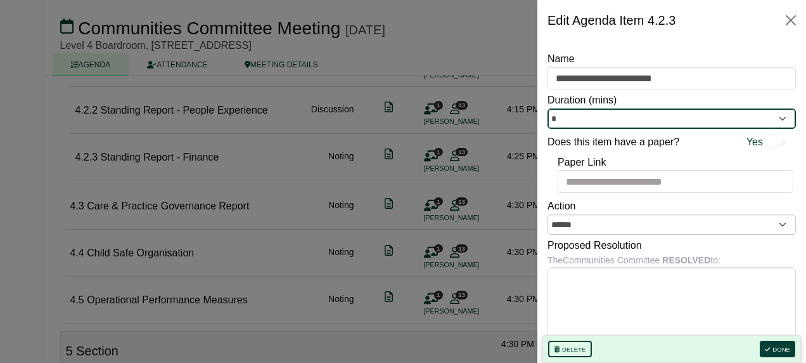
click at [552, 112] on input "*" at bounding box center [672, 118] width 249 height 20
type input "*"
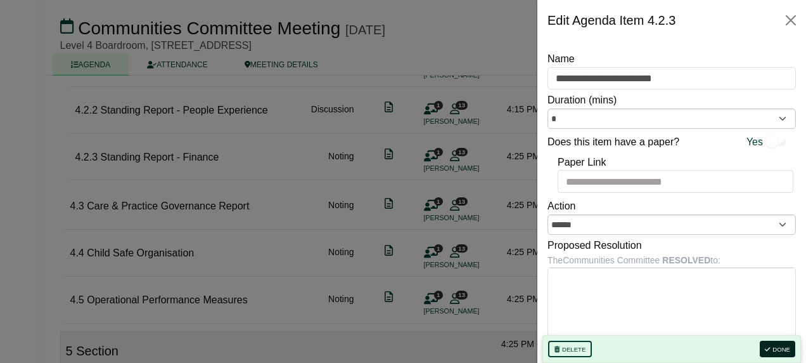
click at [552, 347] on button "Done" at bounding box center [778, 348] width 36 height 16
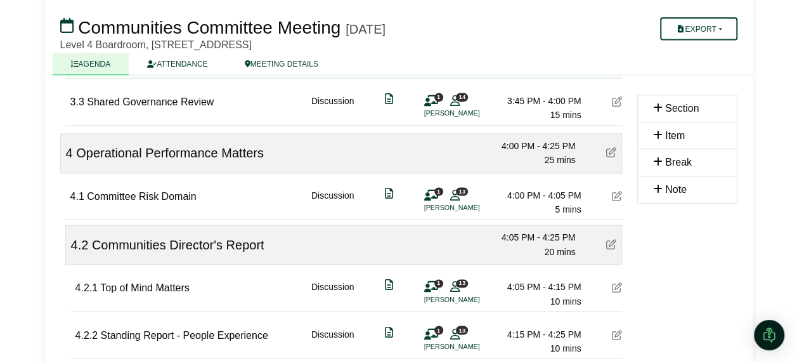
scroll to position [824, 0]
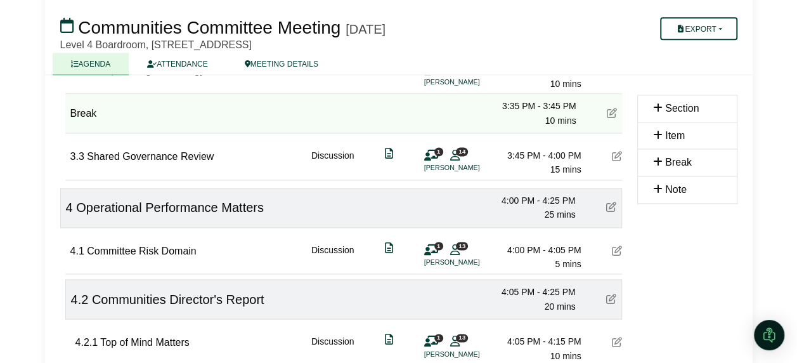
click at [552, 153] on icon at bounding box center [617, 156] width 10 height 10
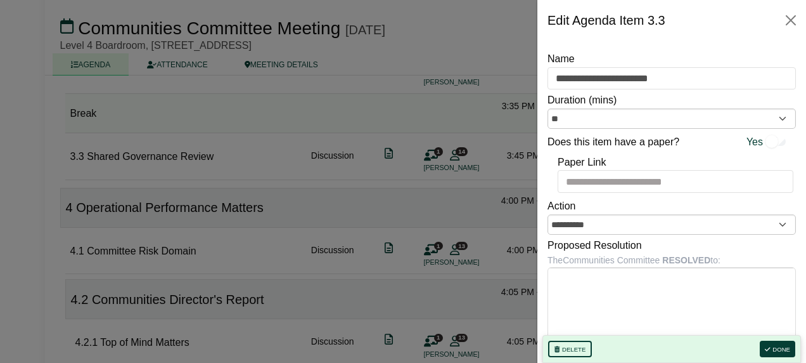
click at [552, 131] on div "Does this item have a paper? Yes" at bounding box center [672, 140] width 249 height 23
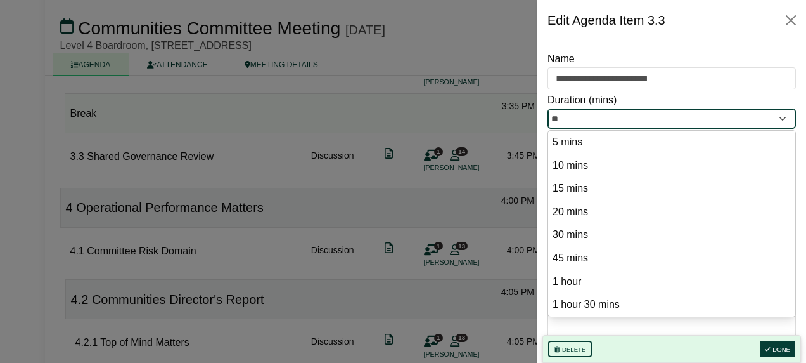
click at [552, 122] on input "**" at bounding box center [672, 118] width 249 height 20
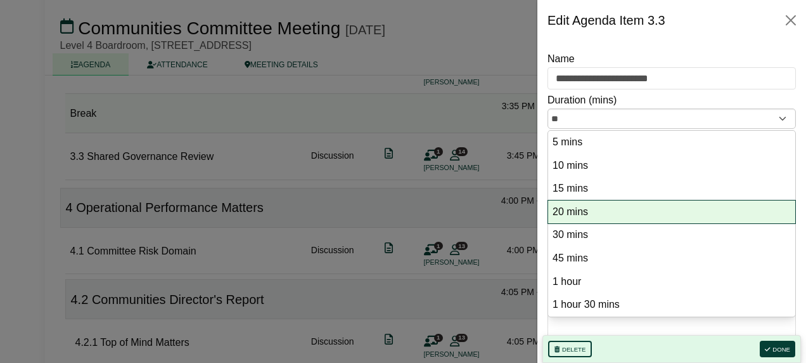
click at [552, 208] on option "20 mins" at bounding box center [672, 212] width 241 height 17
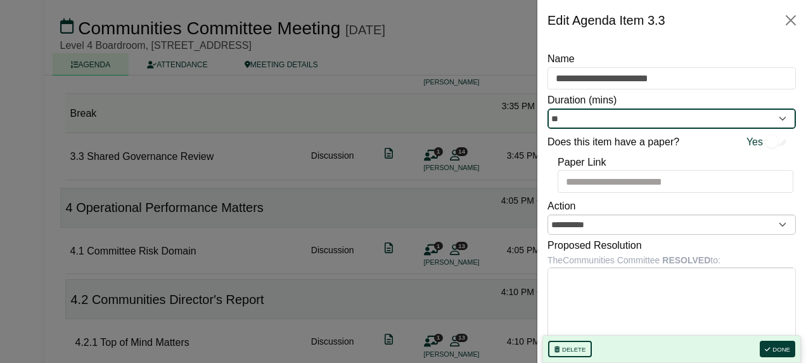
type input "**"
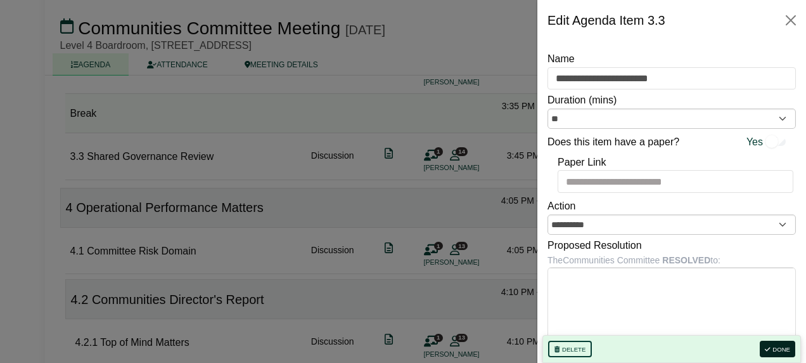
click at [552, 350] on icon "button" at bounding box center [767, 349] width 5 height 6
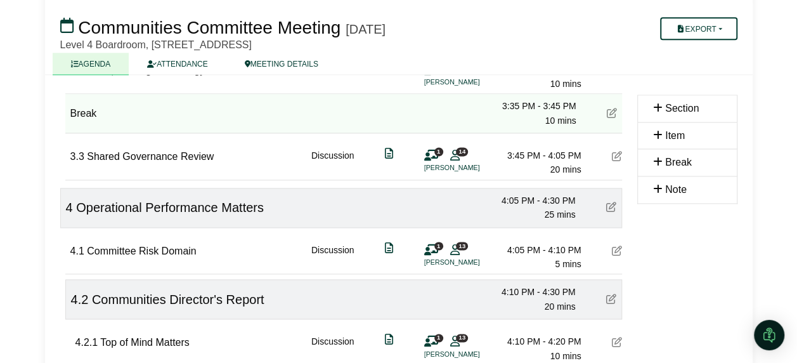
click at [552, 245] on icon at bounding box center [617, 250] width 10 height 10
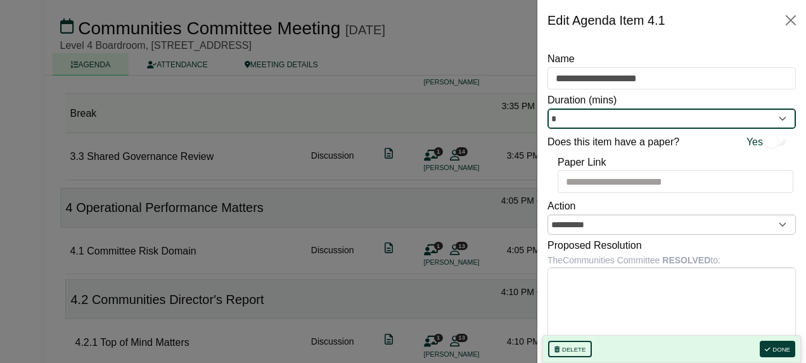
click at [552, 120] on input "*" at bounding box center [672, 118] width 249 height 20
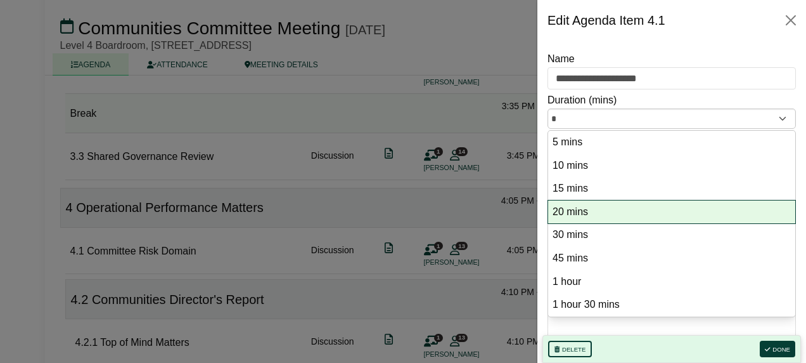
click at [552, 216] on option "20 mins" at bounding box center [672, 212] width 241 height 17
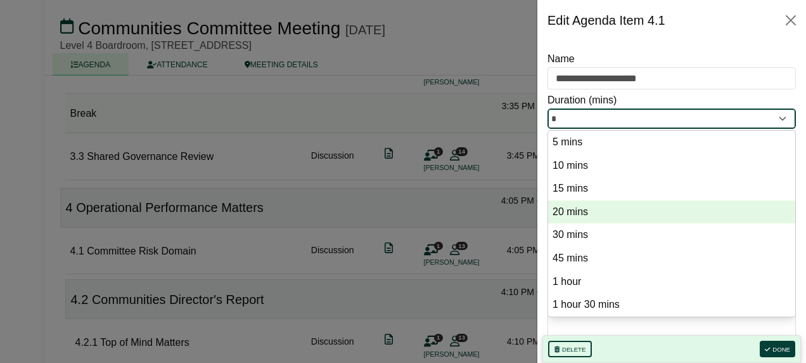
type input "**"
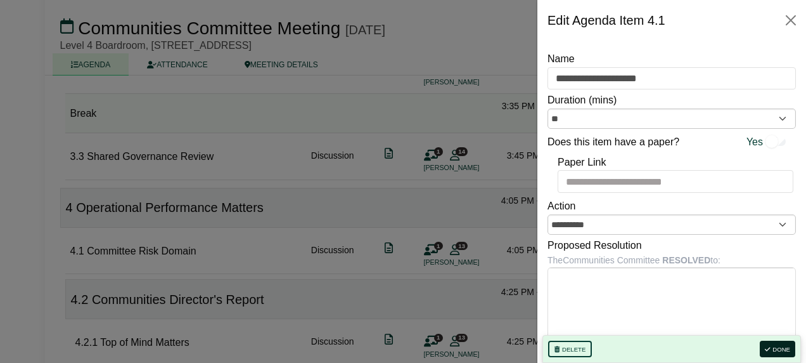
click at [552, 344] on button "Done" at bounding box center [778, 348] width 36 height 16
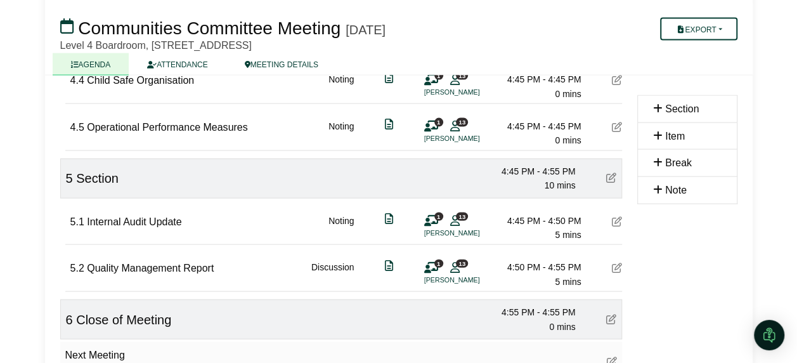
scroll to position [1293, 0]
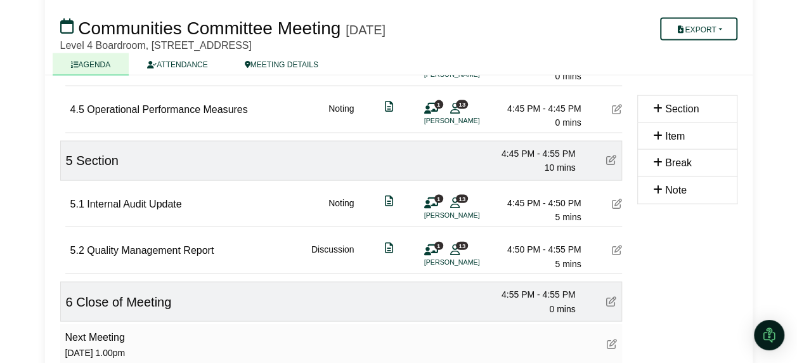
click at [552, 296] on icon at bounding box center [611, 301] width 10 height 10
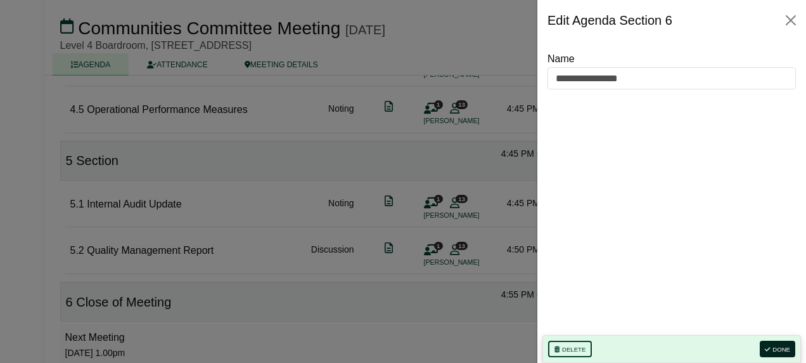
click at [552, 343] on button "Done" at bounding box center [778, 348] width 36 height 16
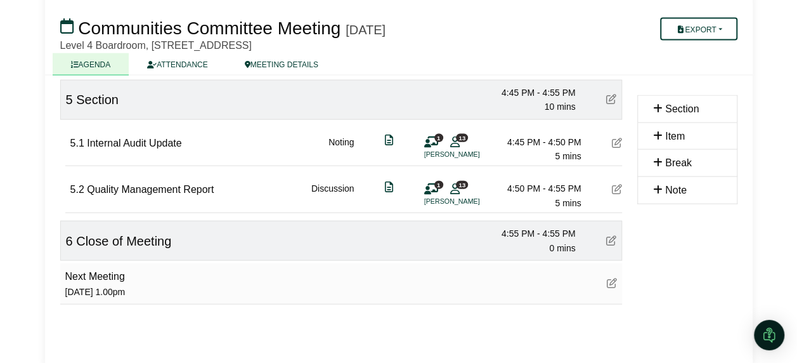
scroll to position [1357, 0]
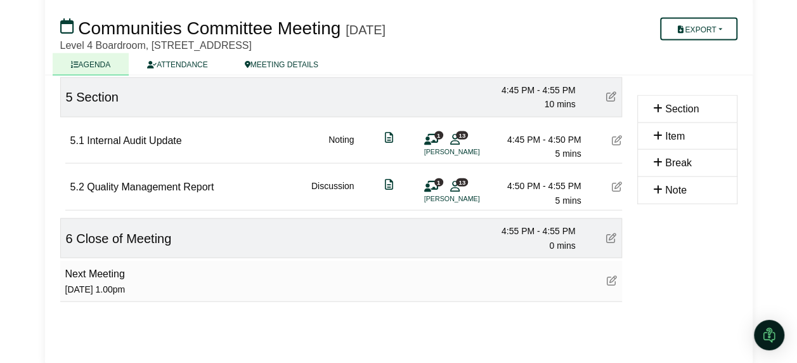
click at [552, 275] on icon at bounding box center [612, 280] width 10 height 10
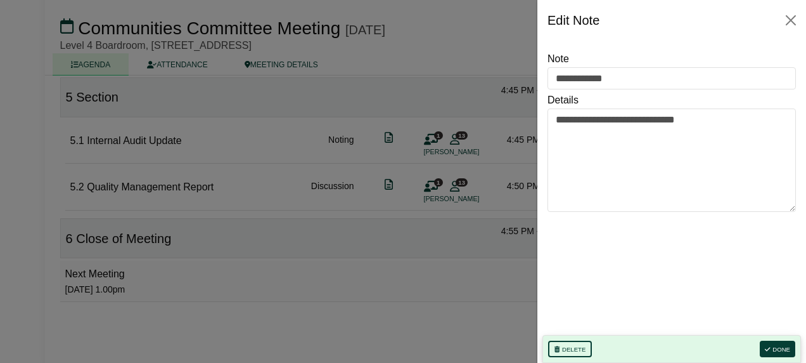
click at [552, 339] on div "Delete Done" at bounding box center [672, 349] width 259 height 28
click at [552, 342] on button "Done" at bounding box center [778, 348] width 36 height 16
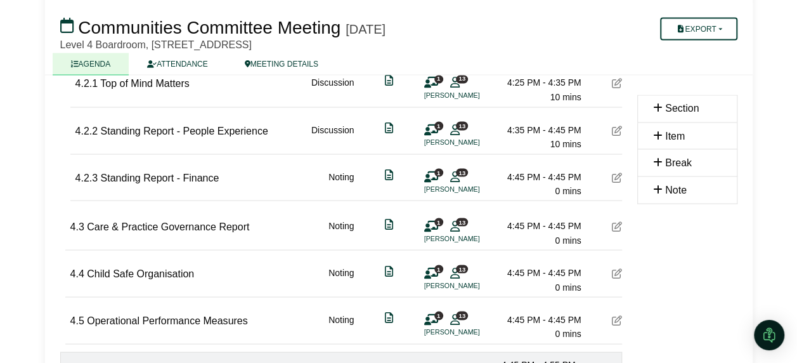
scroll to position [1103, 0]
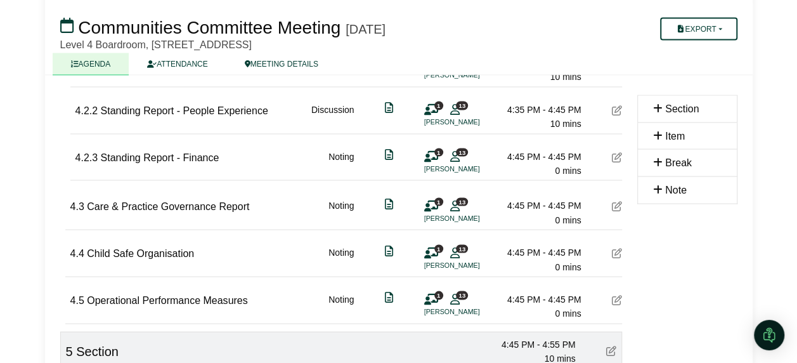
click at [552, 200] on icon at bounding box center [617, 205] width 10 height 10
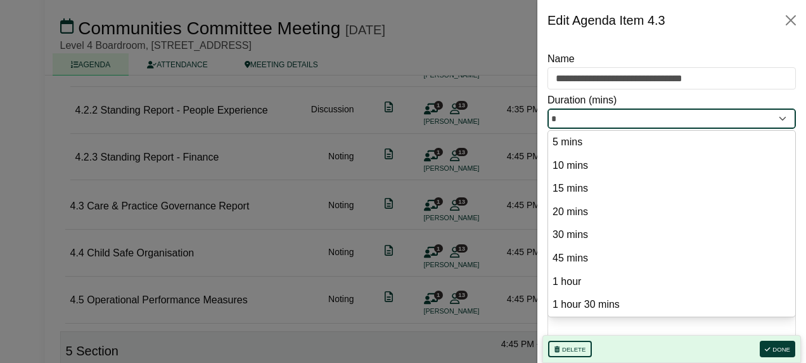
click at [552, 120] on input "*" at bounding box center [672, 118] width 249 height 20
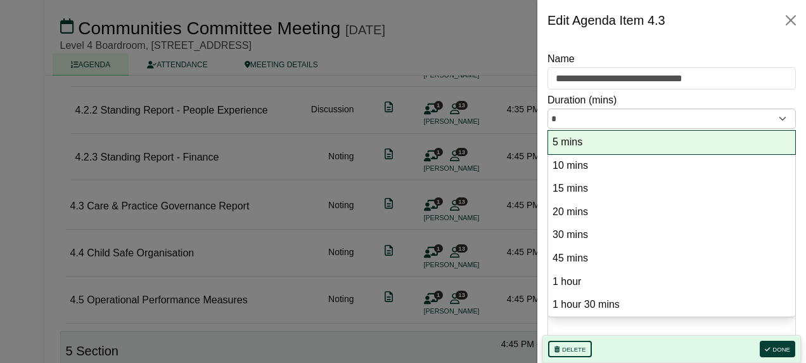
click at [552, 140] on option "5 mins" at bounding box center [672, 142] width 241 height 17
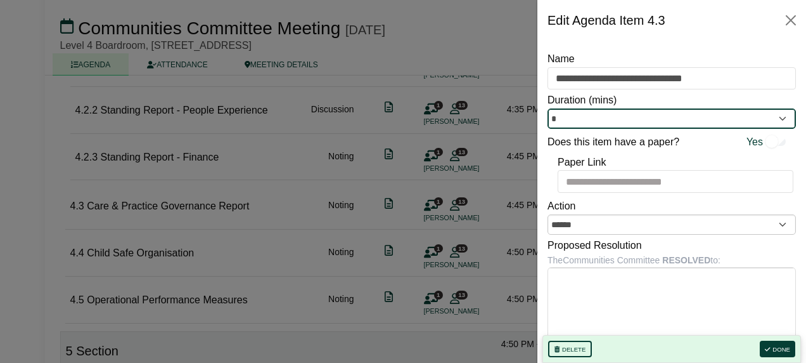
type input "*"
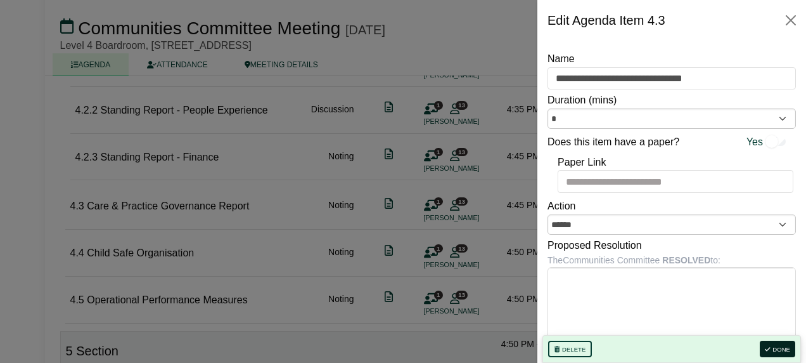
drag, startPoint x: 771, startPoint y: 349, endPoint x: 782, endPoint y: 344, distance: 12.8
click at [552, 344] on button "Done" at bounding box center [778, 348] width 36 height 16
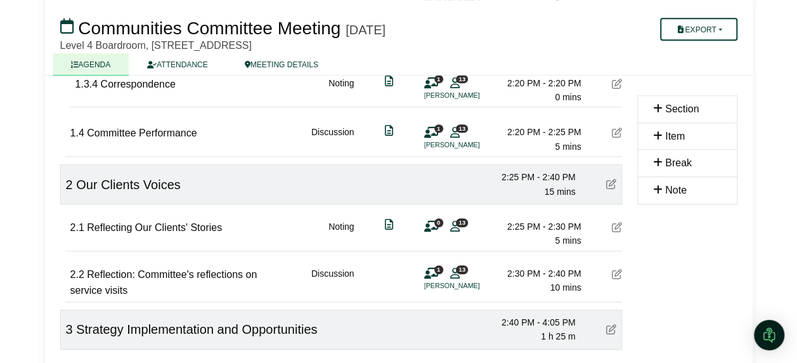
scroll to position [507, 0]
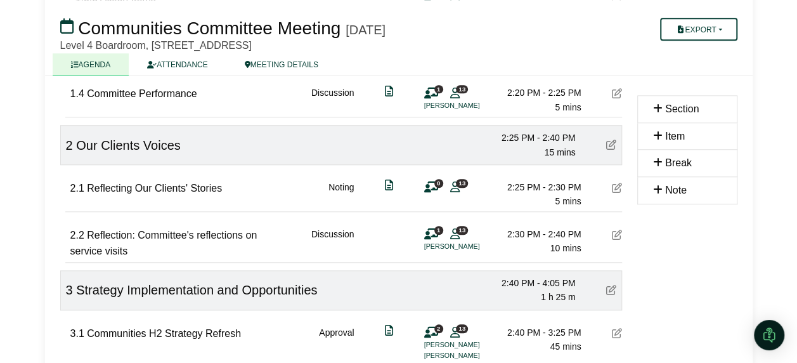
click at [552, 190] on div at bounding box center [617, 188] width 10 height 16
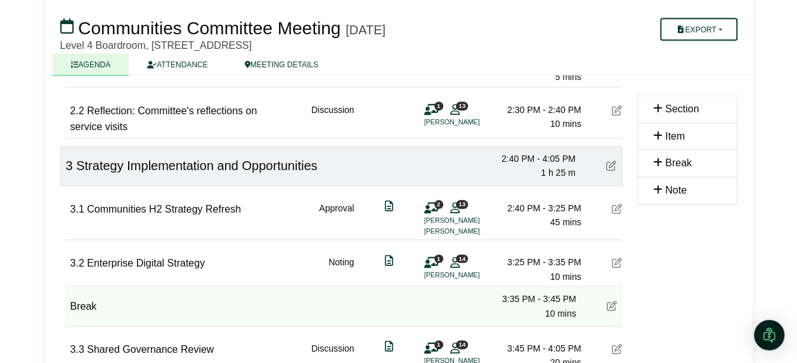
scroll to position [596, 0]
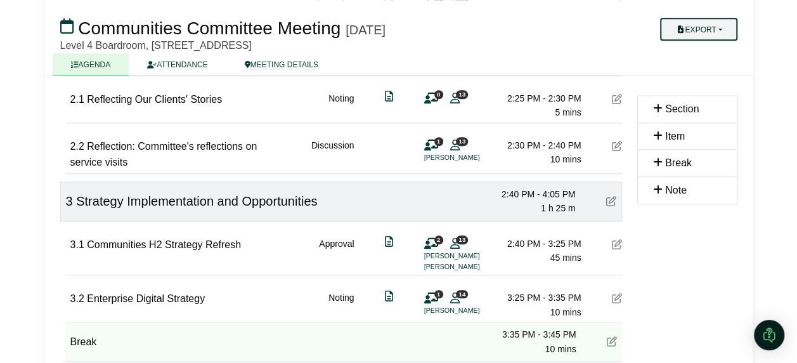
click at [552, 34] on button "Export" at bounding box center [698, 29] width 77 height 23
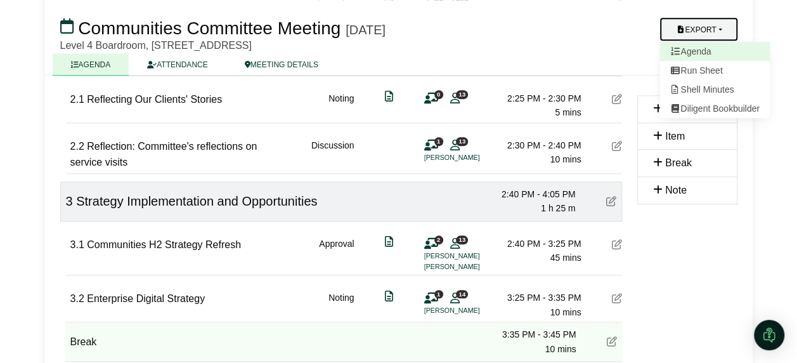
click at [552, 55] on link "Agenda" at bounding box center [714, 51] width 110 height 19
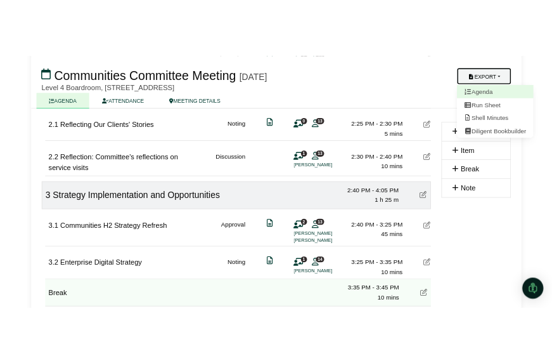
scroll to position [0, 0]
